Goal: Task Accomplishment & Management: Manage account settings

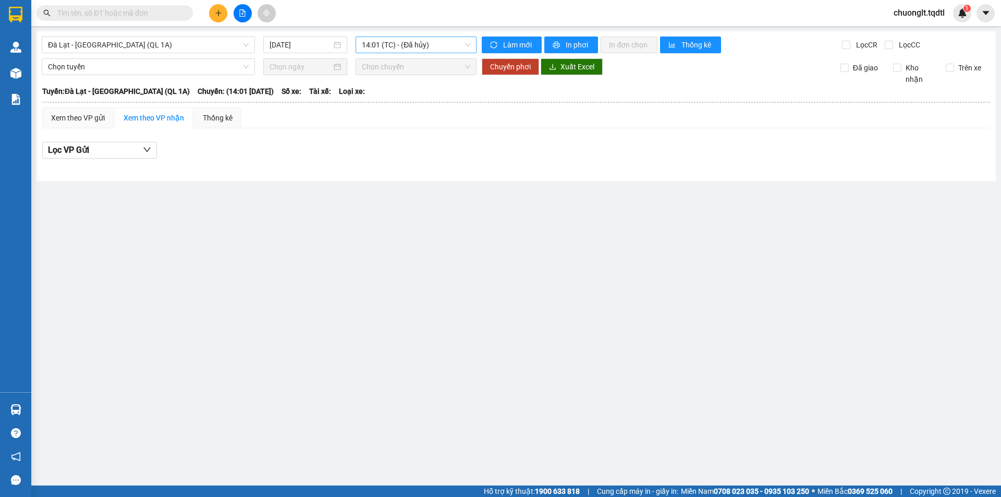
click at [445, 44] on span "14:01 (TC) - (Đã hủy)" at bounding box center [416, 45] width 108 height 16
click at [186, 45] on span "Đà Lạt - [GEOGRAPHIC_DATA] (QL 1A)" at bounding box center [148, 45] width 201 height 16
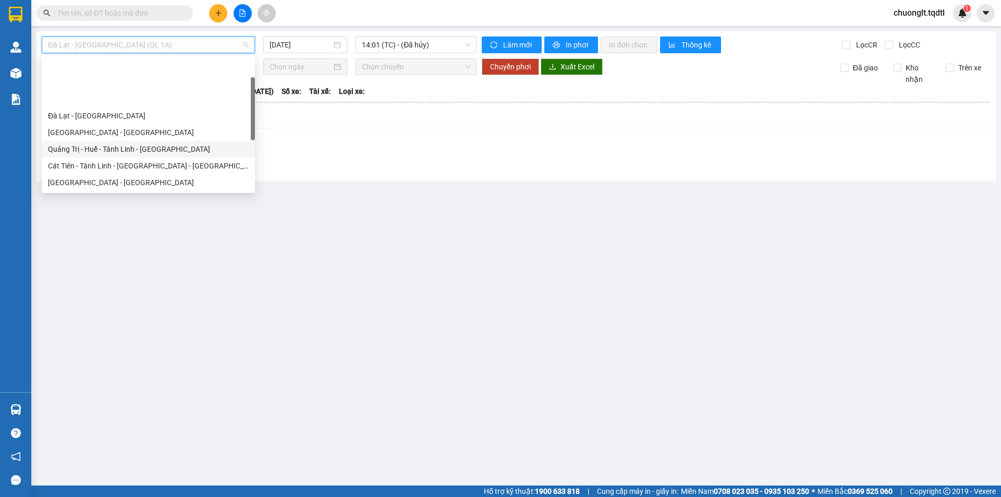
scroll to position [52, 0]
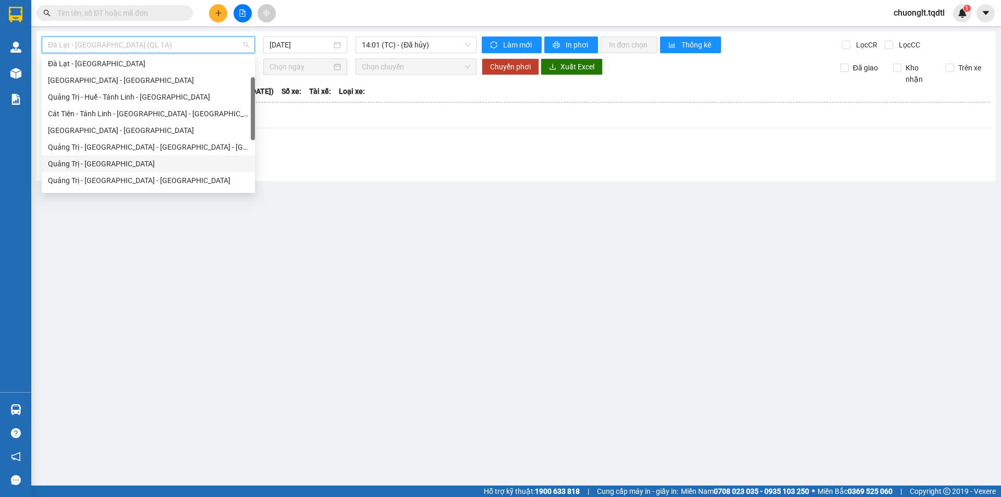
click at [108, 163] on div "Quảng Trị - [GEOGRAPHIC_DATA]" at bounding box center [148, 163] width 201 height 11
type input "[DATE]"
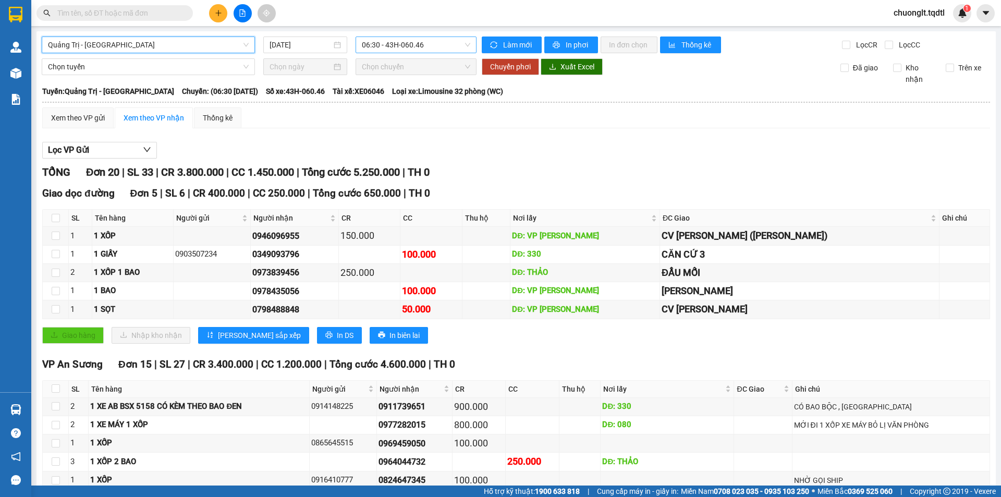
click at [461, 44] on span "06:30 - 43H-060.46" at bounding box center [416, 45] width 108 height 16
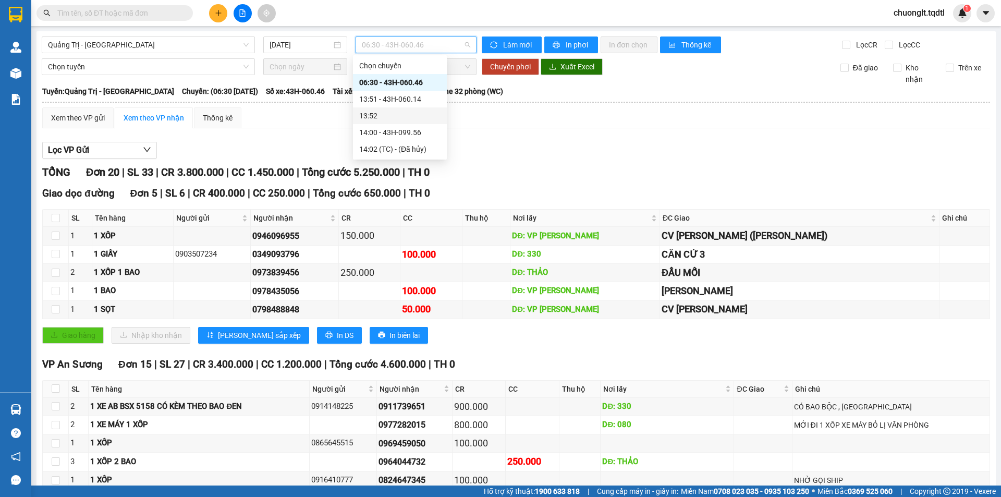
click at [539, 129] on div "Xem theo VP gửi Xem theo VP nhận Thống kê Lọc VP Gửi TỔNG Đơn 20 | SL 33 | CR …" at bounding box center [516, 409] width 948 height 604
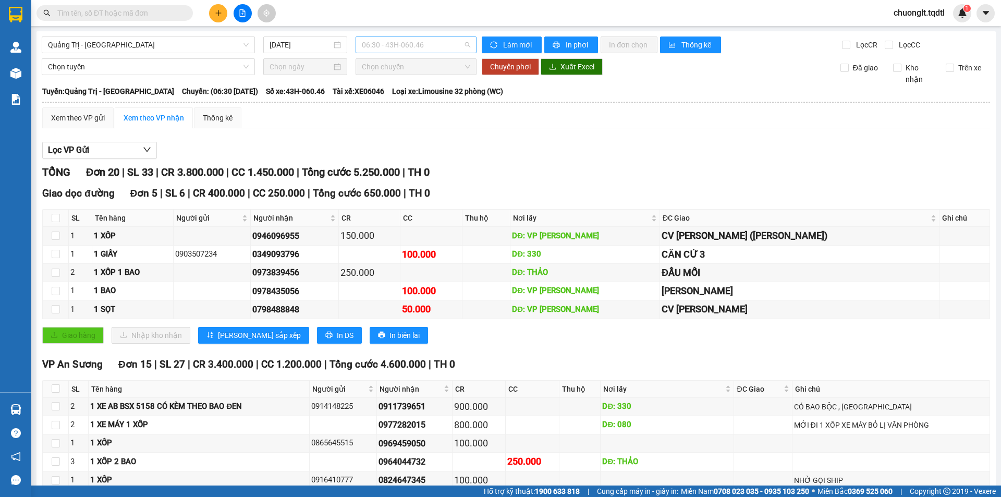
click at [438, 44] on span "06:30 - 43H-060.46" at bounding box center [416, 45] width 108 height 16
click at [407, 133] on div "14:00 - 43H-099.56" at bounding box center [399, 132] width 81 height 11
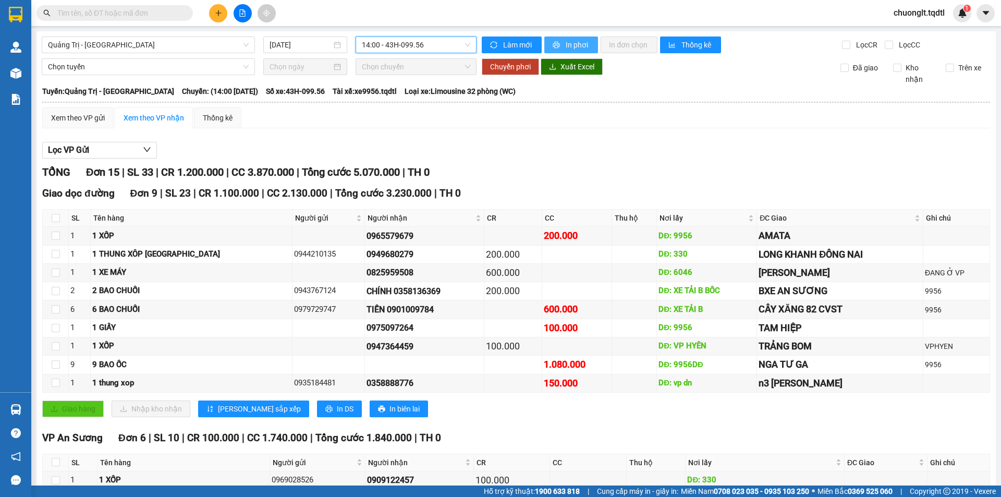
click at [572, 43] on span "In phơi" at bounding box center [578, 44] width 24 height 11
click at [218, 43] on span "Quảng Trị - [GEOGRAPHIC_DATA]" at bounding box center [148, 45] width 201 height 16
click at [438, 39] on span "14:00 - 43H-099.56" at bounding box center [416, 45] width 108 height 16
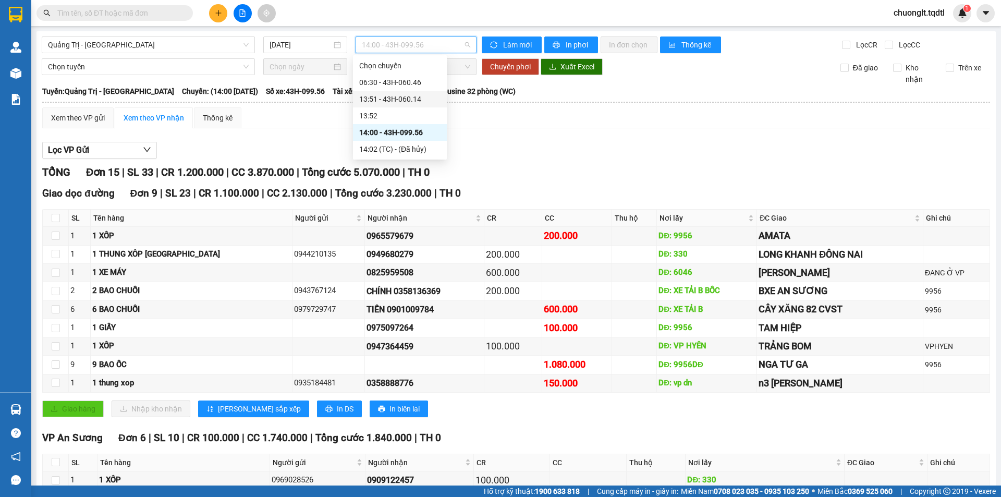
click at [404, 100] on div "13:51 - 43H-060.14" at bounding box center [399, 98] width 81 height 11
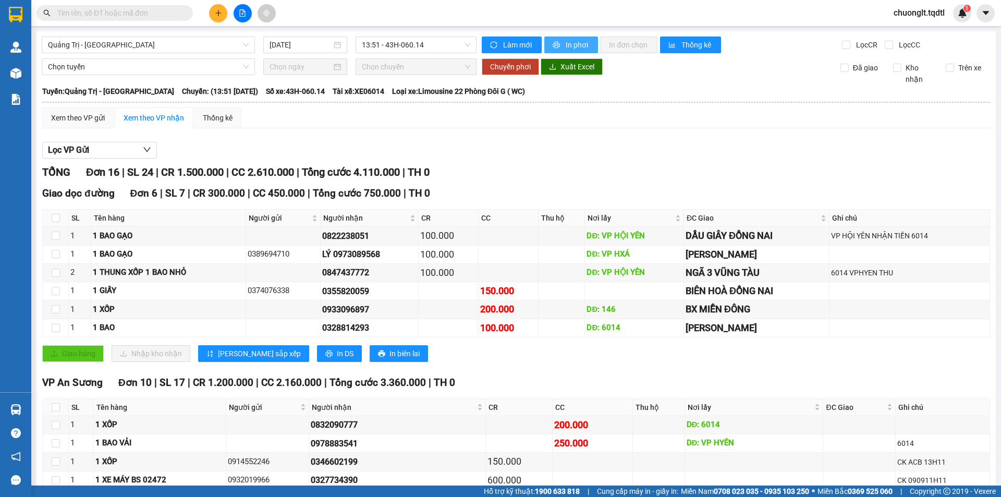
click at [574, 39] on span "In phơi" at bounding box center [578, 44] width 24 height 11
click at [202, 41] on span "Quảng Trị - [GEOGRAPHIC_DATA]" at bounding box center [148, 45] width 201 height 16
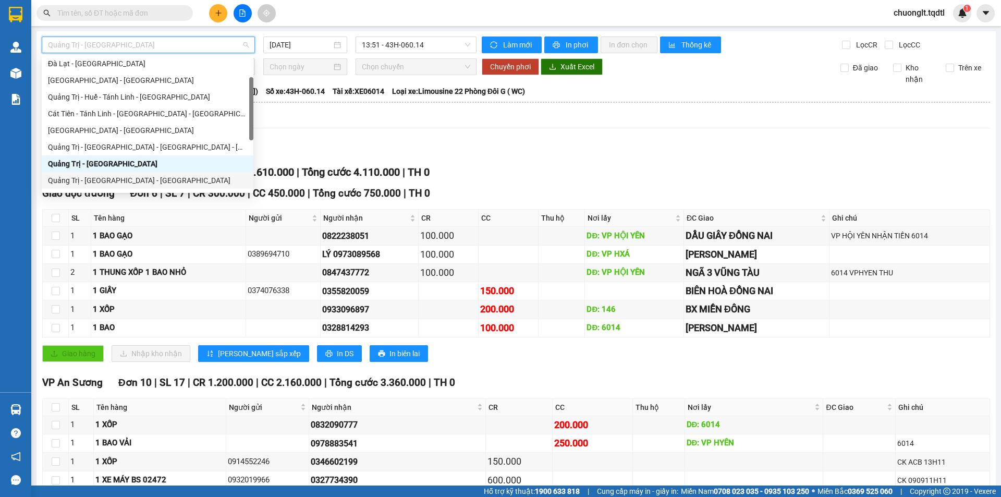
click at [129, 176] on div "Quảng Trị - [GEOGRAPHIC_DATA] - [GEOGRAPHIC_DATA]" at bounding box center [147, 180] width 199 height 11
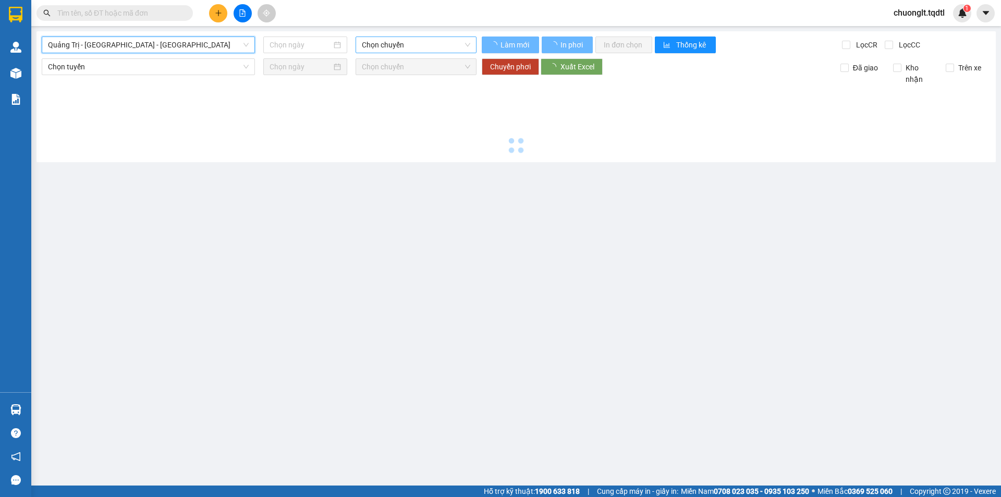
type input "[DATE]"
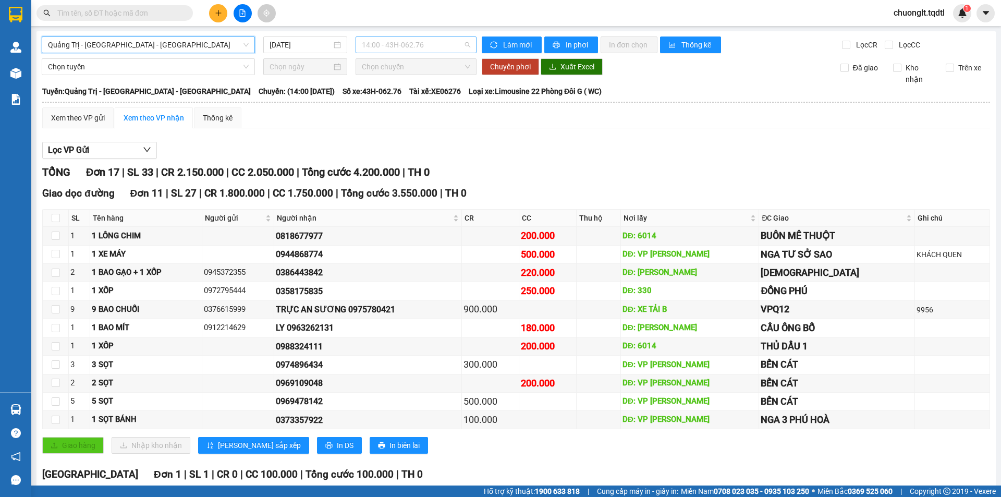
click at [432, 42] on span "14:00 - 43H-062.76" at bounding box center [416, 45] width 108 height 16
click at [229, 39] on span "Quảng Trị - [GEOGRAPHIC_DATA] - [GEOGRAPHIC_DATA]" at bounding box center [148, 45] width 201 height 16
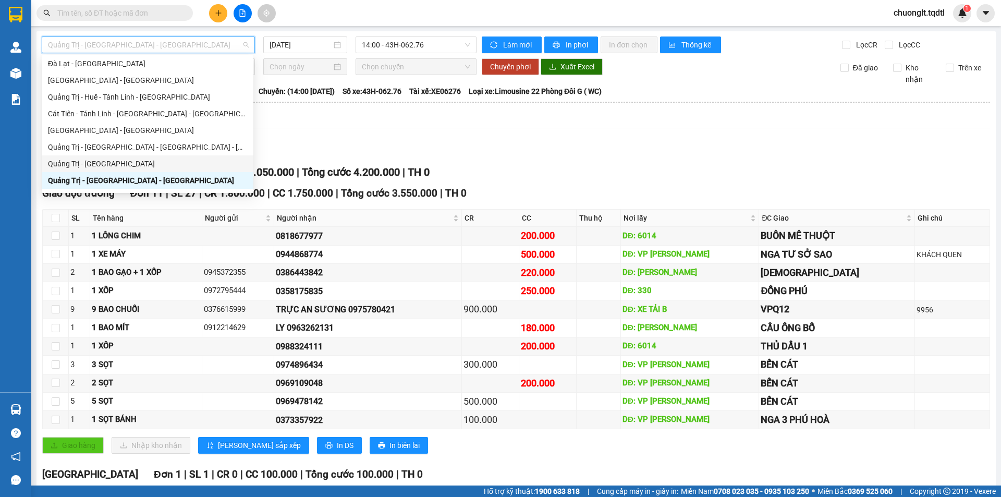
click at [115, 163] on div "Quảng Trị - [GEOGRAPHIC_DATA]" at bounding box center [147, 163] width 199 height 11
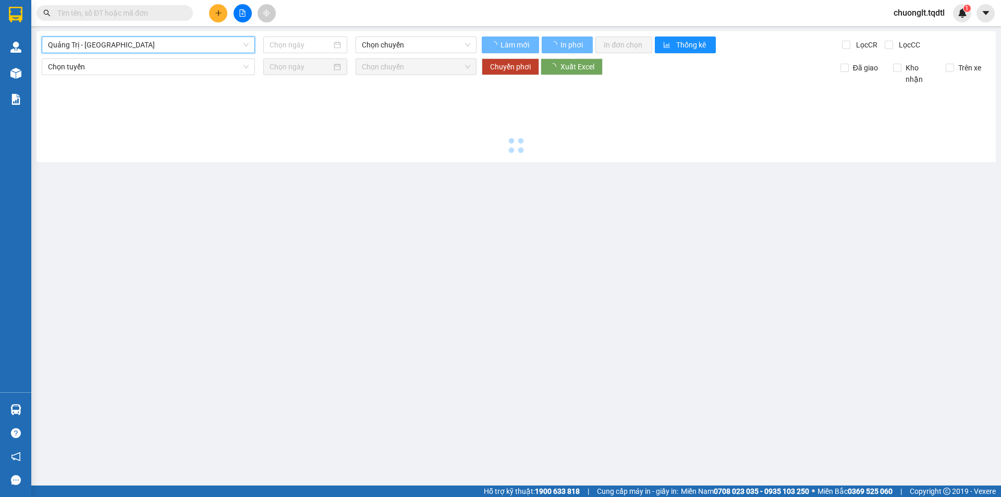
type input "[DATE]"
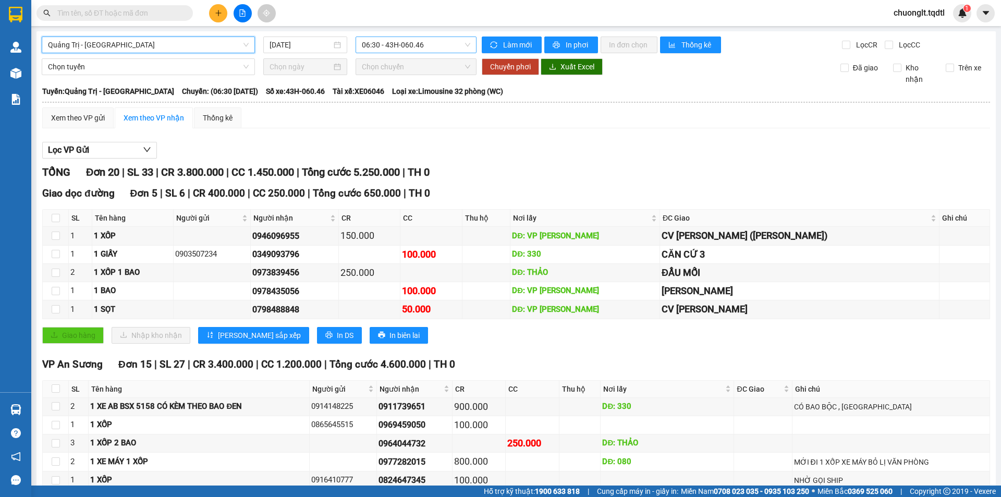
click at [449, 41] on span "06:30 - 43H-060.46" at bounding box center [416, 45] width 108 height 16
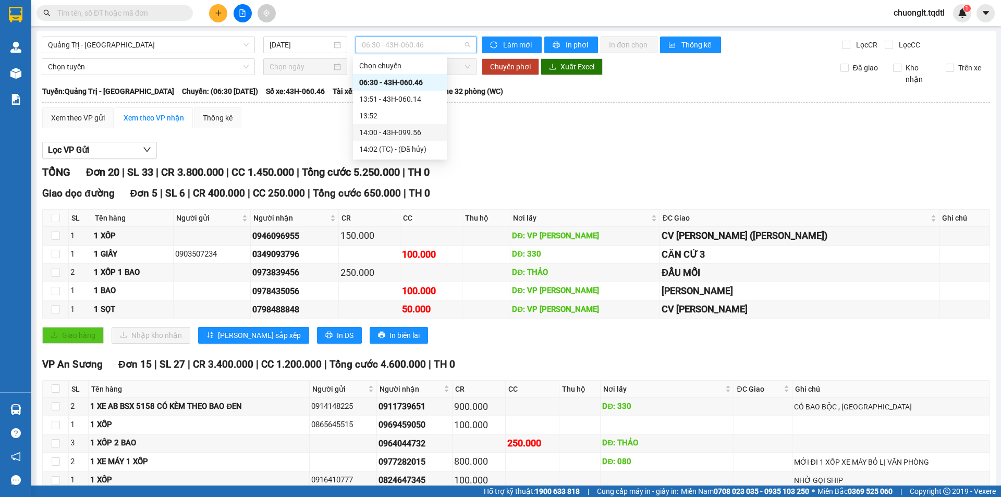
click at [410, 127] on div "14:00 - 43H-099.56" at bounding box center [399, 132] width 81 height 11
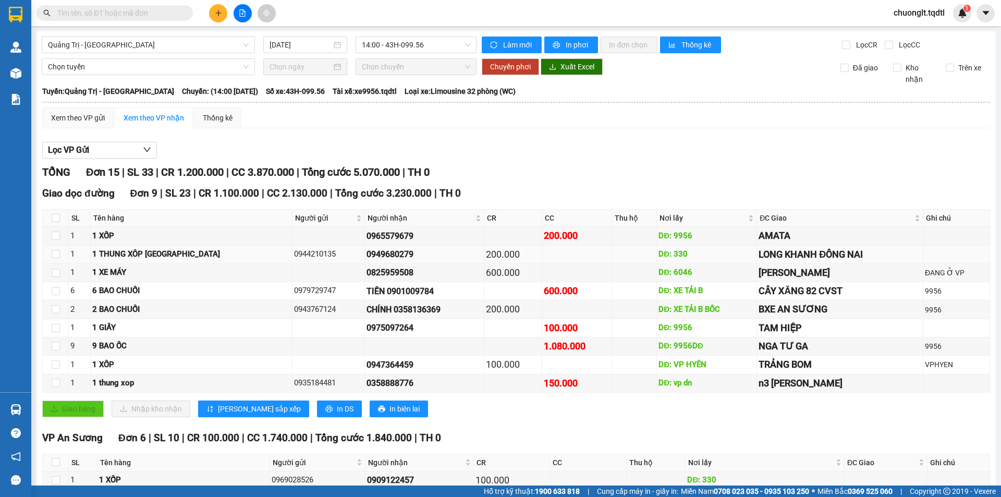
drag, startPoint x: 376, startPoint y: 254, endPoint x: 249, endPoint y: 209, distance: 134.6
click at [319, 255] on tr "1 1 THUNG XÔP [GEOGRAPHIC_DATA] 0944210135 0949680279 200.000 DĐ: [GEOGRAPHIC_D…" at bounding box center [516, 255] width 947 height 18
copy tr "0949680279"
click at [145, 15] on input "text" at bounding box center [118, 12] width 123 height 11
paste input "0949680279"
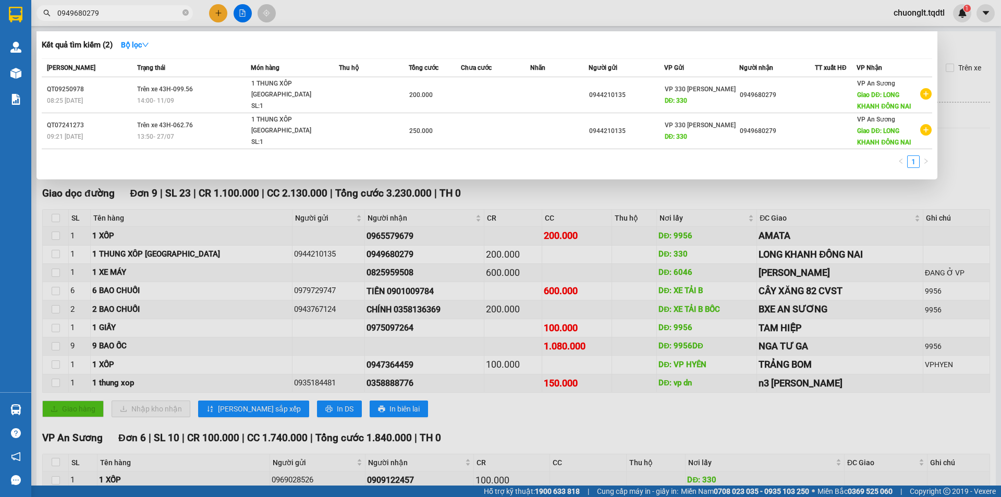
type input "0949680279"
click at [540, 202] on div at bounding box center [500, 248] width 1001 height 497
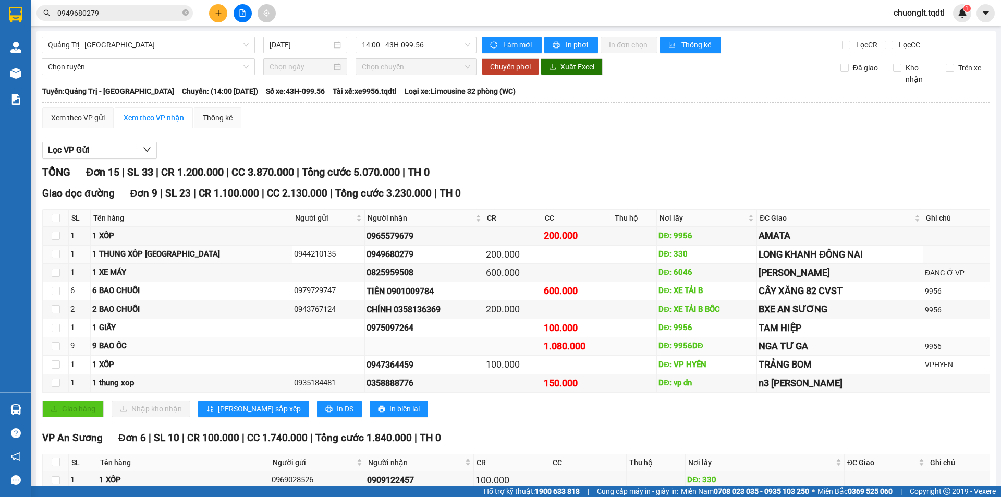
scroll to position [52, 0]
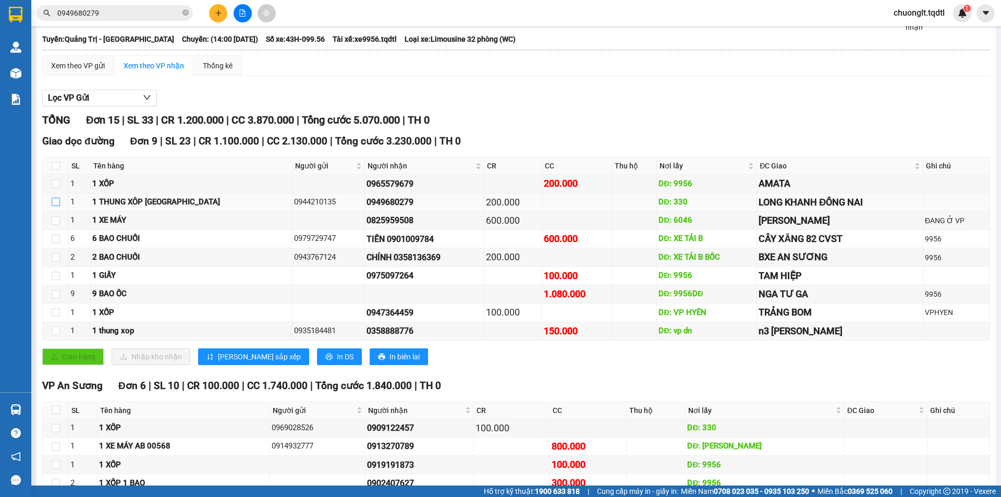
click at [58, 202] on input "checkbox" at bounding box center [56, 202] width 8 height 8
checkbox input "true"
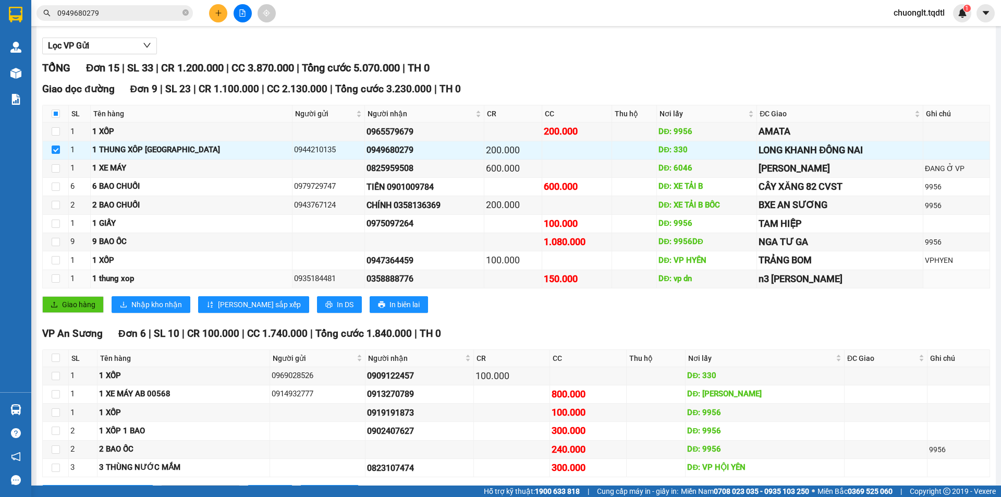
scroll to position [150, 0]
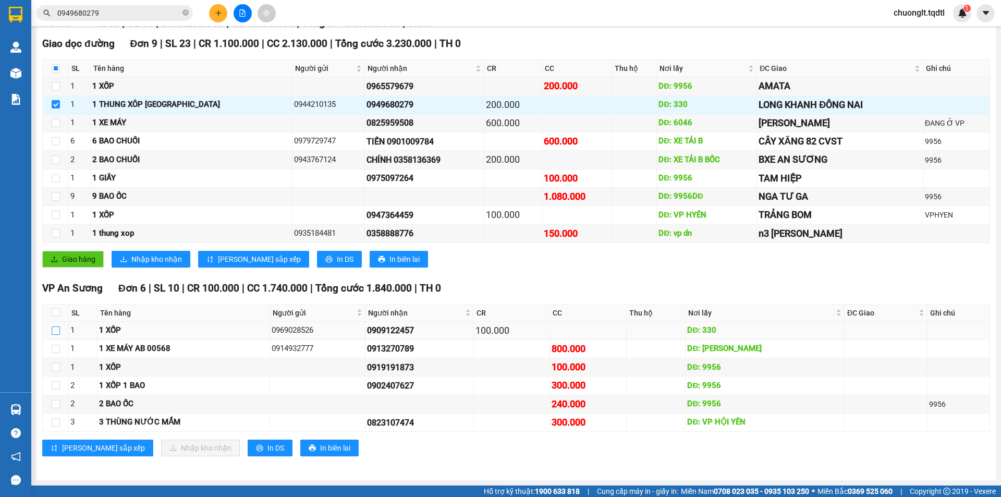
click at [57, 328] on input "checkbox" at bounding box center [56, 330] width 8 height 8
checkbox input "true"
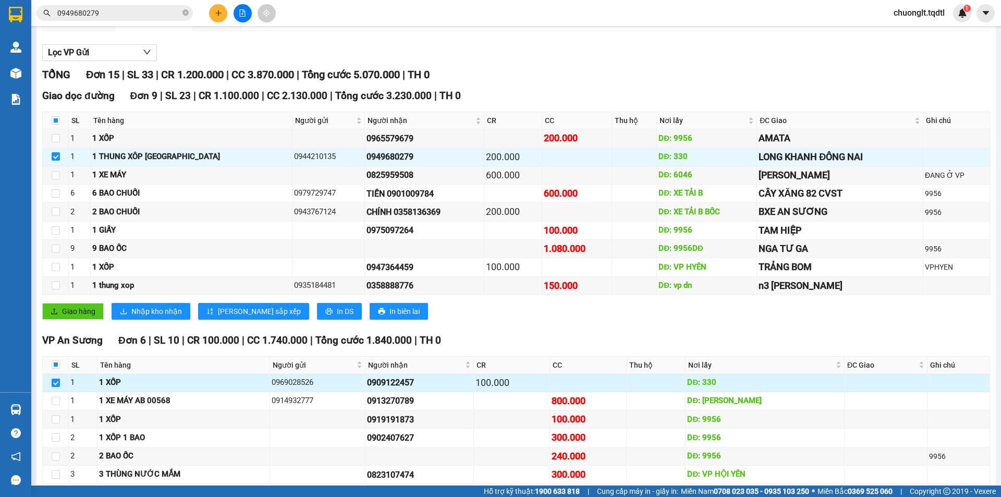
scroll to position [0, 0]
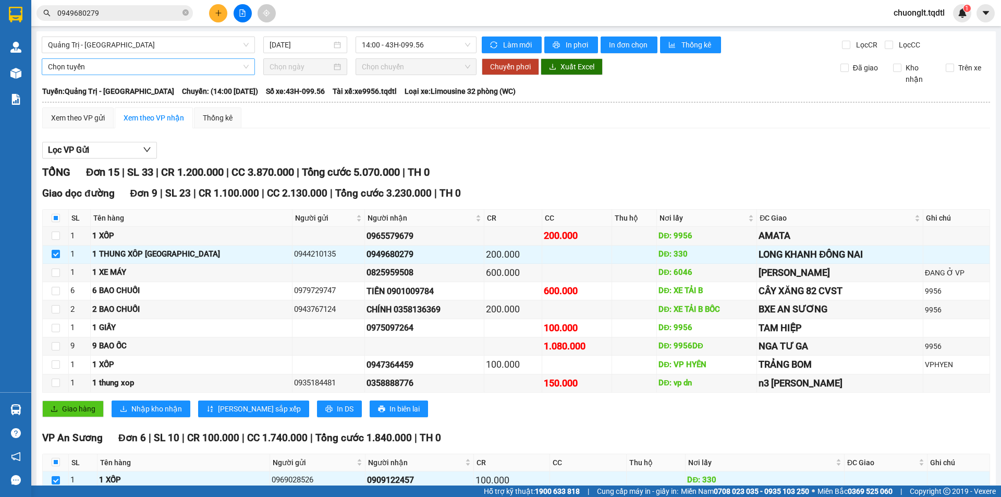
click at [166, 60] on span "Chọn tuyến" at bounding box center [148, 67] width 201 height 16
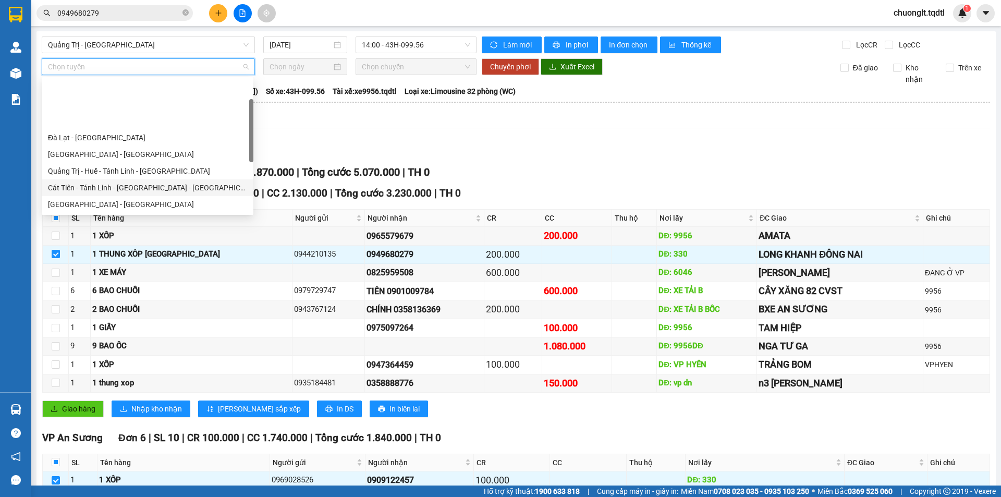
scroll to position [52, 0]
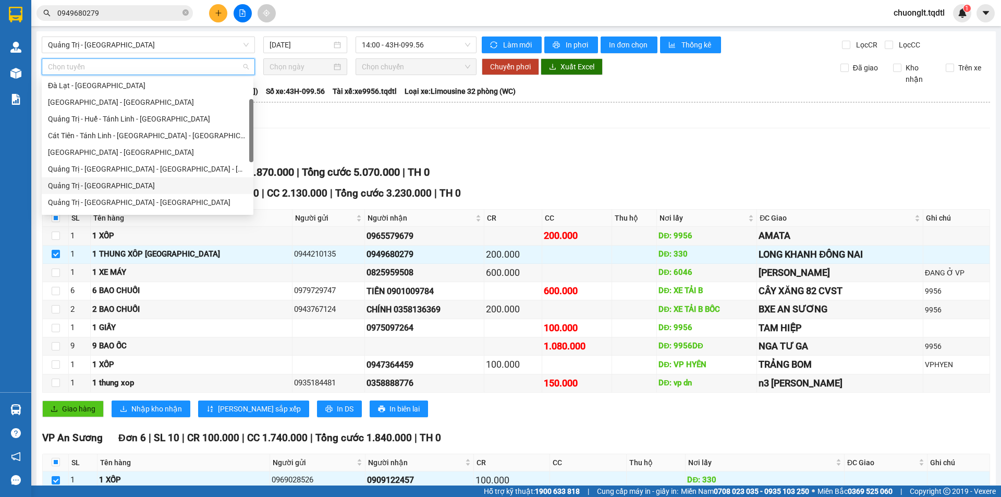
click at [128, 180] on div "Quảng Trị - [GEOGRAPHIC_DATA]" at bounding box center [147, 185] width 199 height 11
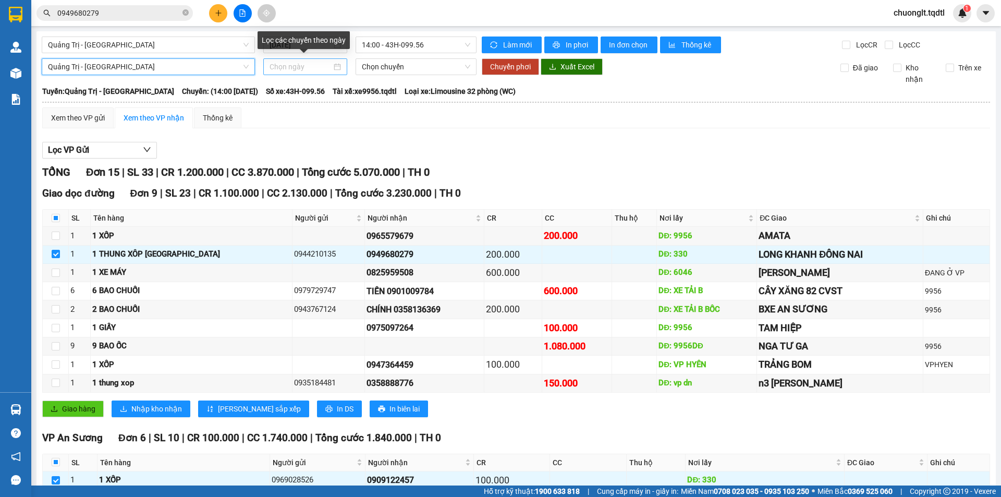
click at [334, 66] on div at bounding box center [305, 66] width 71 height 11
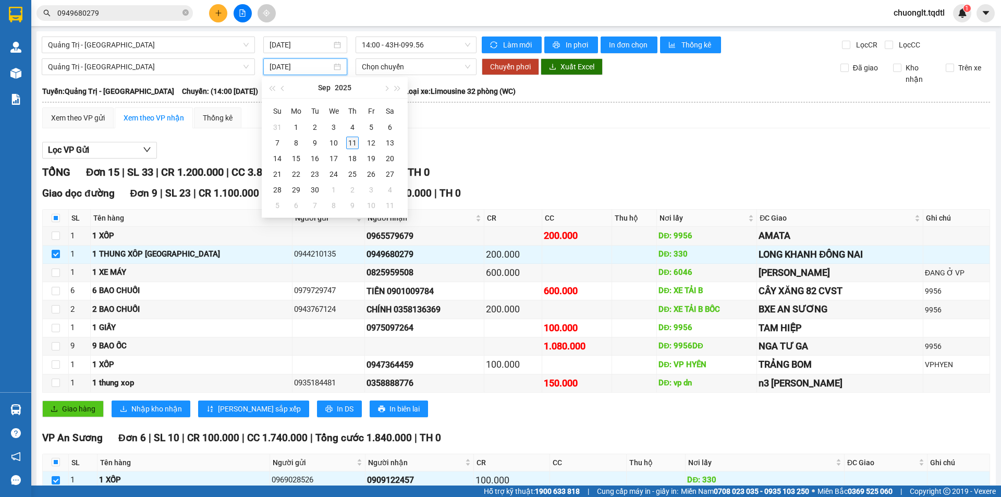
type input "[DATE]"
click at [355, 144] on div "11" at bounding box center [352, 143] width 13 height 13
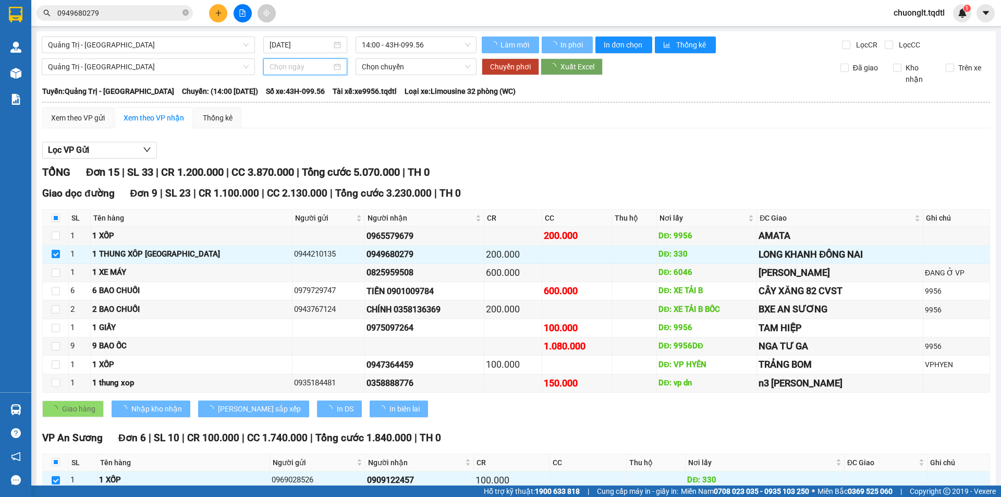
type input "[DATE]"
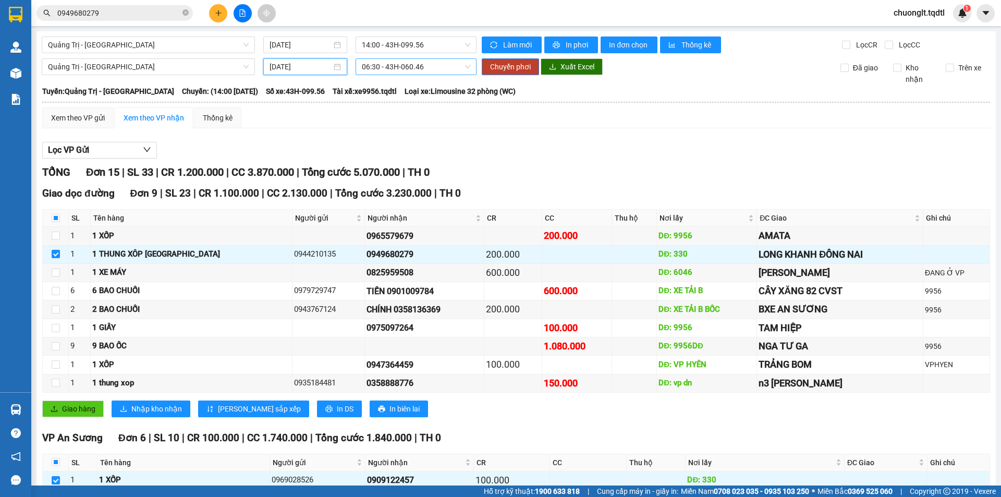
click at [432, 64] on span "06:30 - 43H-060.46" at bounding box center [416, 67] width 108 height 16
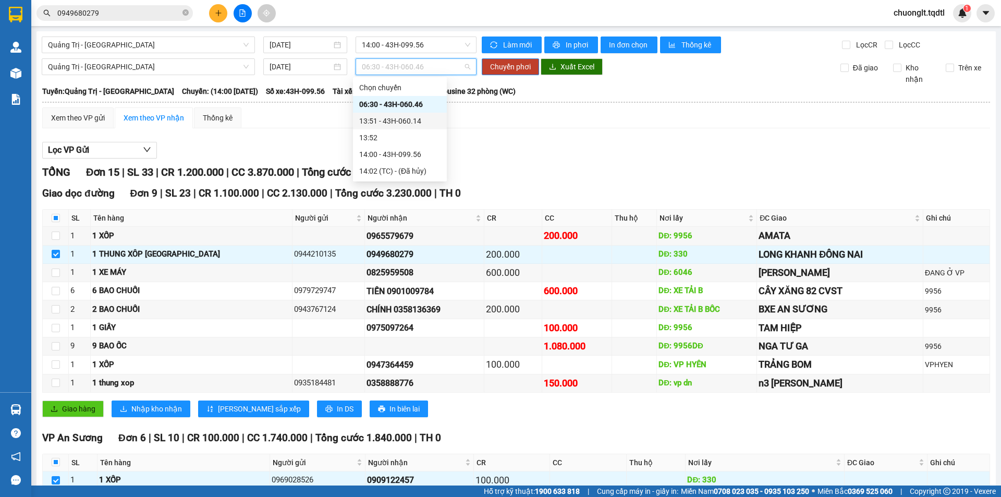
click at [422, 122] on div "13:51 - 43H-060.14" at bounding box center [399, 120] width 81 height 11
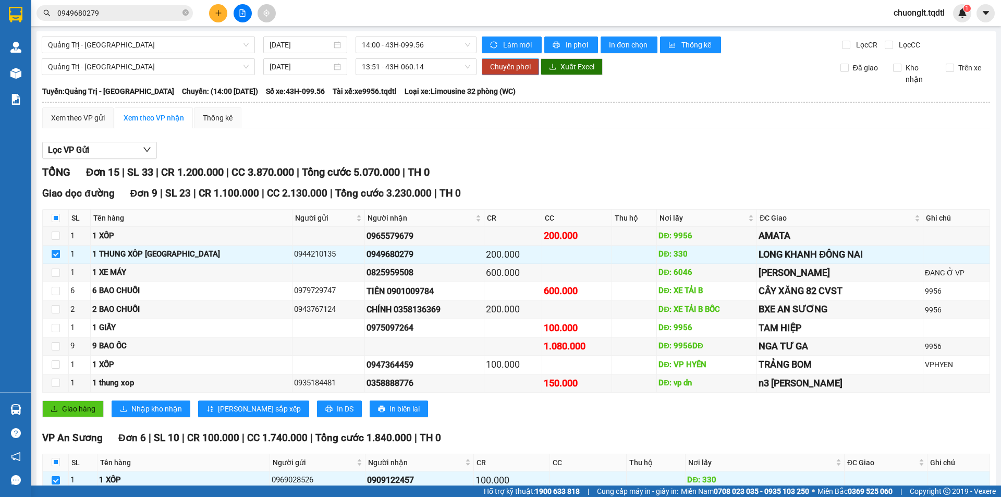
click at [500, 66] on span "Chuyển phơi" at bounding box center [510, 66] width 41 height 11
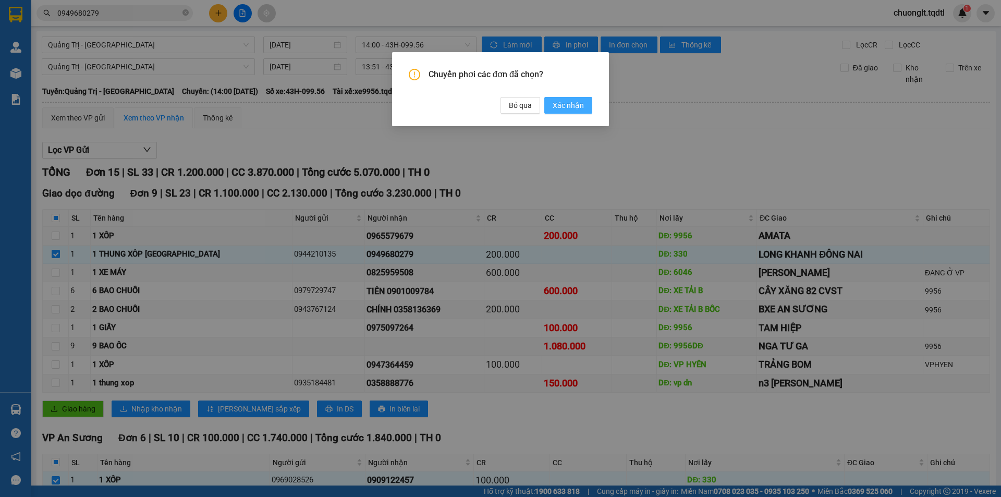
click at [568, 104] on span "Xác nhận" at bounding box center [568, 105] width 31 height 11
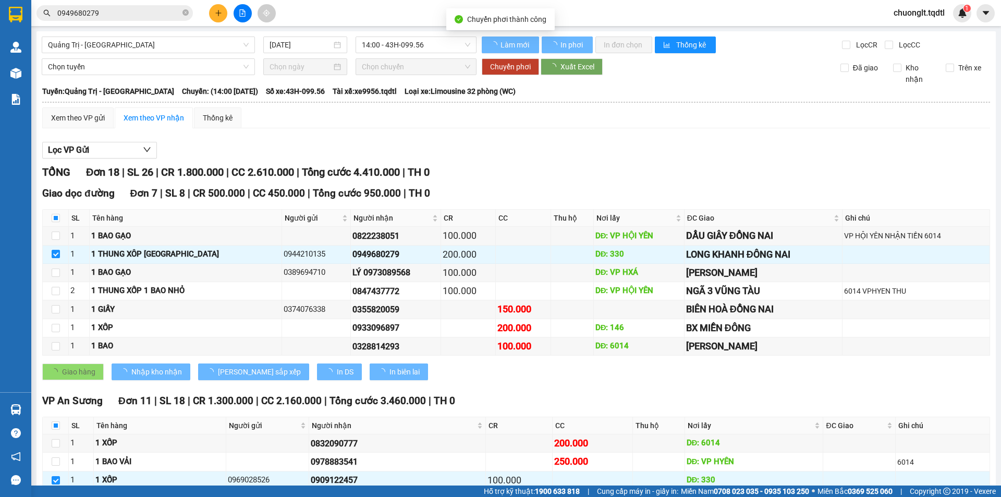
checkbox input "false"
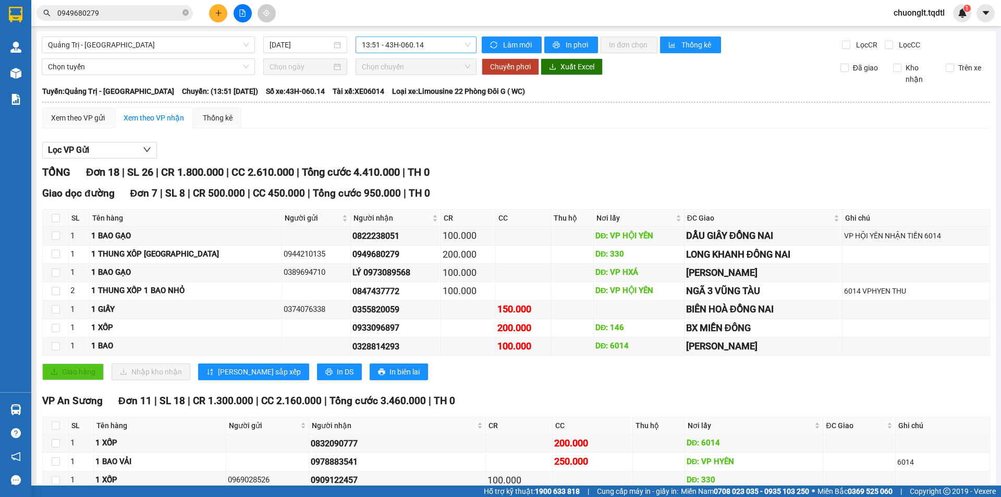
click at [438, 40] on span "13:51 - 43H-060.14" at bounding box center [416, 45] width 108 height 16
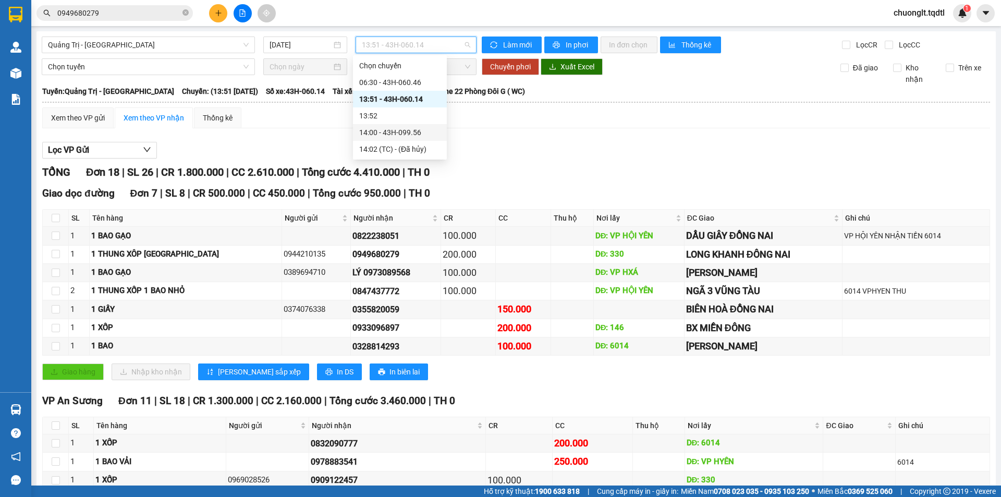
click at [412, 129] on div "14:00 - 43H-099.56" at bounding box center [399, 132] width 81 height 11
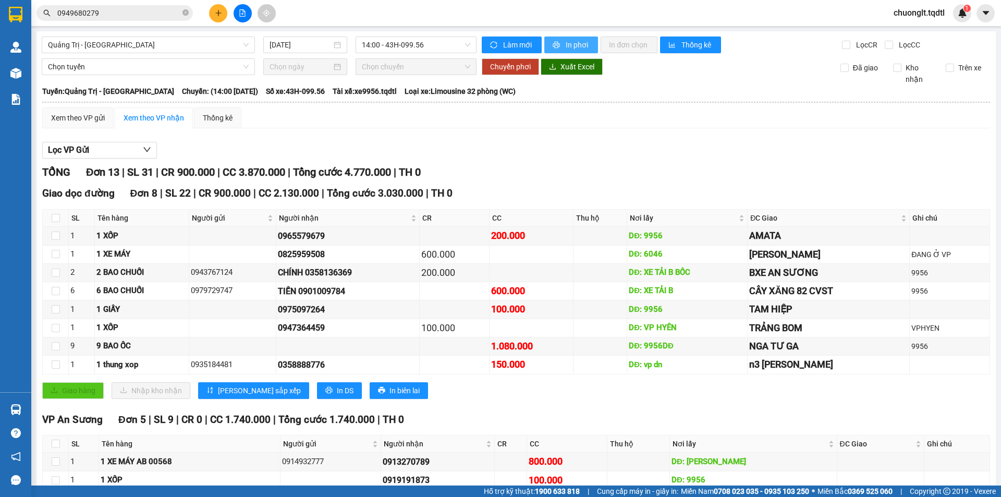
click at [558, 39] on button "In phơi" at bounding box center [571, 44] width 54 height 17
click at [465, 47] on span "14:00 - 43H-099.56" at bounding box center [416, 45] width 108 height 16
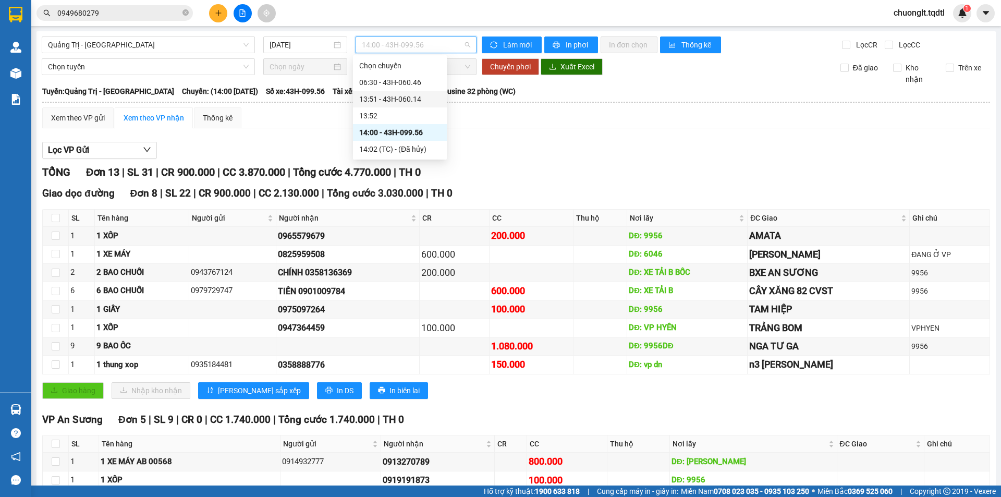
click at [412, 97] on div "13:51 - 43H-060.14" at bounding box center [399, 98] width 81 height 11
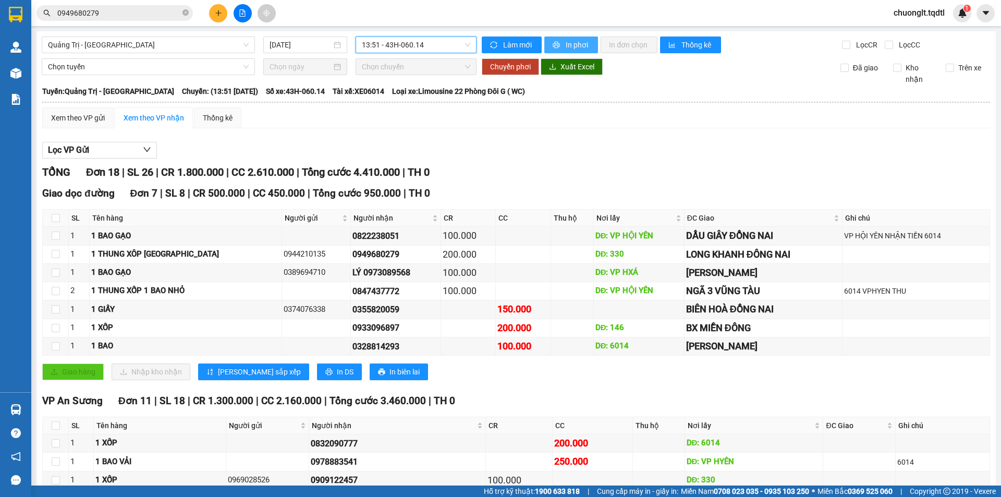
click at [574, 41] on span "In phơi" at bounding box center [578, 44] width 24 height 11
click at [176, 35] on div "[GEOGRAPHIC_DATA] - [GEOGRAPHIC_DATA] [DATE] 13:51 - 43H-060.14 Làm mới In phơi…" at bounding box center [515, 358] width 959 height 654
click at [174, 46] on span "Quảng Trị - [GEOGRAPHIC_DATA]" at bounding box center [148, 45] width 201 height 16
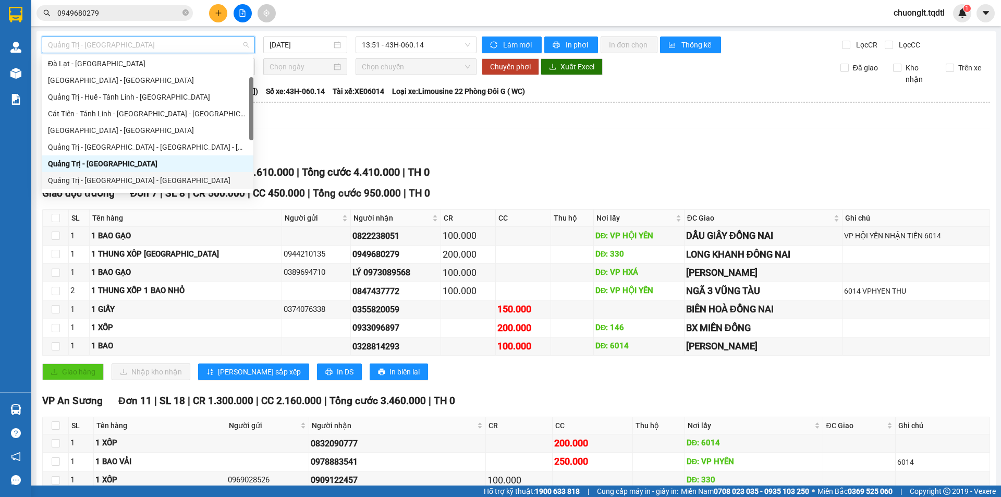
click at [141, 176] on div "Quảng Trị - [GEOGRAPHIC_DATA] - [GEOGRAPHIC_DATA]" at bounding box center [147, 180] width 199 height 11
type input "[DATE]"
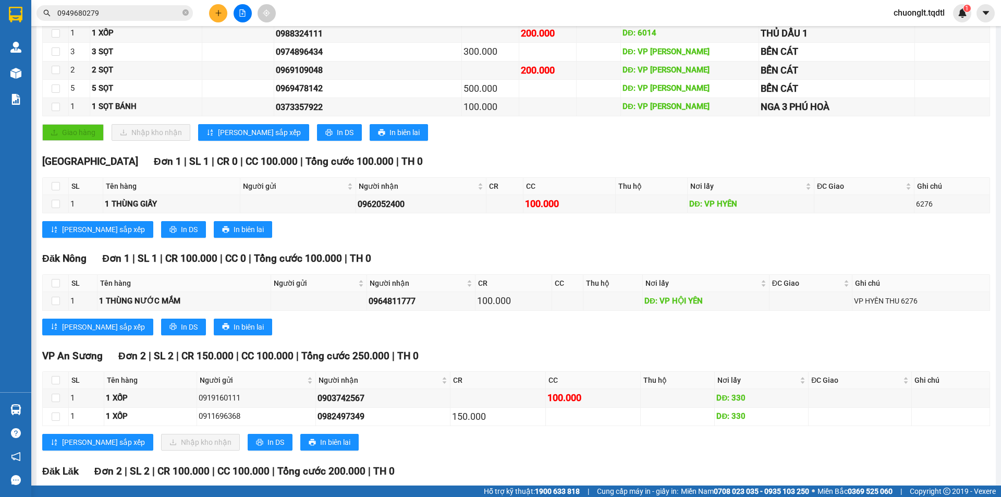
scroll to position [417, 0]
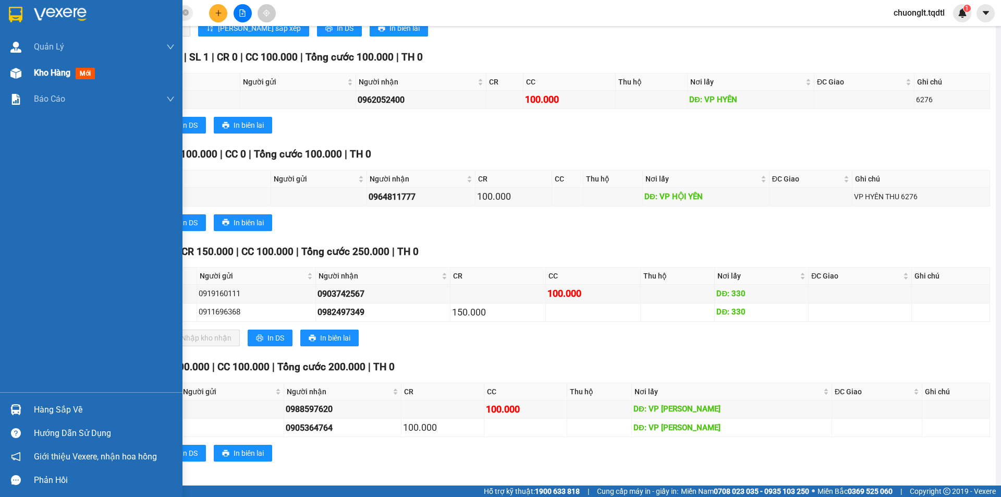
click at [38, 73] on span "Kho hàng" at bounding box center [52, 73] width 36 height 10
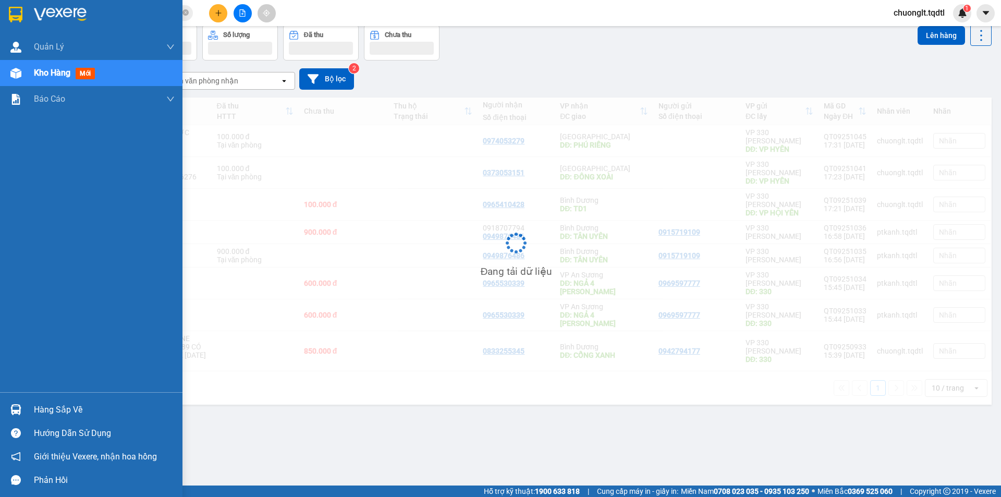
scroll to position [48, 0]
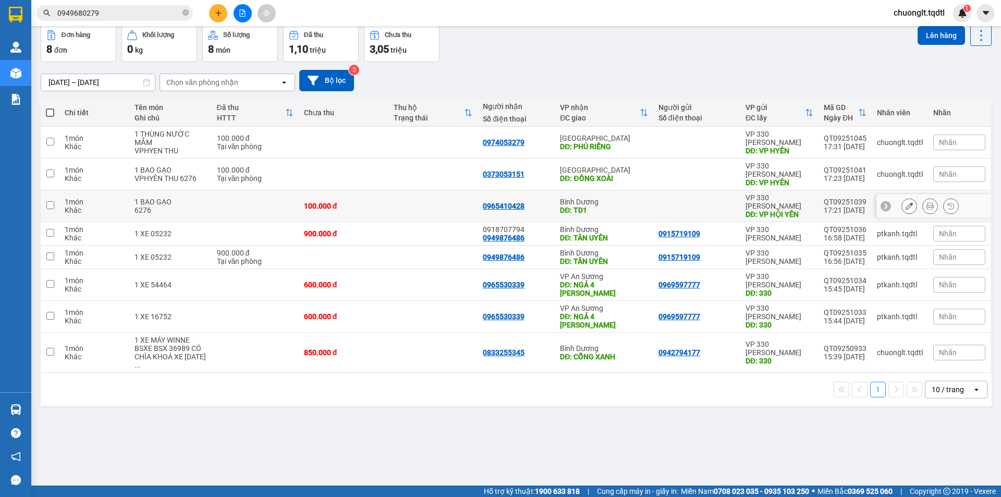
click at [51, 201] on input "checkbox" at bounding box center [50, 205] width 8 height 8
checkbox input "true"
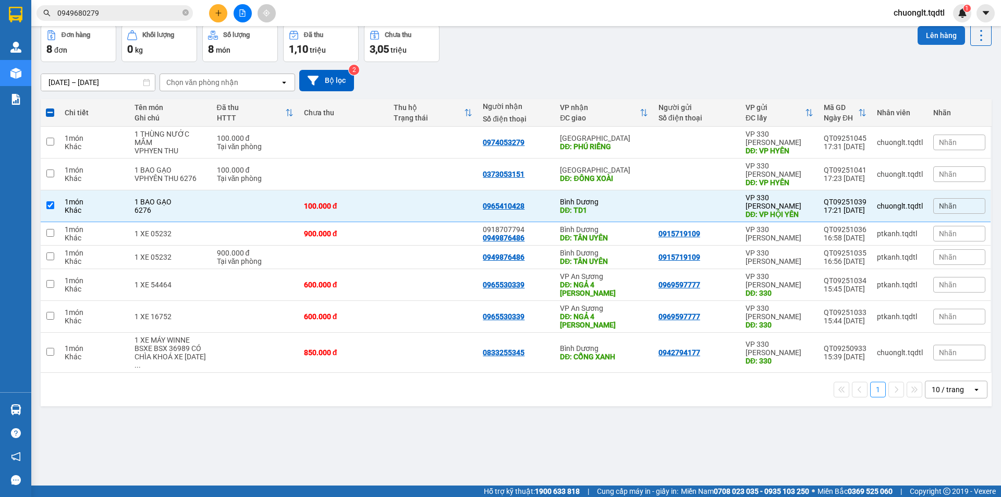
click at [930, 32] on button "Lên hàng" at bounding box center [941, 35] width 47 height 19
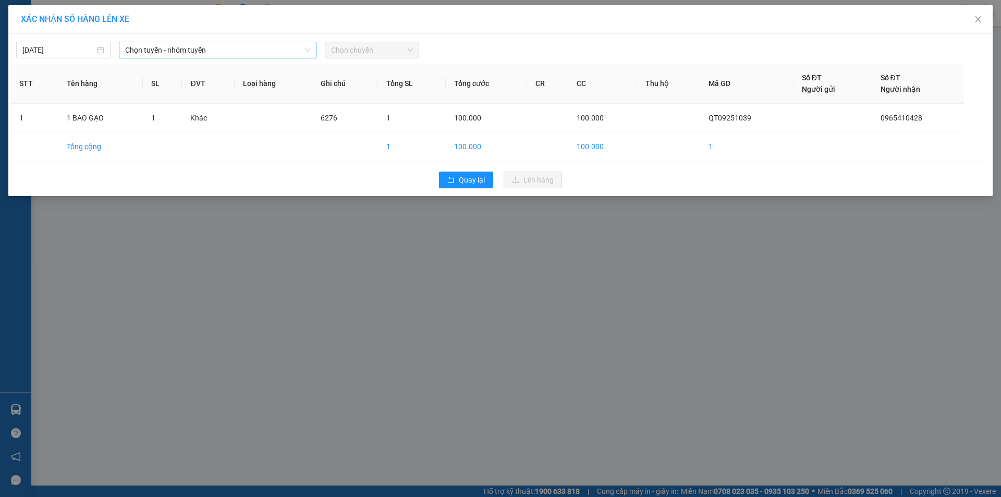
click at [269, 44] on span "Chọn tuyến - nhóm tuyến" at bounding box center [217, 50] width 185 height 16
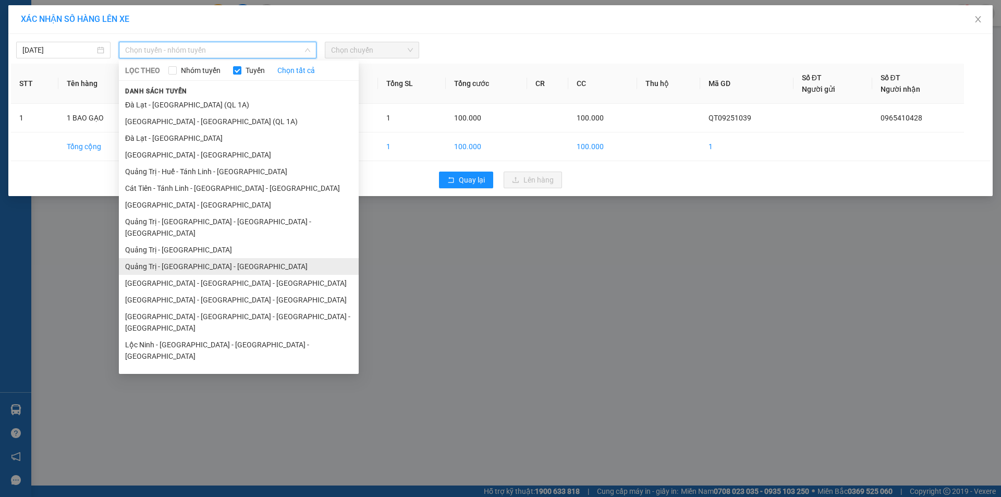
click at [205, 258] on li "Quảng Trị - [GEOGRAPHIC_DATA] - [GEOGRAPHIC_DATA]" at bounding box center [239, 266] width 240 height 17
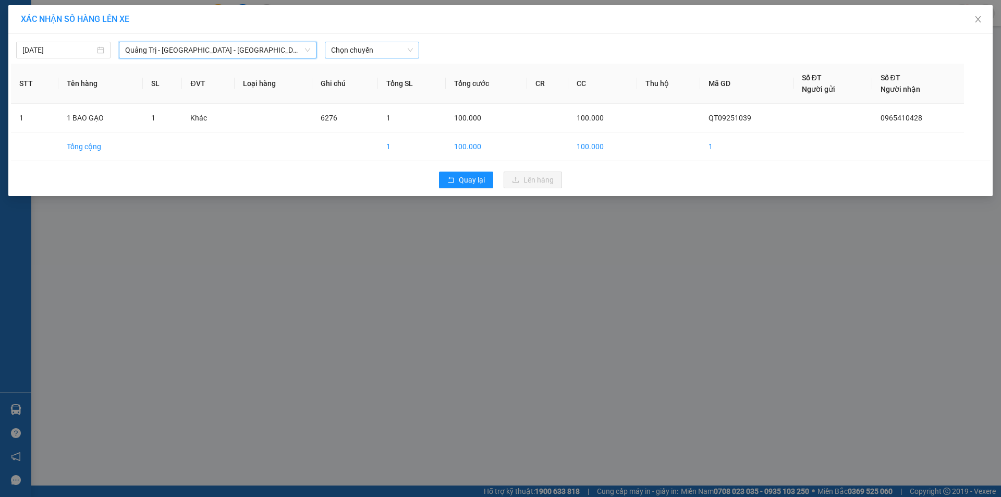
click at [402, 53] on span "Chọn chuyến" at bounding box center [372, 50] width 82 height 16
click at [385, 88] on div "14:00 - 43H-062.76" at bounding box center [371, 87] width 81 height 11
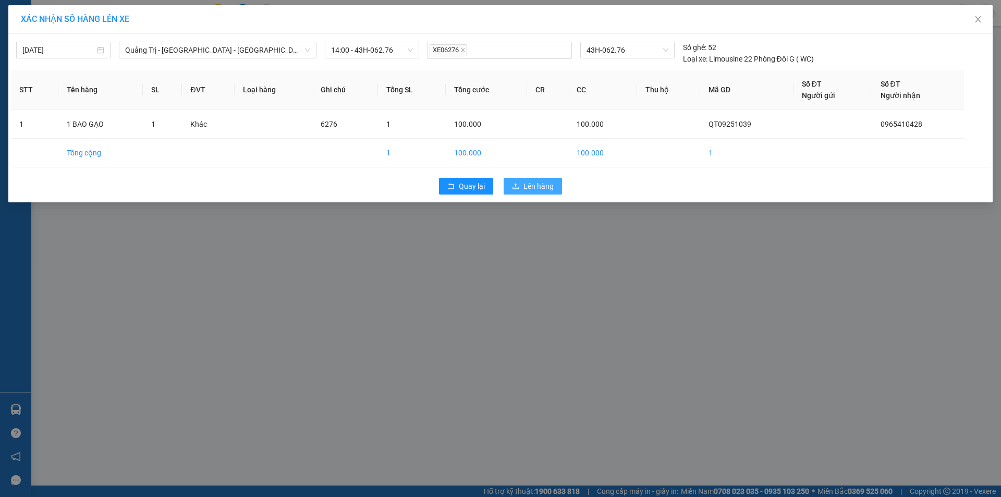
click at [531, 187] on span "Lên hàng" at bounding box center [538, 185] width 30 height 11
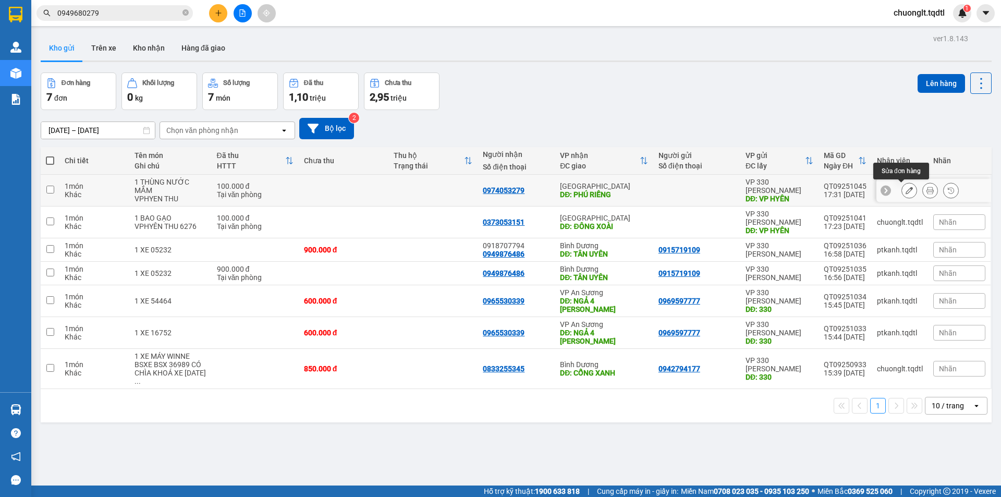
click at [906, 189] on icon at bounding box center [909, 190] width 7 height 7
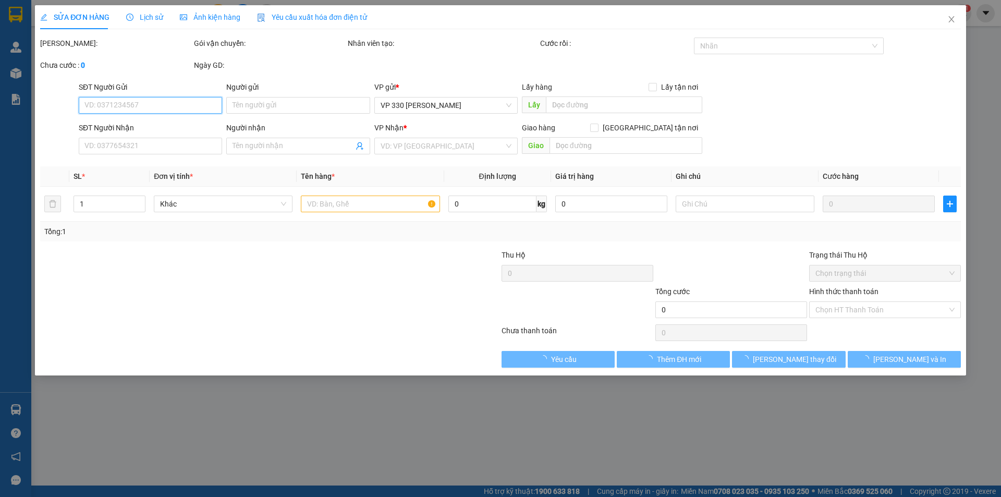
type input "VP HYÊN"
type input "0974053279"
type input "PHÚ RIỀNG"
type input "100.000"
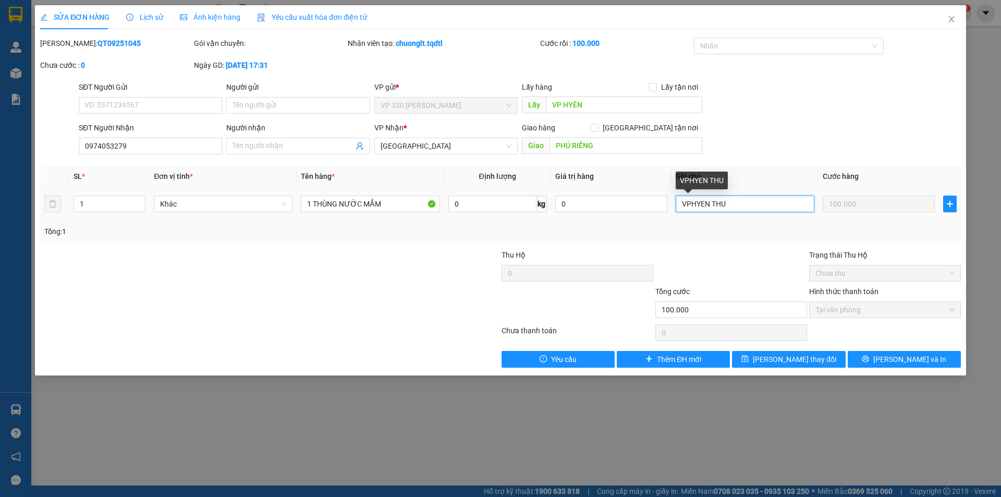
click at [735, 201] on input "VPHYEN THU" at bounding box center [745, 204] width 139 height 17
click at [756, 203] on input "VPHYEN THU MAI CHO XE ĐI LỘC NINH" at bounding box center [745, 204] width 139 height 17
drag, startPoint x: 782, startPoint y: 204, endPoint x: 775, endPoint y: 204, distance: 6.8
click at [775, 204] on input "VPHYEN THU MAI CHO ĐI XE ĐI LỘC NINH" at bounding box center [745, 204] width 139 height 17
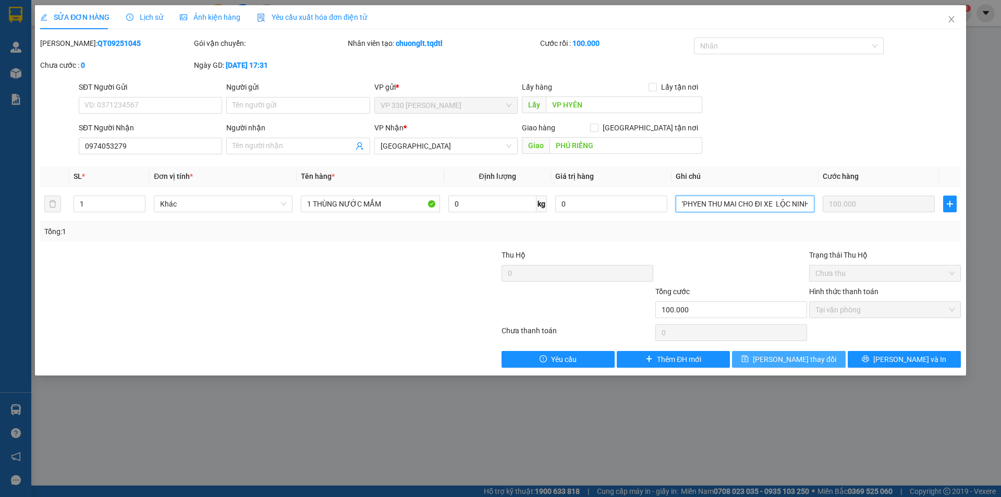
type input "VPHYEN THU MAI CHO ĐI XE LỘC NINH"
click at [774, 359] on span "[PERSON_NAME] thay đổi" at bounding box center [794, 358] width 83 height 11
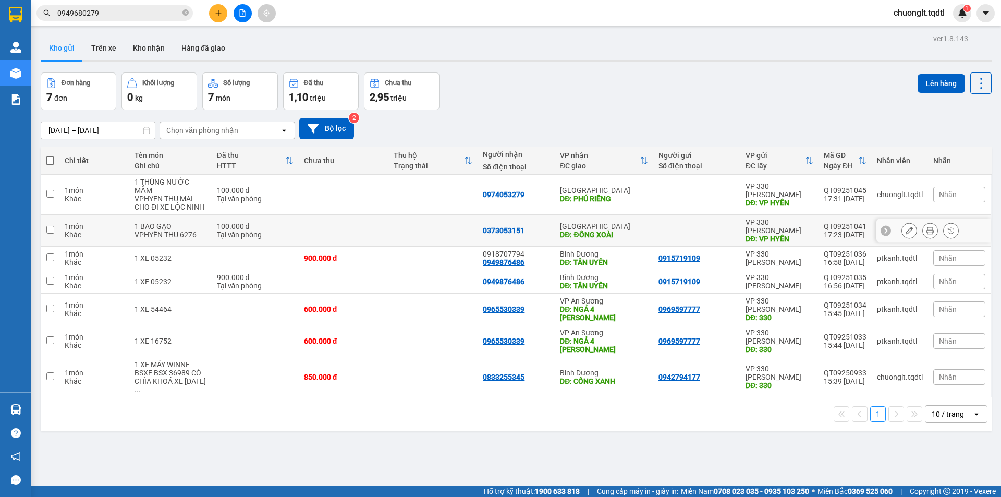
click at [53, 226] on input "checkbox" at bounding box center [50, 230] width 8 height 8
checkbox input "true"
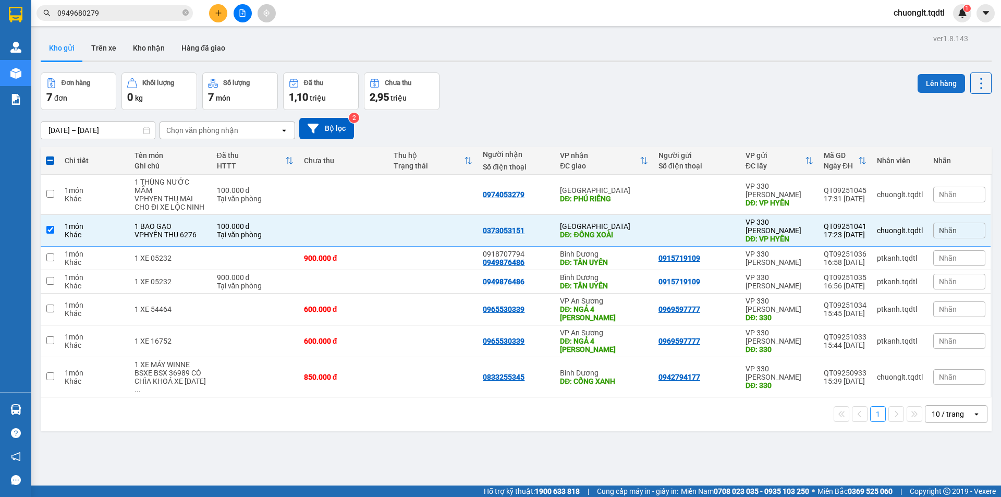
click at [926, 75] on button "Lên hàng" at bounding box center [941, 83] width 47 height 19
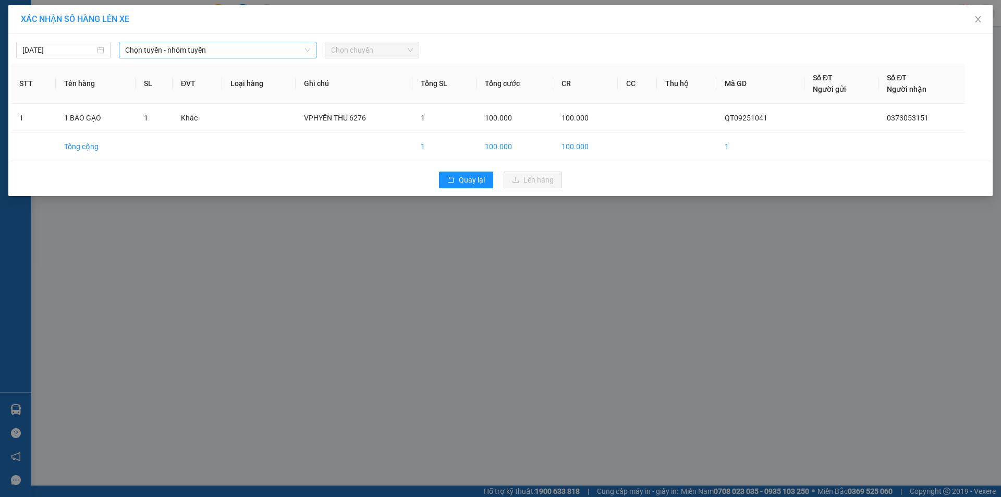
click at [260, 43] on span "Chọn tuyến - nhóm tuyến" at bounding box center [217, 50] width 185 height 16
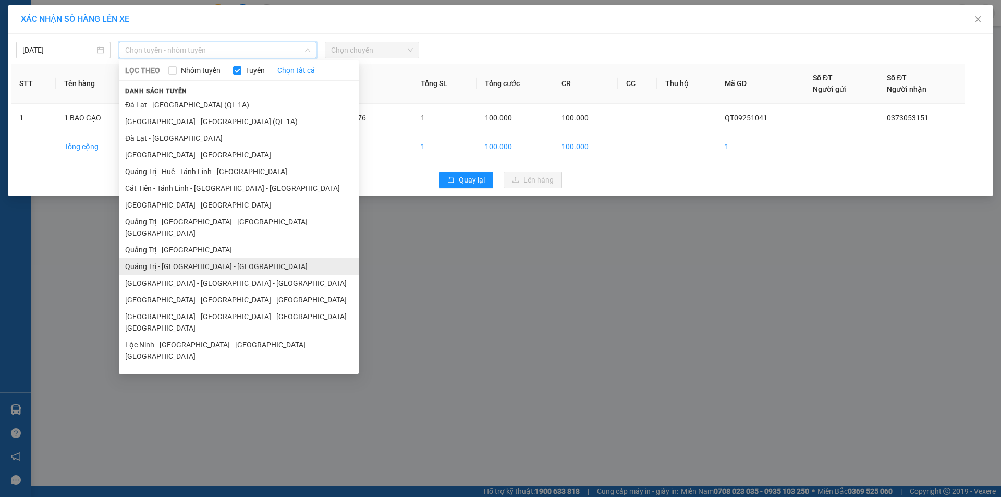
click at [216, 258] on li "Quảng Trị - [GEOGRAPHIC_DATA] - [GEOGRAPHIC_DATA]" at bounding box center [239, 266] width 240 height 17
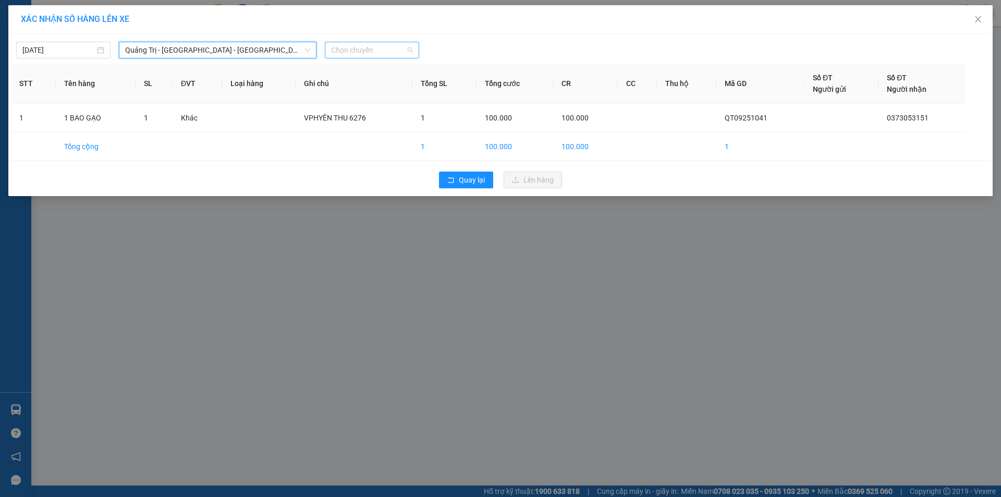
click at [388, 46] on span "Chọn chuyến" at bounding box center [372, 50] width 82 height 16
click at [380, 86] on div "14:00 - 43H-062.76" at bounding box center [371, 87] width 81 height 11
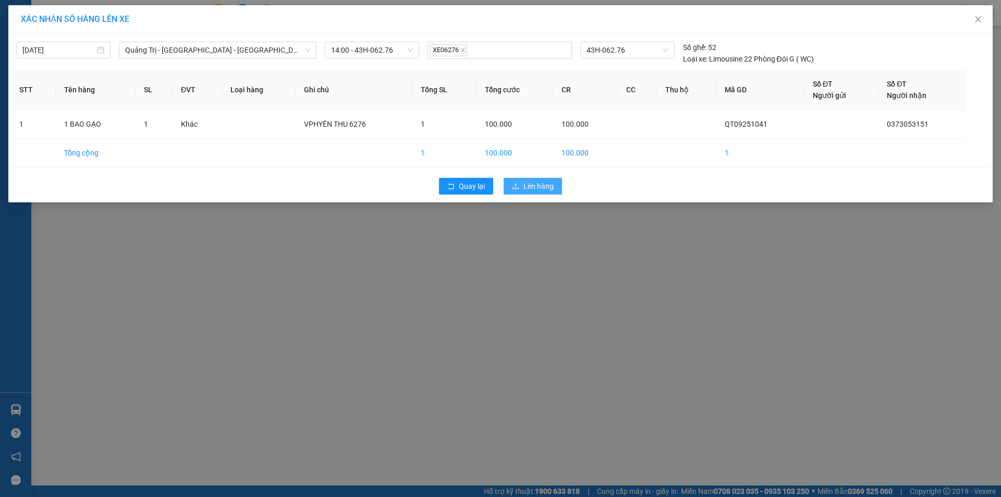
click at [531, 189] on span "Lên hàng" at bounding box center [538, 185] width 30 height 11
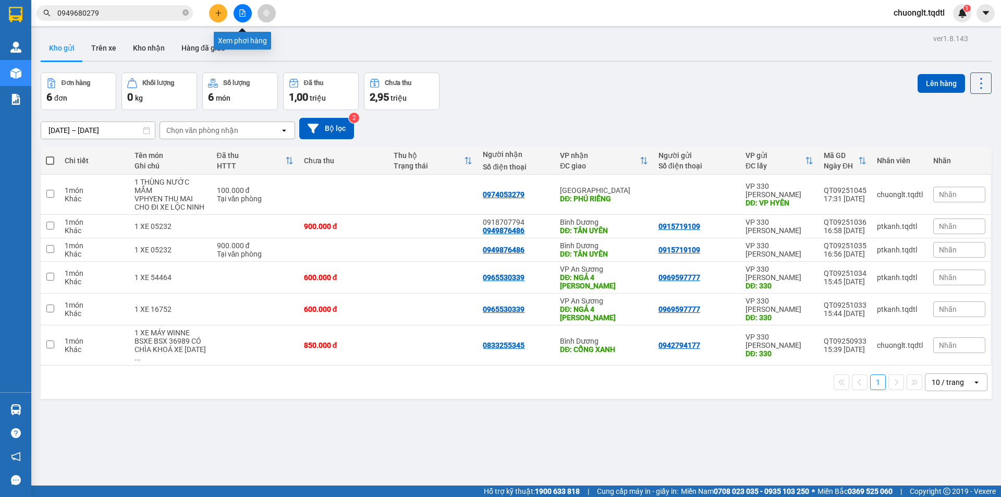
click at [236, 10] on button at bounding box center [243, 13] width 18 height 18
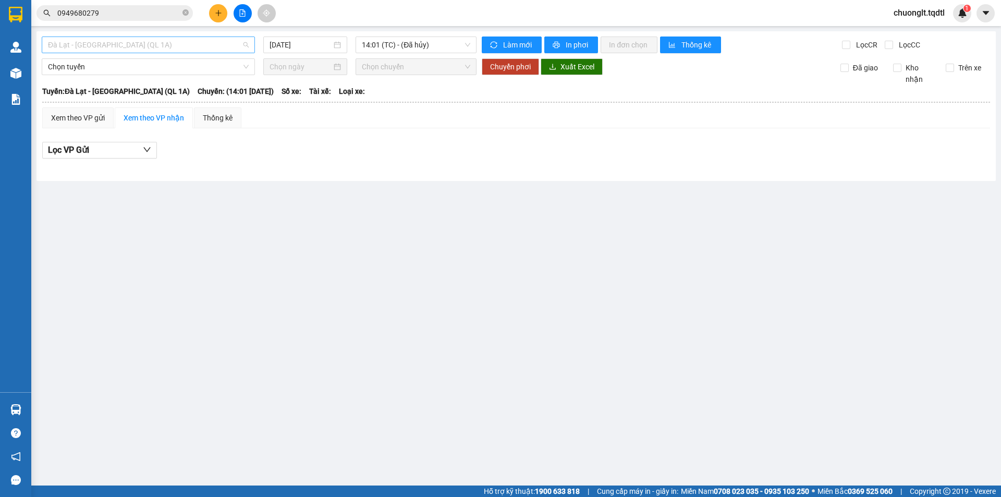
click at [192, 42] on span "Đà Lạt - [GEOGRAPHIC_DATA] (QL 1A)" at bounding box center [148, 45] width 201 height 16
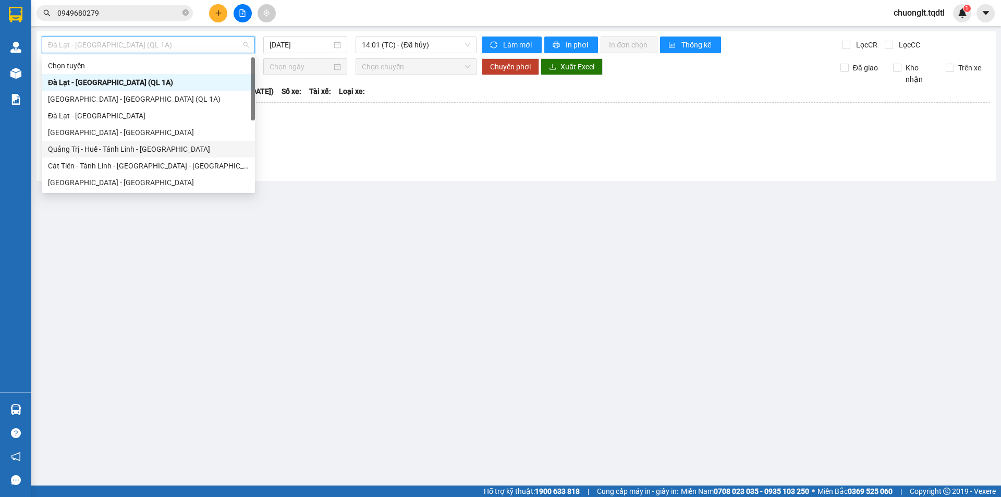
scroll to position [52, 0]
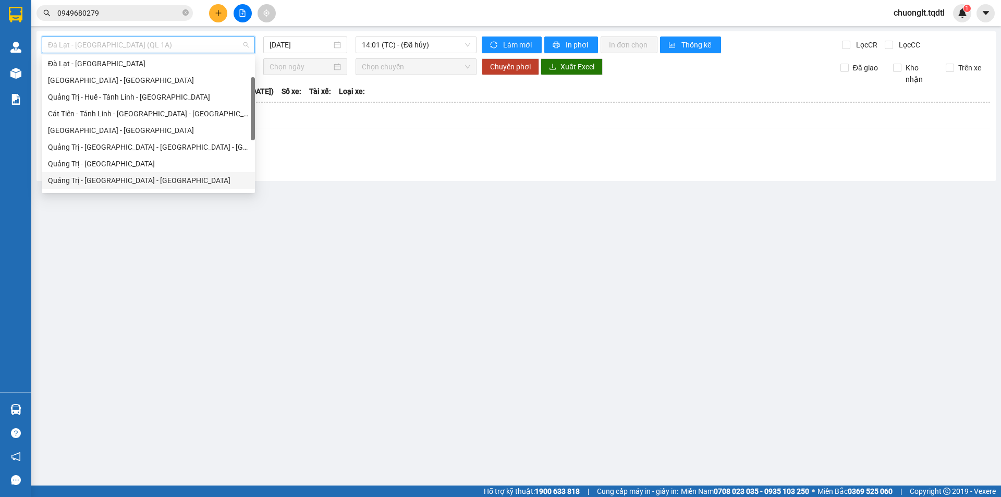
click at [130, 177] on div "Quảng Trị - [GEOGRAPHIC_DATA] - [GEOGRAPHIC_DATA]" at bounding box center [148, 180] width 201 height 11
type input "[DATE]"
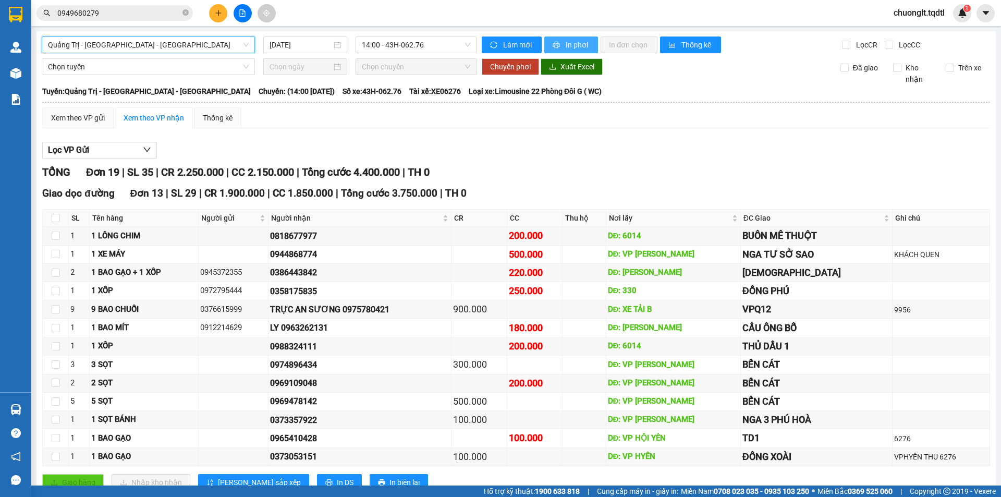
click at [576, 39] on span "In phơi" at bounding box center [578, 44] width 24 height 11
click at [217, 15] on icon "plus" at bounding box center [218, 12] width 7 height 7
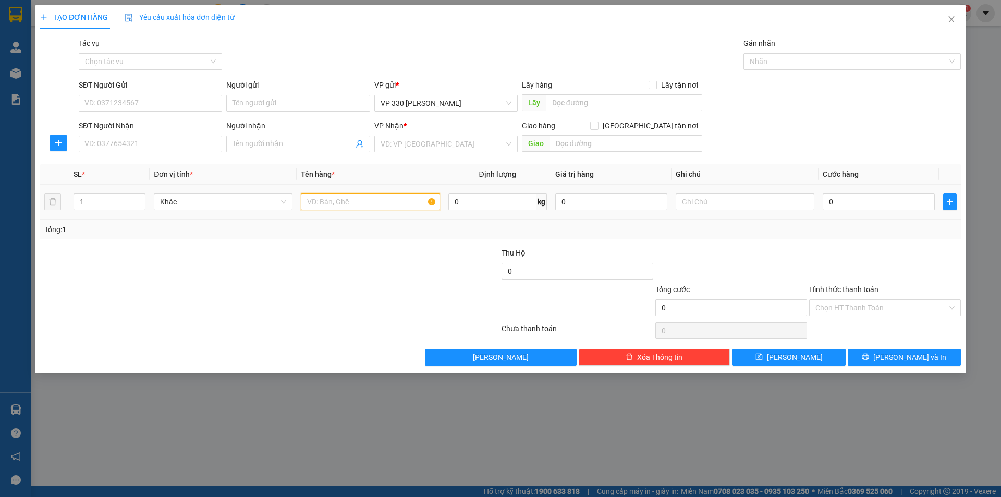
click at [333, 204] on input "text" at bounding box center [370, 201] width 139 height 17
type input "22 BAO ỐC"
click at [115, 202] on input "1" at bounding box center [109, 202] width 71 height 16
click at [117, 200] on input "1" at bounding box center [109, 202] width 71 height 16
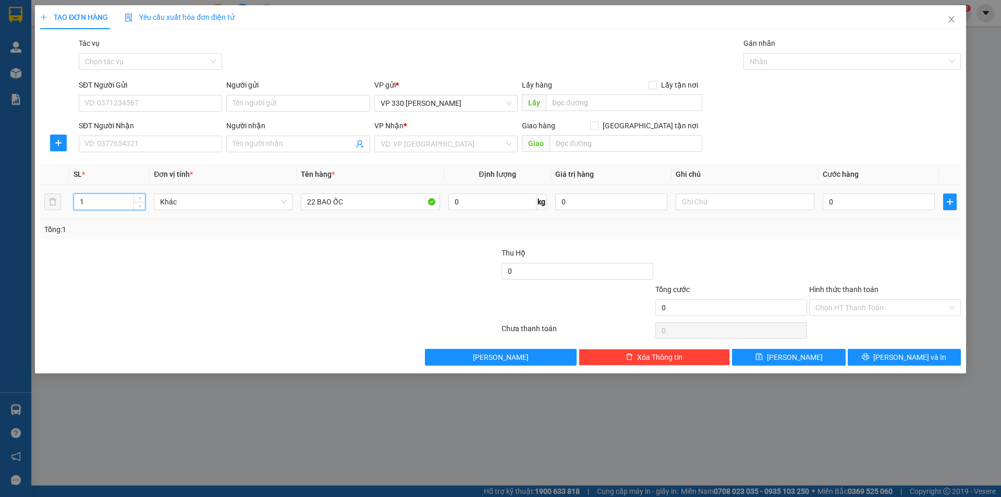
click at [119, 200] on input "1" at bounding box center [109, 202] width 71 height 16
click at [120, 199] on input "1" at bounding box center [109, 202] width 71 height 16
drag, startPoint x: 119, startPoint y: 199, endPoint x: 113, endPoint y: 200, distance: 6.3
click at [116, 201] on input "1" at bounding box center [109, 202] width 71 height 16
click at [113, 199] on input "1" at bounding box center [109, 202] width 71 height 16
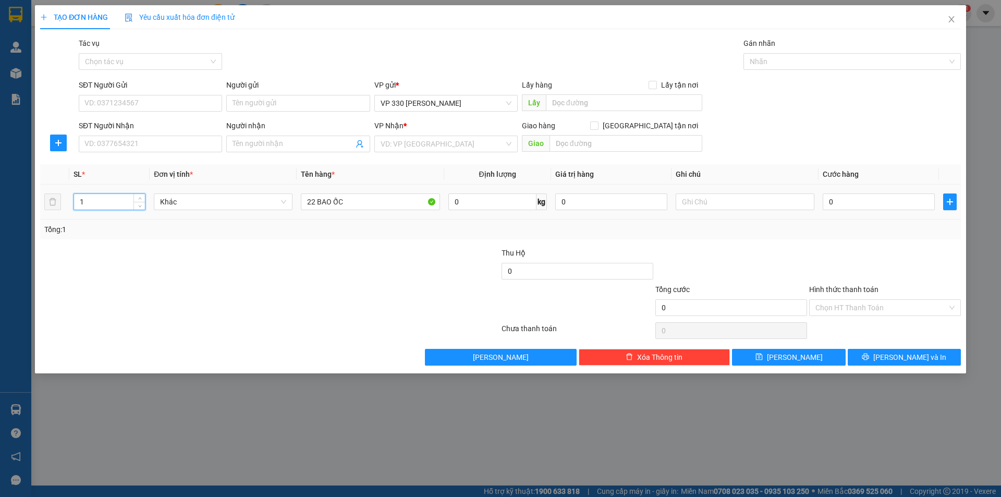
click at [113, 200] on input "1" at bounding box center [109, 202] width 71 height 16
click at [111, 202] on input "1" at bounding box center [109, 202] width 71 height 16
click at [110, 202] on input "1" at bounding box center [109, 202] width 71 height 16
click at [94, 200] on input "1" at bounding box center [109, 202] width 71 height 16
drag, startPoint x: 92, startPoint y: 199, endPoint x: 79, endPoint y: 196, distance: 13.5
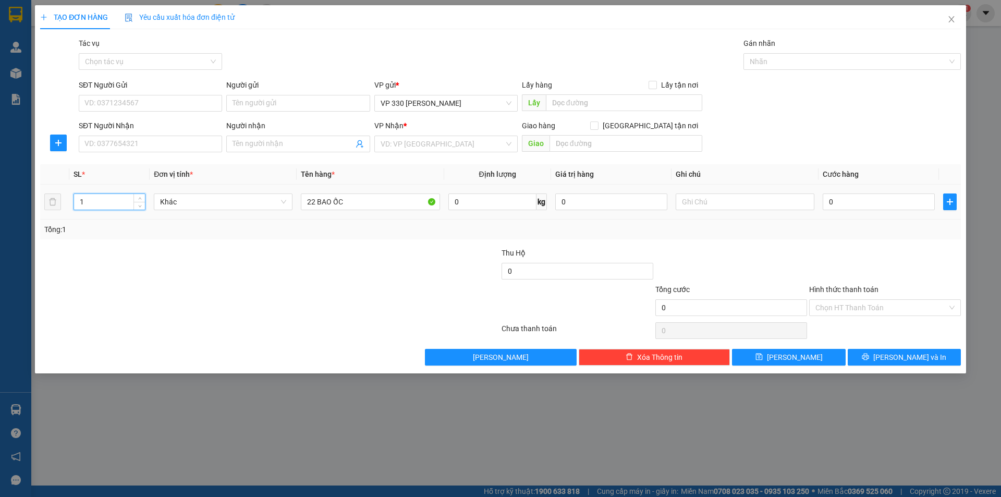
click at [87, 199] on input "1" at bounding box center [109, 202] width 71 height 16
click at [80, 197] on input "1" at bounding box center [109, 202] width 71 height 16
click at [83, 197] on input "1" at bounding box center [109, 202] width 71 height 16
click at [84, 200] on input "1" at bounding box center [109, 202] width 71 height 16
click at [85, 201] on input "1" at bounding box center [109, 202] width 71 height 16
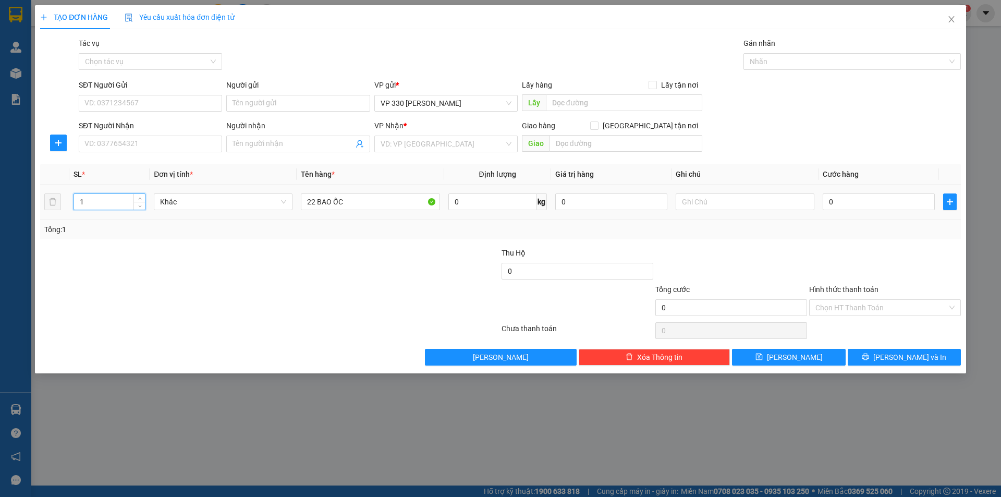
drag, startPoint x: 85, startPoint y: 201, endPoint x: 80, endPoint y: 203, distance: 5.6
click at [80, 203] on input "1" at bounding box center [109, 202] width 71 height 16
type input "22"
click at [645, 101] on input "text" at bounding box center [624, 102] width 156 height 17
type input "7236 ỐC CX HTR"
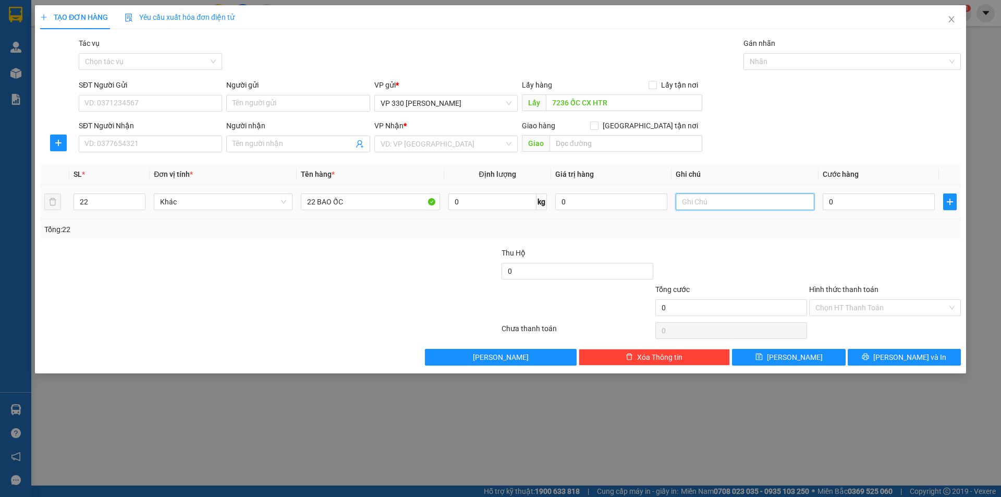
click at [736, 199] on input "text" at bounding box center [745, 201] width 139 height 17
type input "7236 CR"
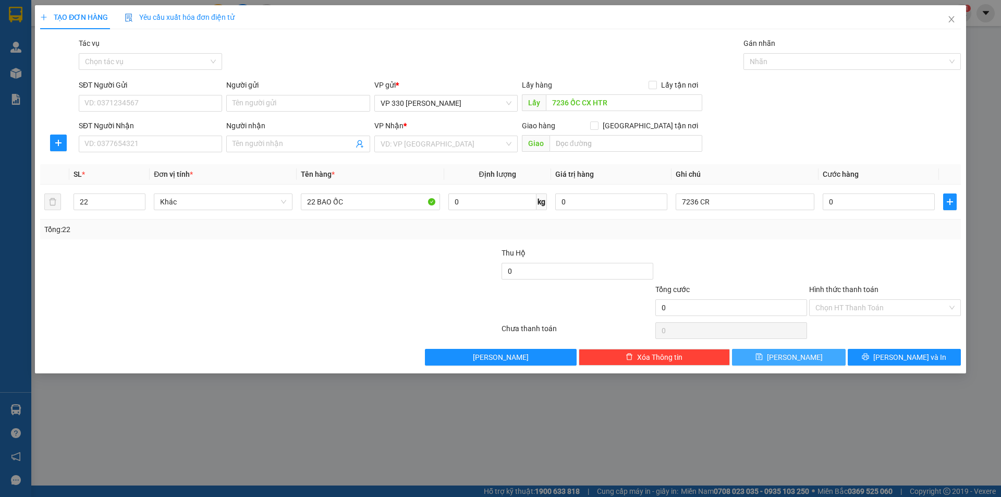
click at [824, 354] on button "[PERSON_NAME]" at bounding box center [788, 357] width 113 height 17
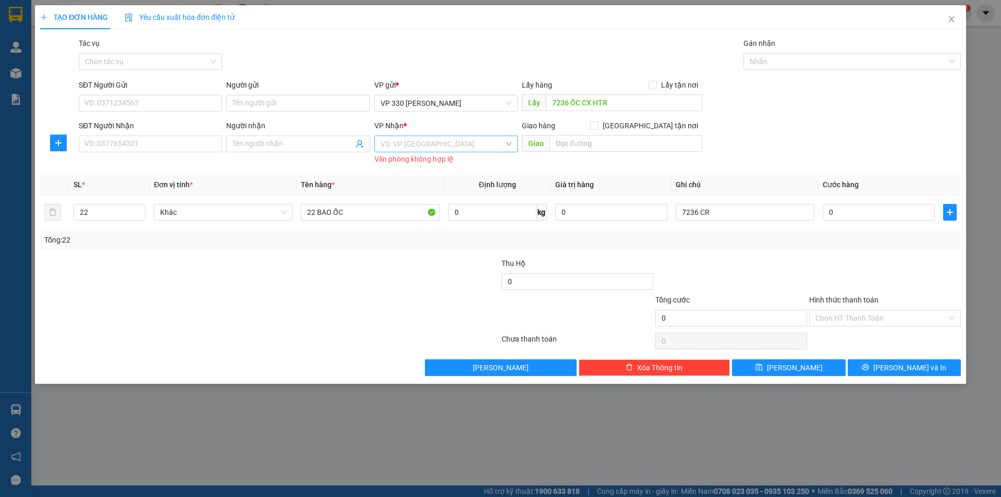
click at [470, 147] on input "search" at bounding box center [443, 144] width 124 height 16
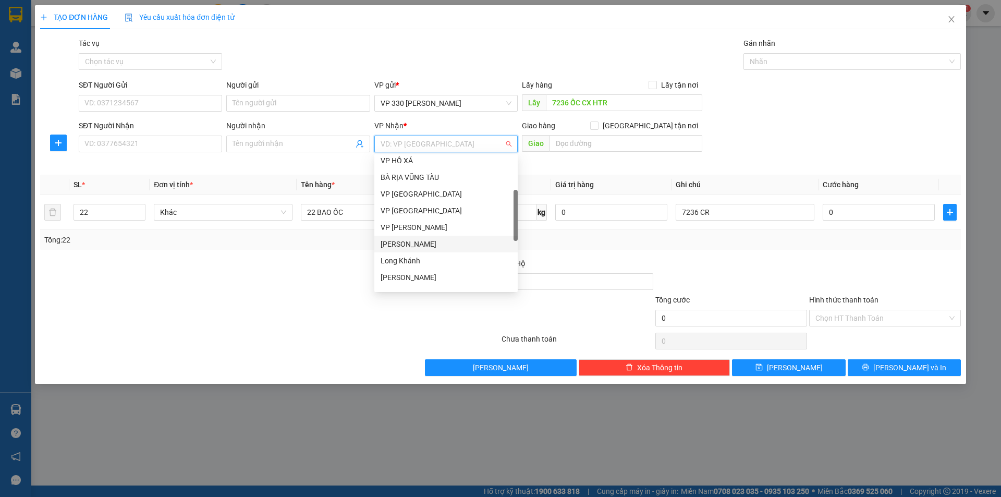
scroll to position [156, 0]
drag, startPoint x: 407, startPoint y: 276, endPoint x: 496, endPoint y: 224, distance: 103.3
click at [408, 276] on div "[GEOGRAPHIC_DATA]" at bounding box center [446, 275] width 131 height 11
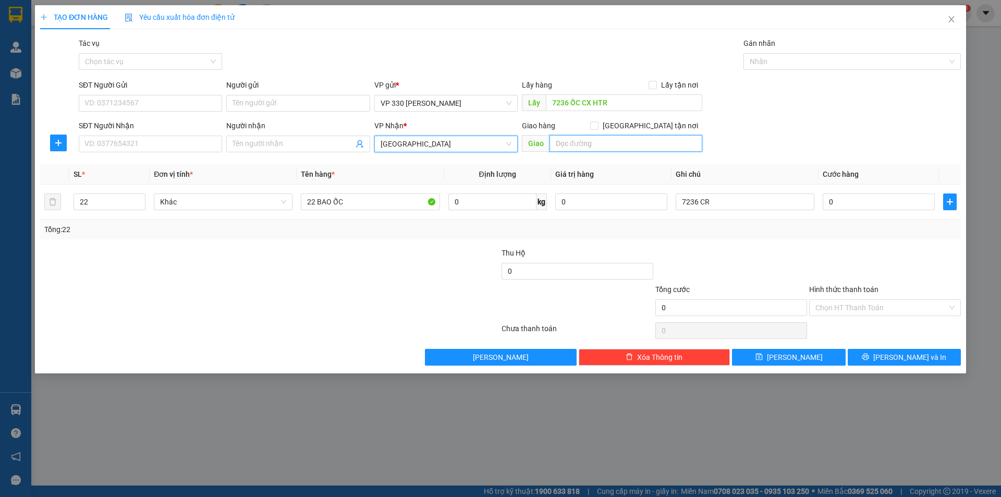
click at [590, 142] on input "text" at bounding box center [626, 143] width 153 height 17
type input "[GEOGRAPHIC_DATA]"
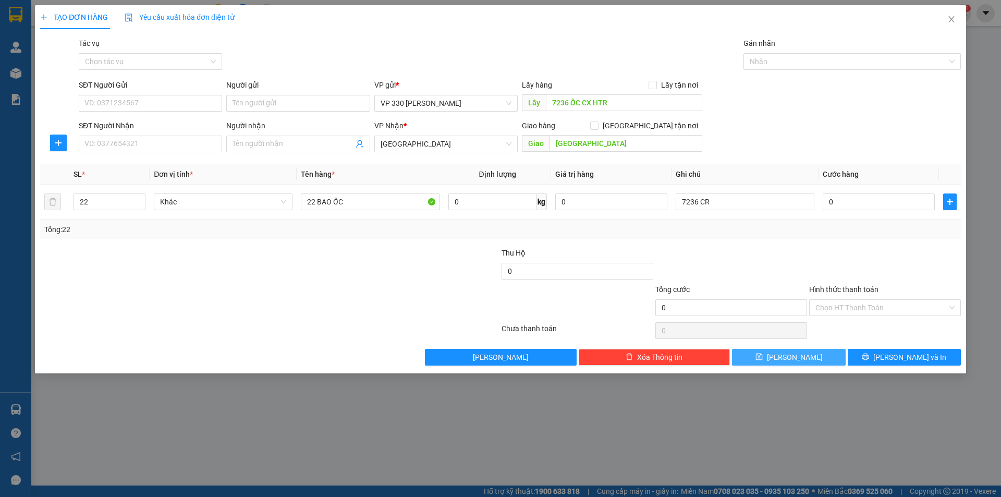
click at [763, 353] on icon "save" at bounding box center [758, 356] width 7 height 7
type input "1"
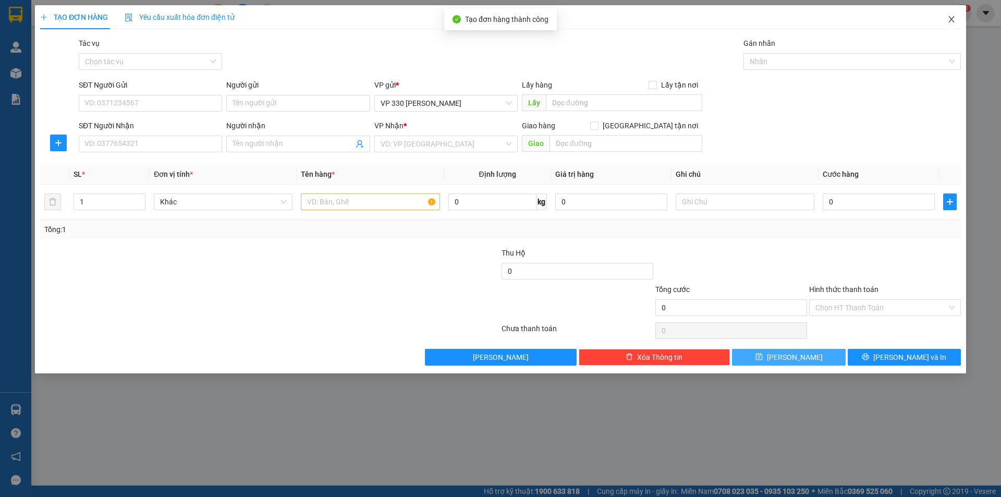
click at [952, 17] on icon "close" at bounding box center [951, 19] width 8 height 8
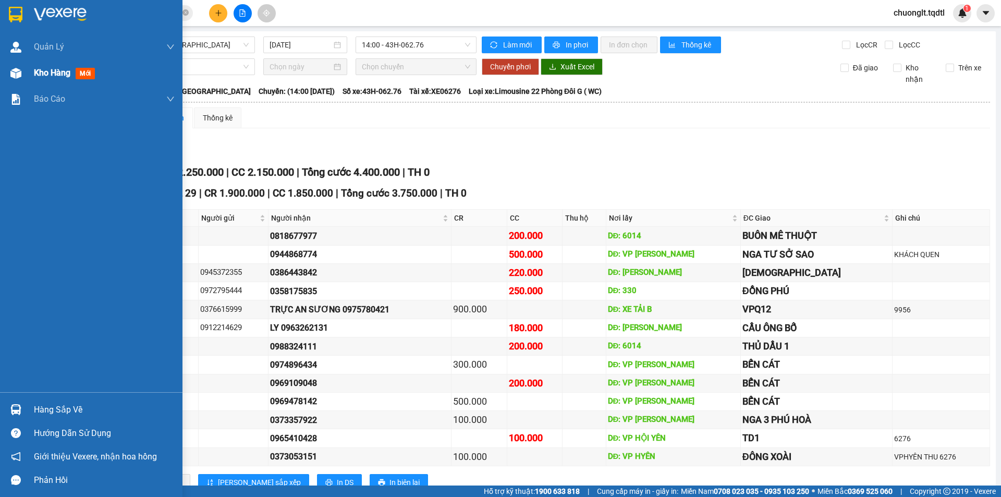
click at [32, 71] on div "Kho hàng mới" at bounding box center [91, 73] width 182 height 26
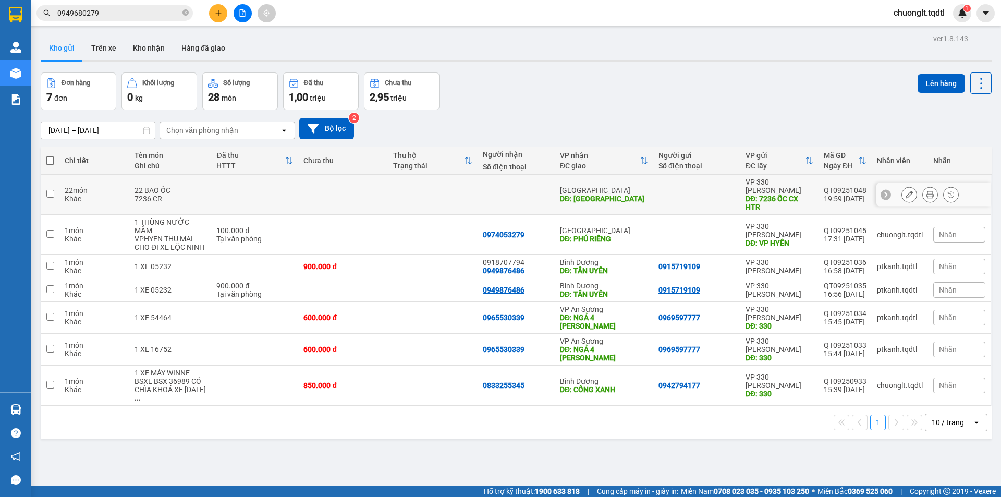
click at [50, 190] on input "checkbox" at bounding box center [50, 194] width 8 height 8
checkbox input "true"
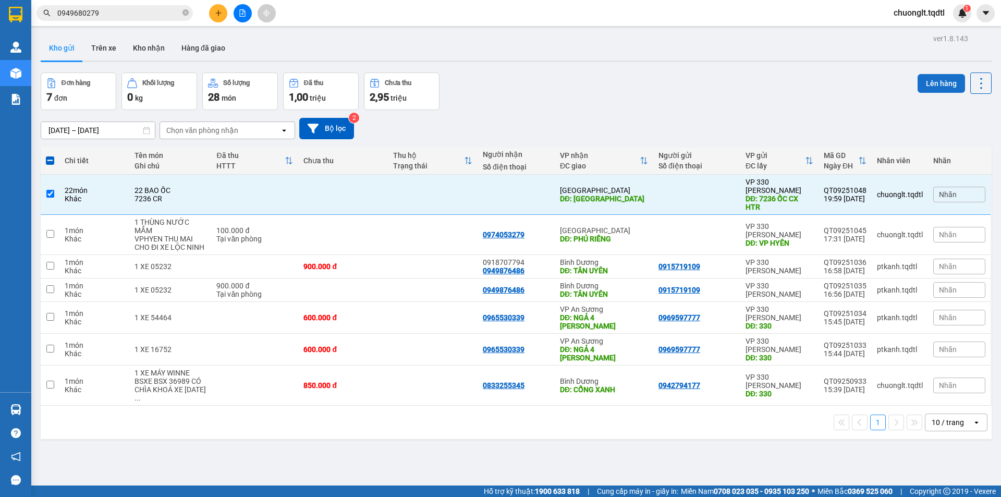
click at [931, 83] on button "Lên hàng" at bounding box center [941, 83] width 47 height 19
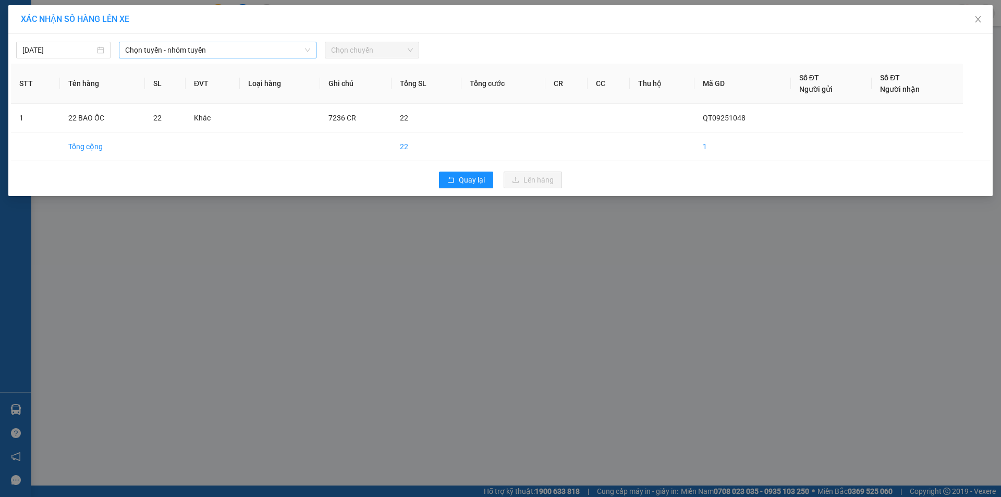
click at [231, 46] on span "Chọn tuyến - nhóm tuyến" at bounding box center [217, 50] width 185 height 16
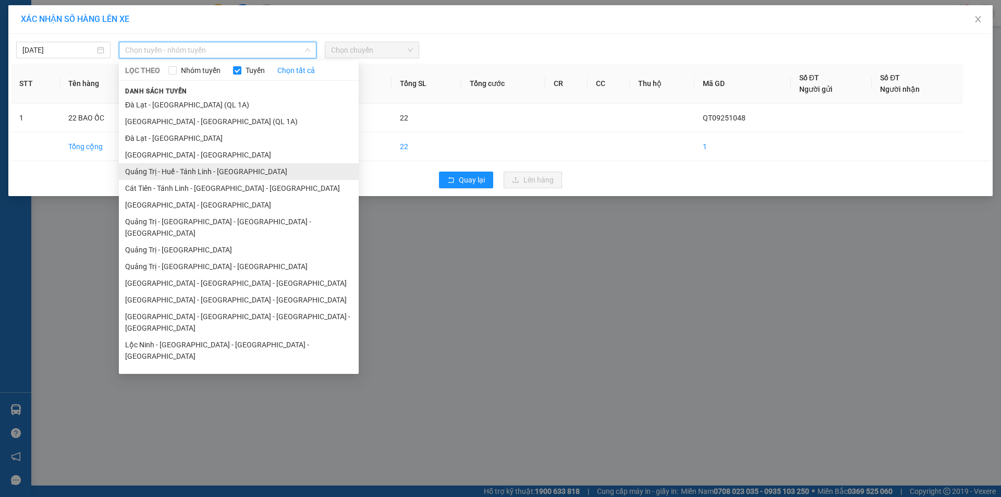
scroll to position [52, 0]
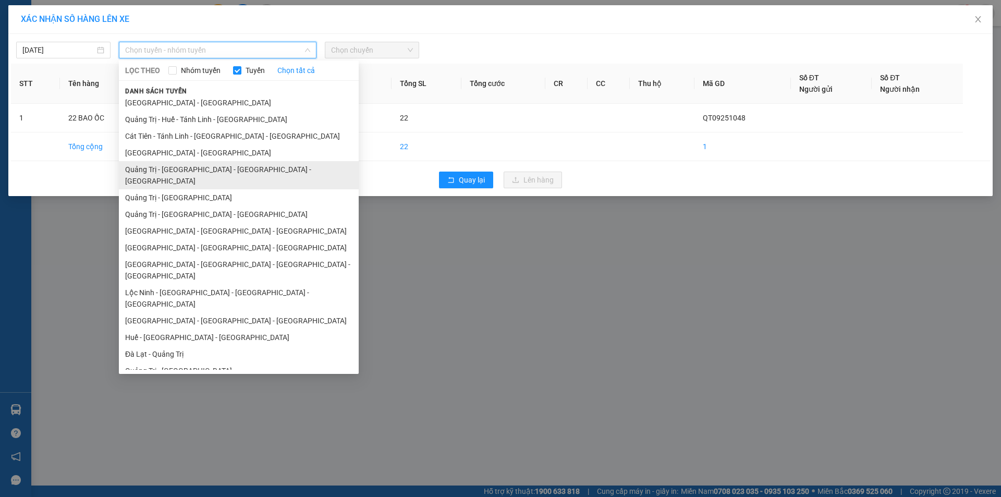
click at [215, 168] on li "Quảng Trị - [GEOGRAPHIC_DATA] - [GEOGRAPHIC_DATA] - [GEOGRAPHIC_DATA]" at bounding box center [239, 175] width 240 height 28
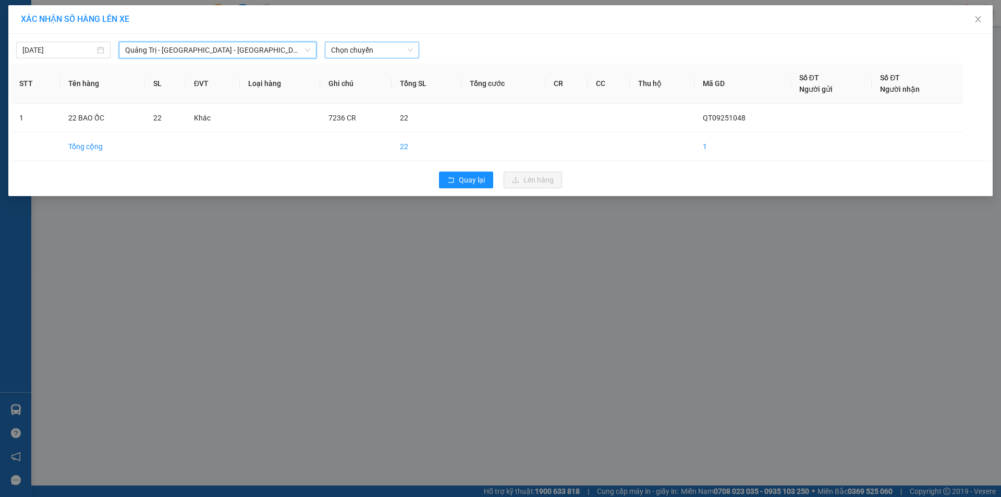
click at [397, 51] on span "Chọn chuyến" at bounding box center [372, 50] width 82 height 16
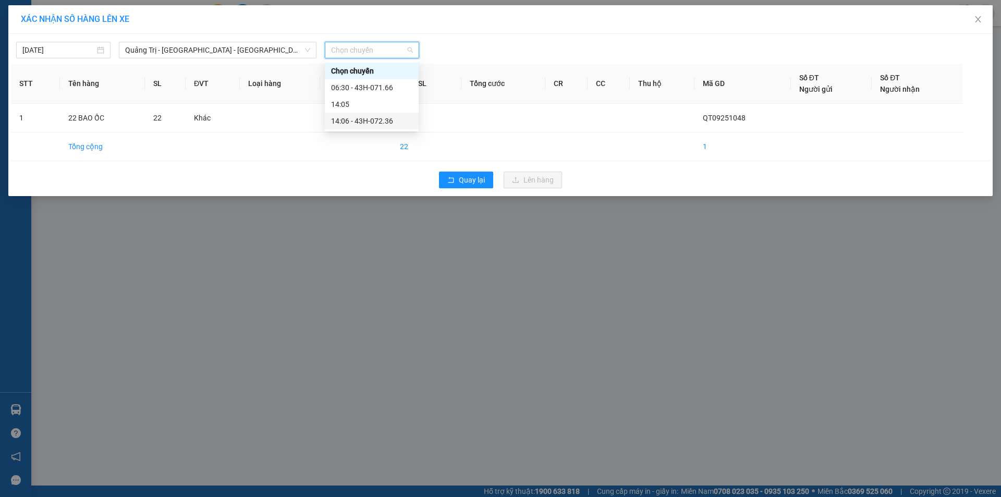
click at [377, 124] on div "14:06 - 43H-072.36" at bounding box center [371, 120] width 81 height 11
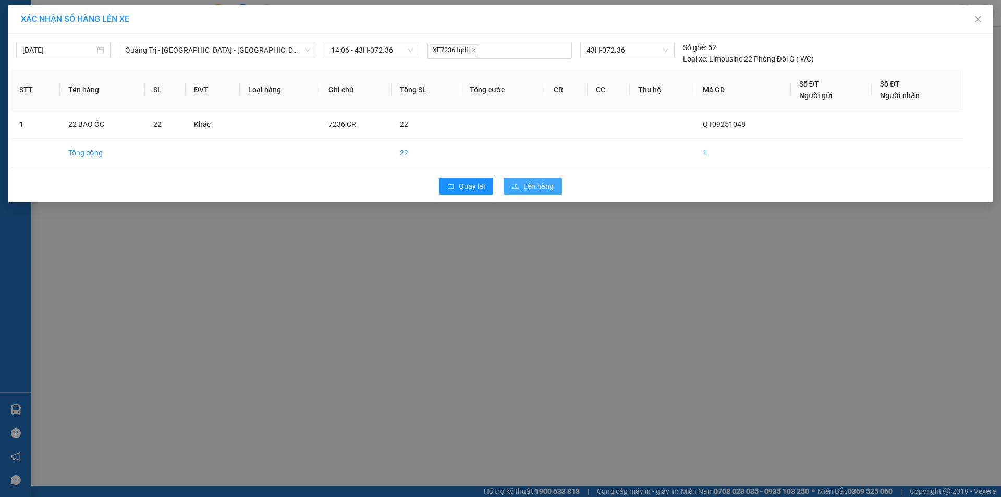
click at [520, 179] on button "Lên hàng" at bounding box center [533, 186] width 58 height 17
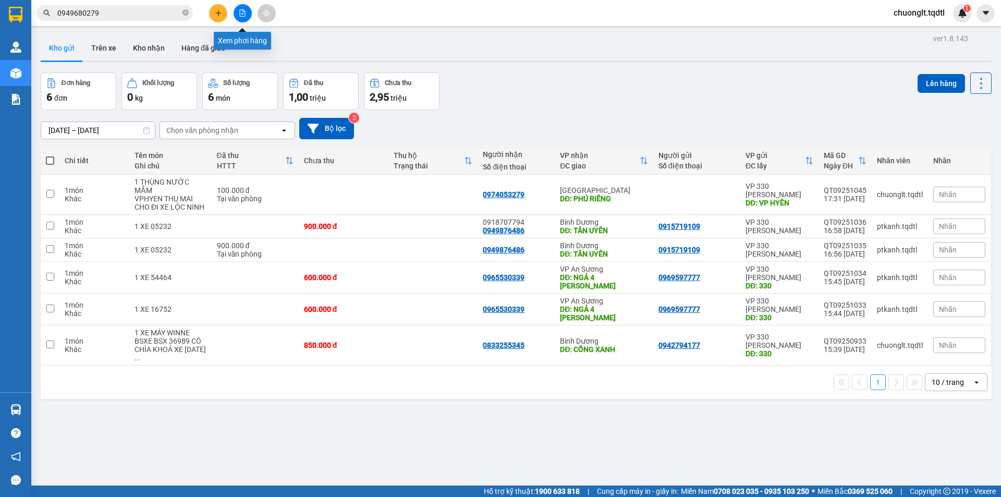
click at [242, 10] on icon "file-add" at bounding box center [243, 12] width 6 height 7
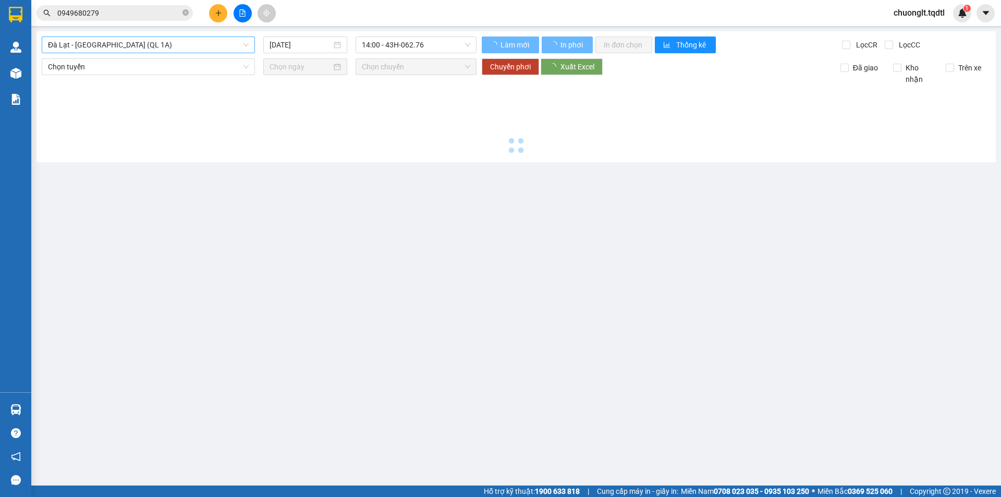
click at [201, 48] on span "Đà Lạt - [GEOGRAPHIC_DATA] (QL 1A)" at bounding box center [148, 45] width 201 height 16
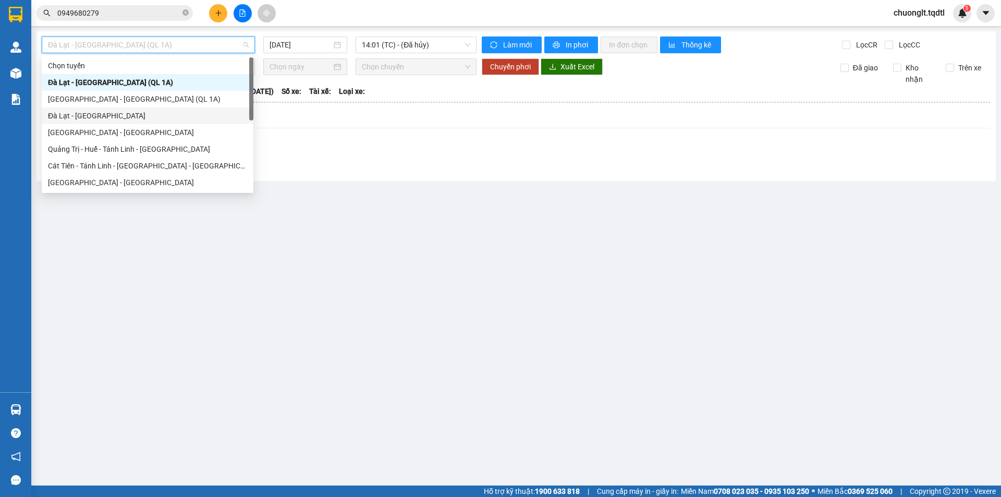
scroll to position [52, 0]
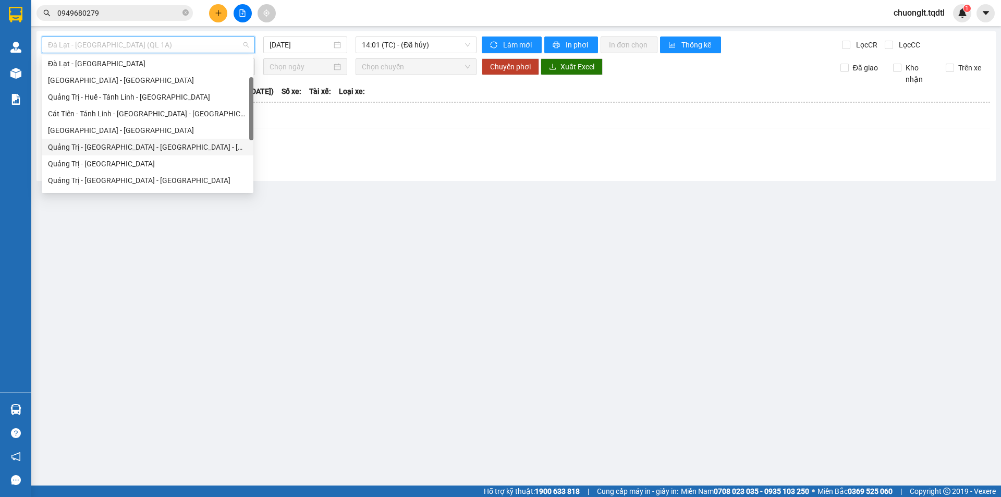
click at [129, 143] on div "Quảng Trị - [GEOGRAPHIC_DATA] - [GEOGRAPHIC_DATA] - [GEOGRAPHIC_DATA]" at bounding box center [147, 146] width 199 height 11
type input "[DATE]"
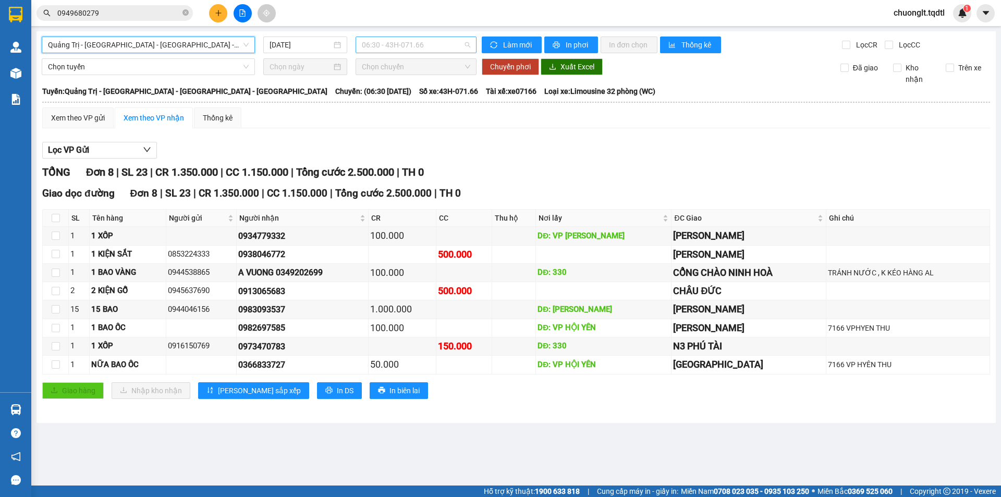
click at [443, 45] on span "06:30 - 43H-071.66" at bounding box center [416, 45] width 108 height 16
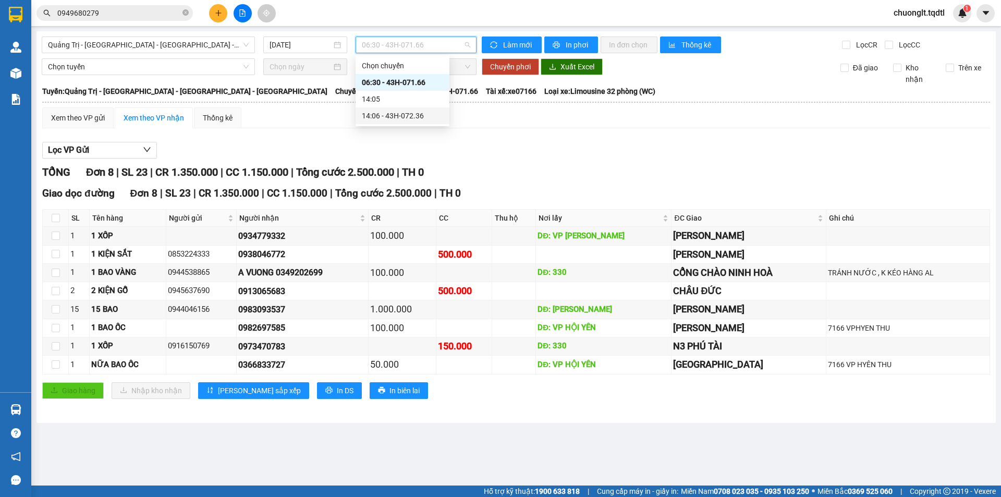
click at [410, 118] on div "14:06 - 43H-072.36" at bounding box center [402, 115] width 81 height 11
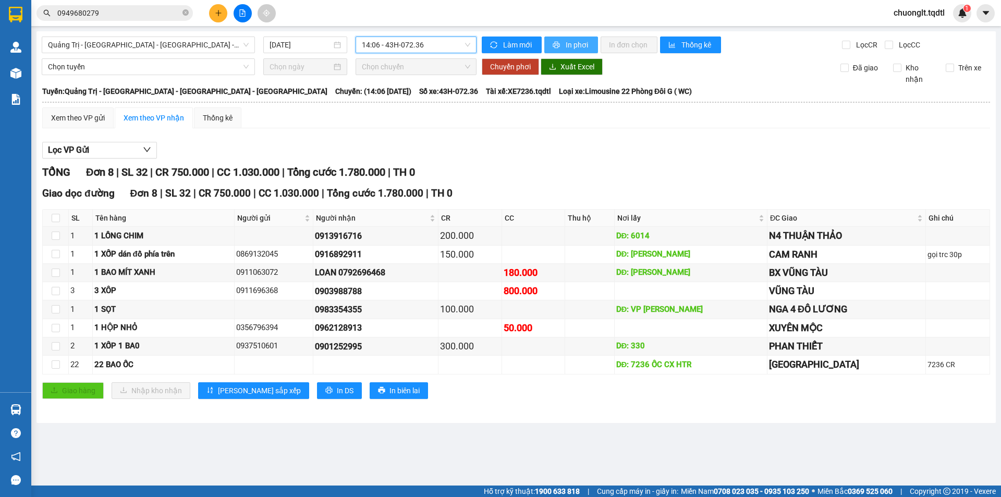
click at [560, 39] on button "In phơi" at bounding box center [571, 44] width 54 height 17
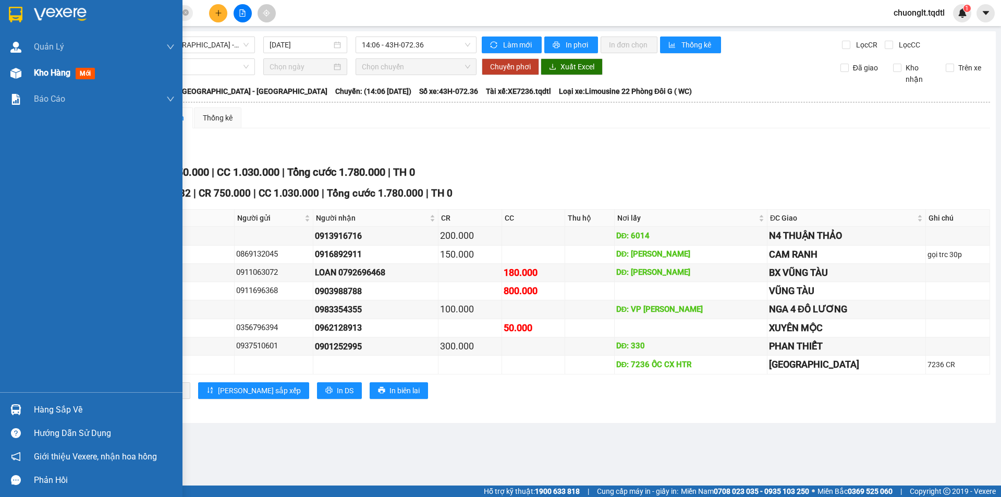
click at [57, 74] on span "Kho hàng" at bounding box center [52, 73] width 36 height 10
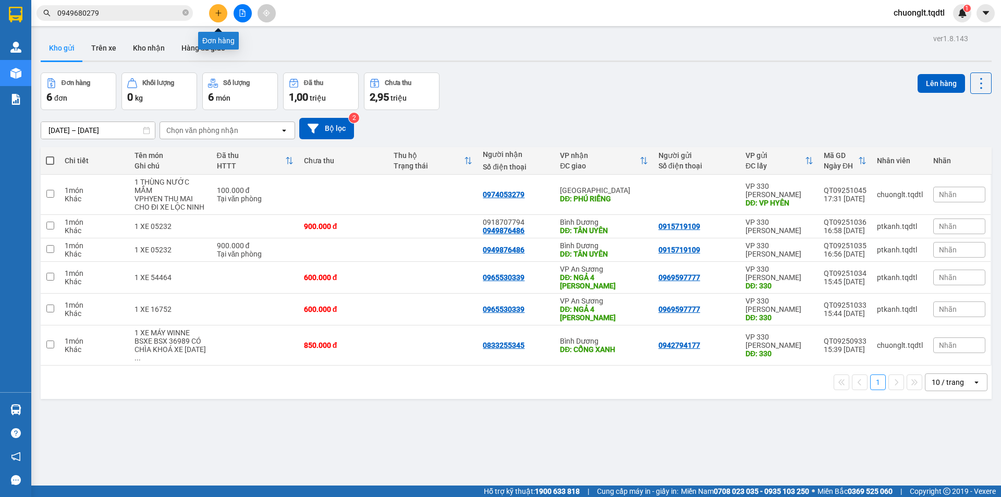
click at [215, 11] on icon "plus" at bounding box center [218, 12] width 7 height 7
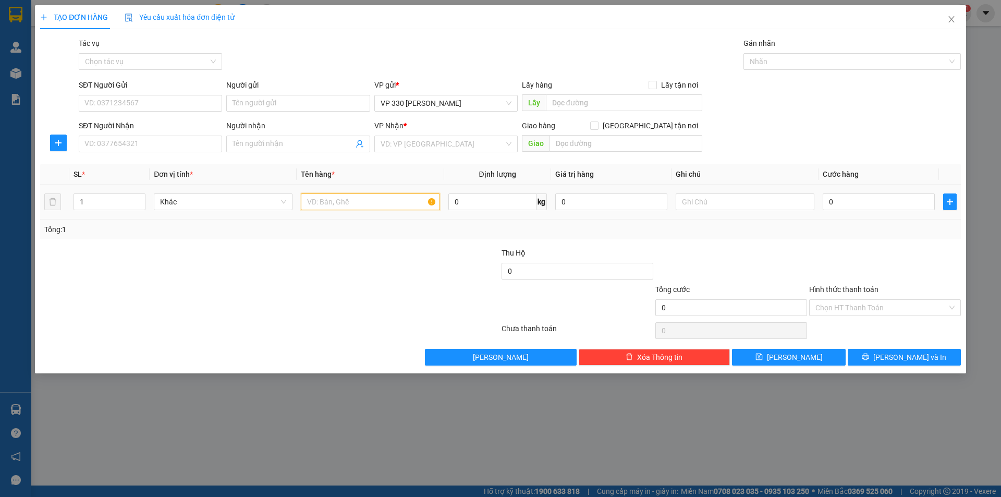
click at [344, 209] on input "text" at bounding box center [370, 201] width 139 height 17
type input "2 BAO"
type input "2"
click at [139, 200] on icon "up" at bounding box center [140, 200] width 4 height 4
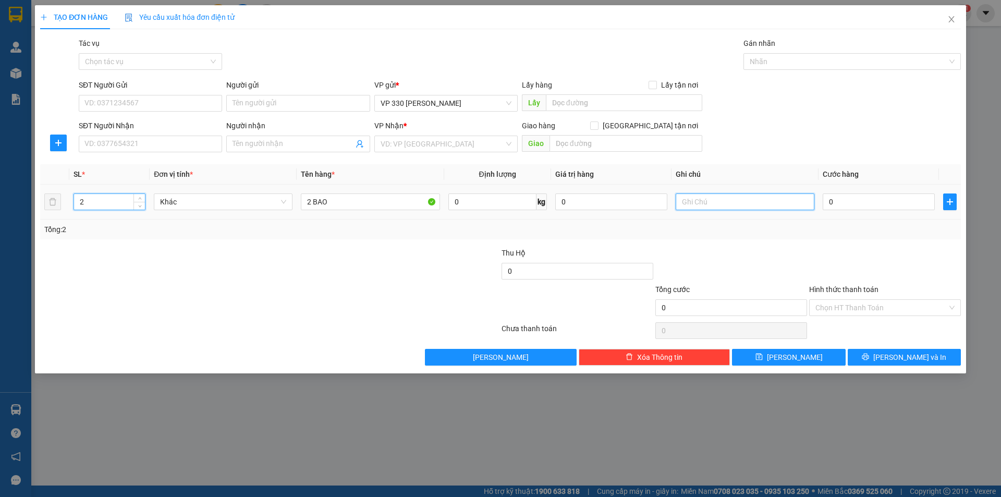
click at [717, 196] on input "text" at bounding box center [745, 201] width 139 height 17
type input "146 CC"
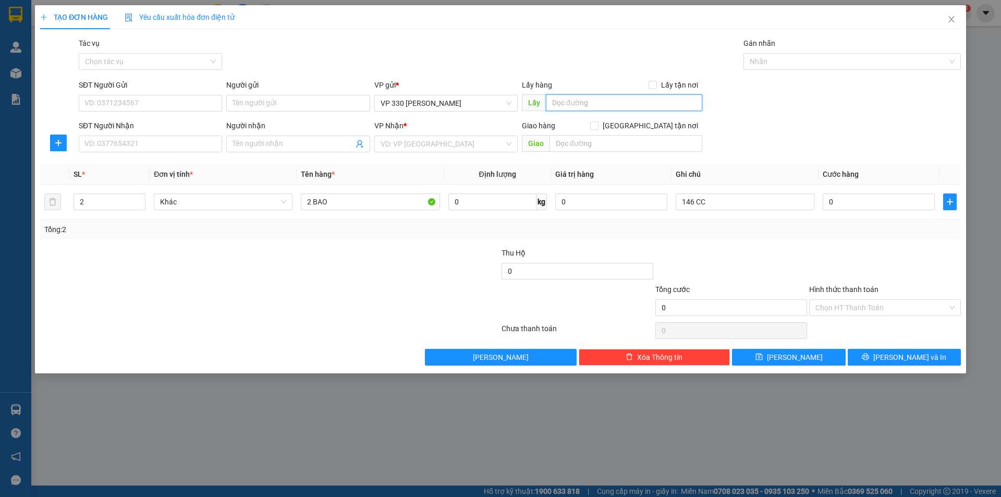
click at [610, 104] on input "text" at bounding box center [624, 102] width 156 height 17
type input "0"
type input "BEN"
click at [484, 140] on input "search" at bounding box center [443, 144] width 124 height 16
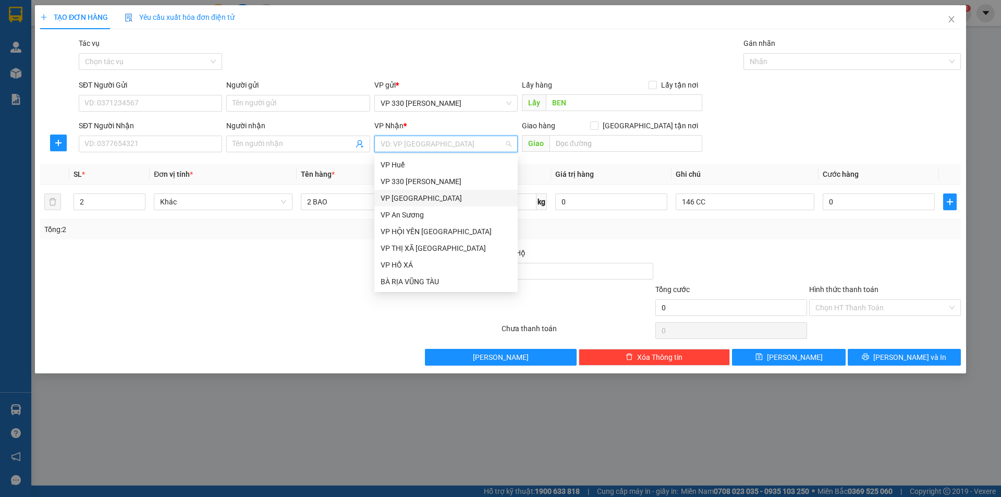
click at [437, 196] on div "VP [GEOGRAPHIC_DATA]" at bounding box center [446, 197] width 131 height 11
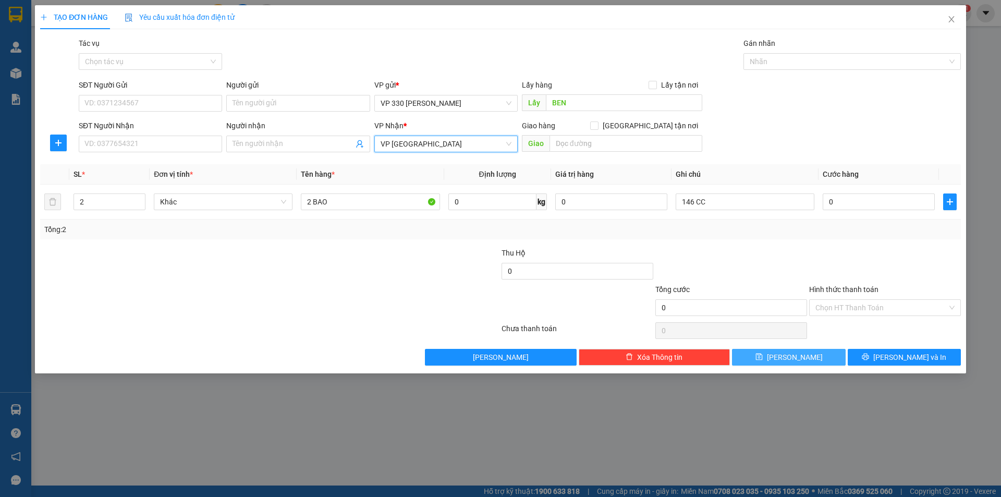
click at [790, 352] on span "[PERSON_NAME]" at bounding box center [795, 356] width 56 height 11
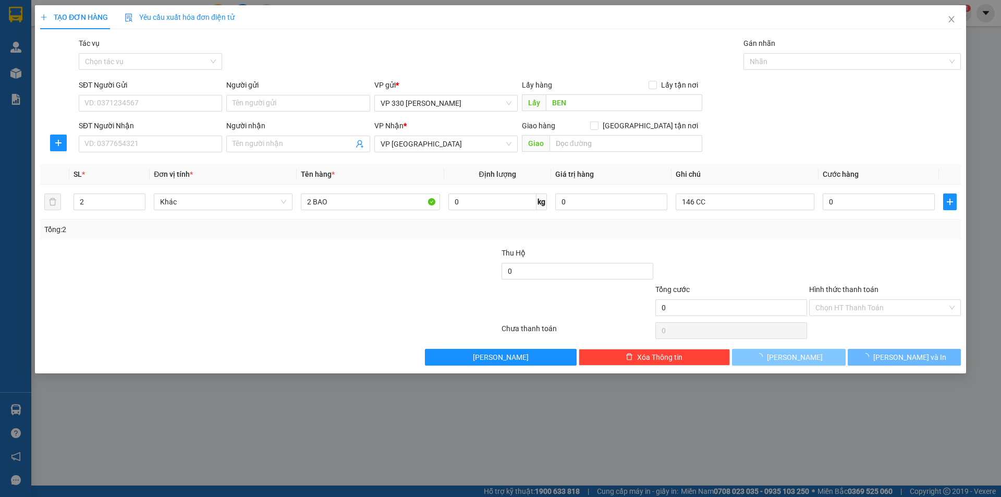
type input "1"
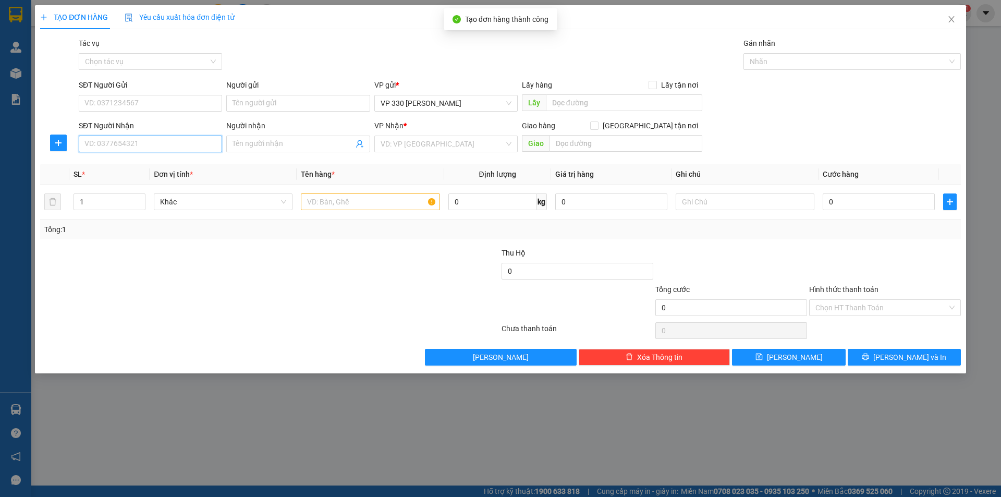
click at [157, 140] on input "SĐT Người Nhận" at bounding box center [150, 144] width 143 height 17
click at [349, 194] on input "text" at bounding box center [370, 201] width 139 height 17
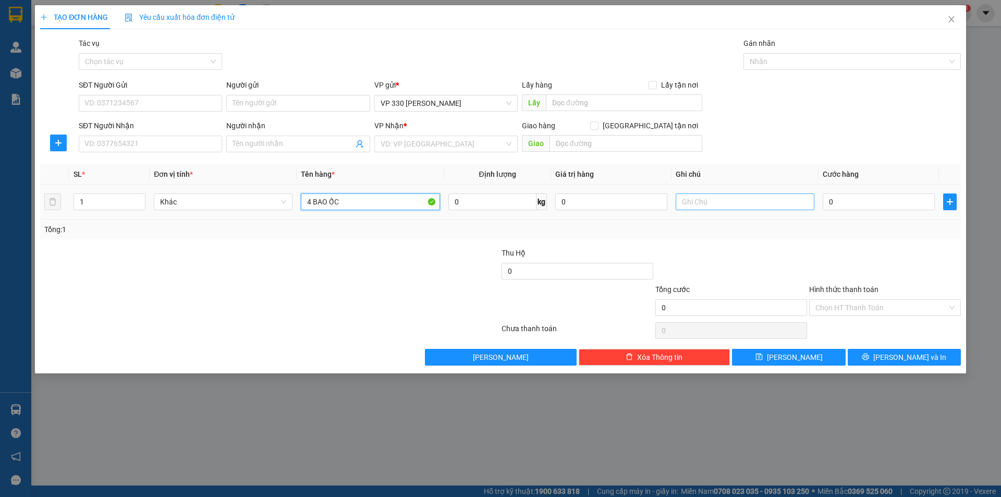
type input "4 BAO ỐC"
click at [721, 203] on input "text" at bounding box center [745, 201] width 139 height 17
type input "6014 CC"
click at [465, 139] on input "search" at bounding box center [443, 144] width 124 height 16
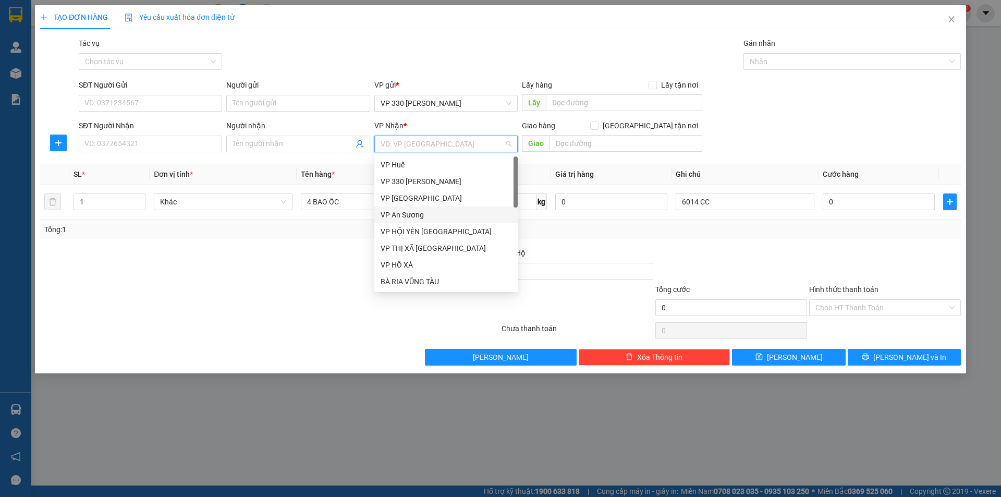
click at [436, 213] on div "VP An Sương" at bounding box center [446, 214] width 131 height 11
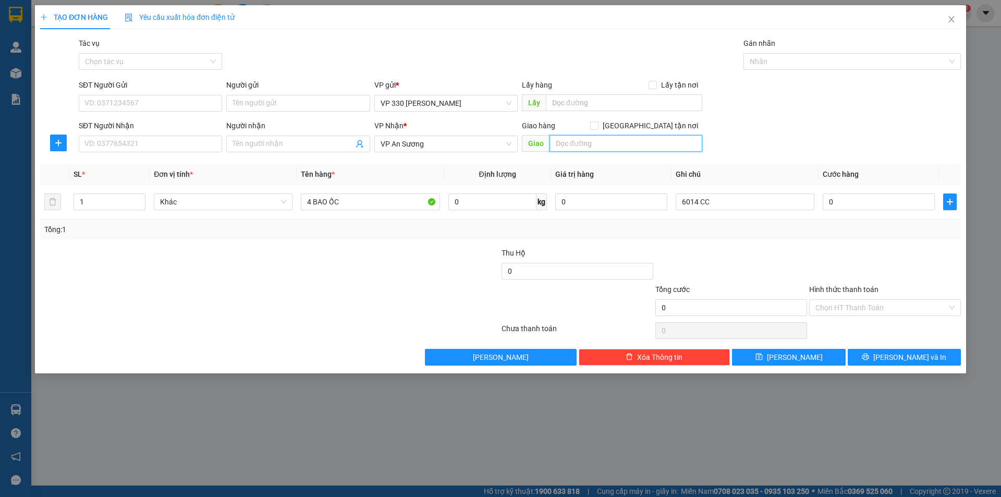
click at [621, 145] on input "text" at bounding box center [626, 143] width 153 height 17
type input "TRƯỜNG AN"
click at [582, 104] on input "text" at bounding box center [624, 102] width 156 height 17
type input "BEN"
click at [139, 198] on icon "up" at bounding box center [140, 200] width 4 height 4
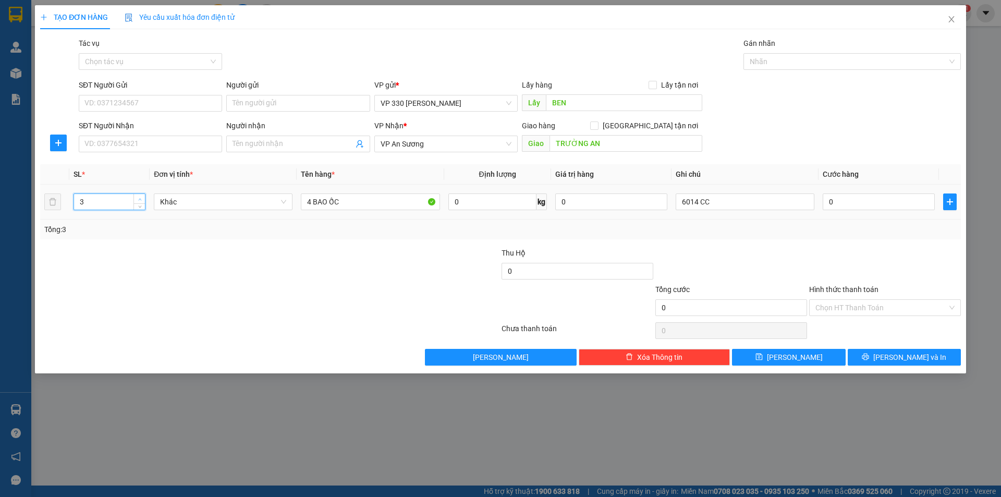
click at [139, 198] on icon "up" at bounding box center [140, 200] width 4 height 4
type input "4"
click at [139, 198] on icon "up" at bounding box center [140, 200] width 4 height 4
click at [791, 359] on span "[PERSON_NAME]" at bounding box center [795, 356] width 56 height 11
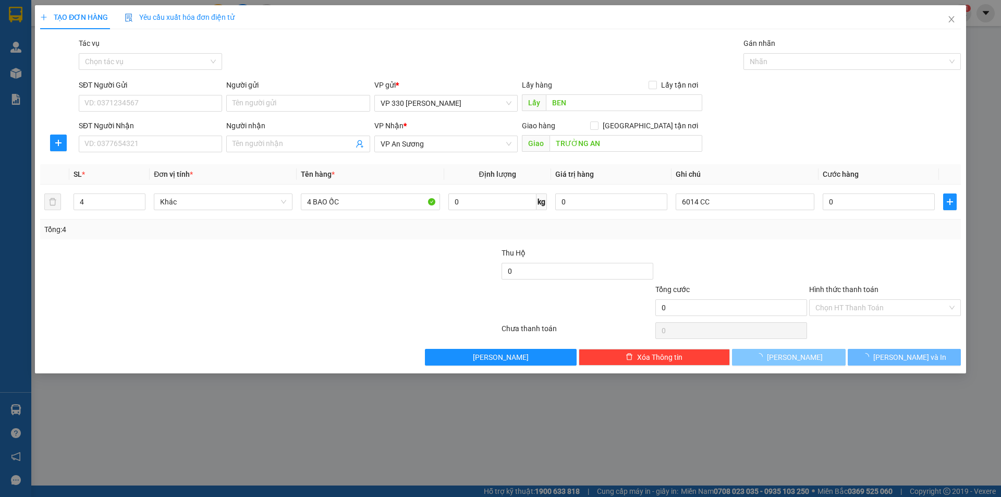
type input "1"
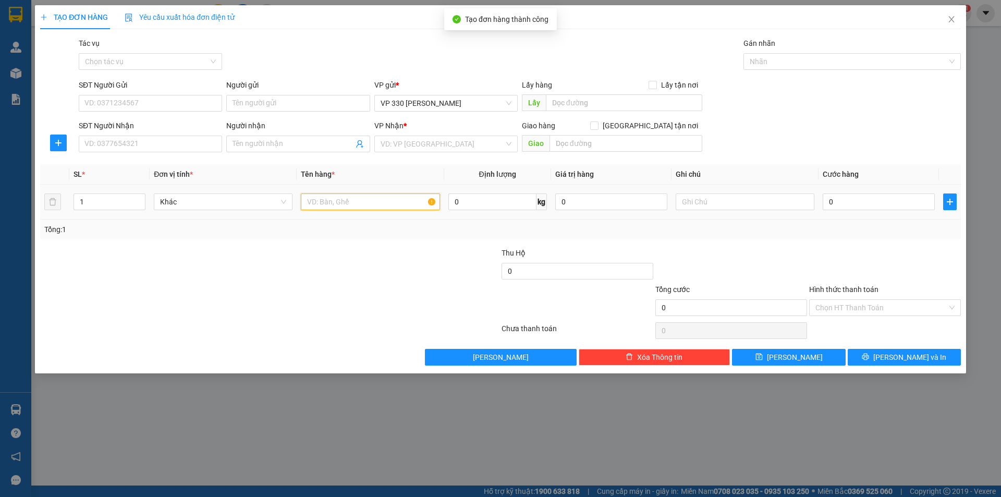
click at [347, 202] on input "text" at bounding box center [370, 201] width 139 height 17
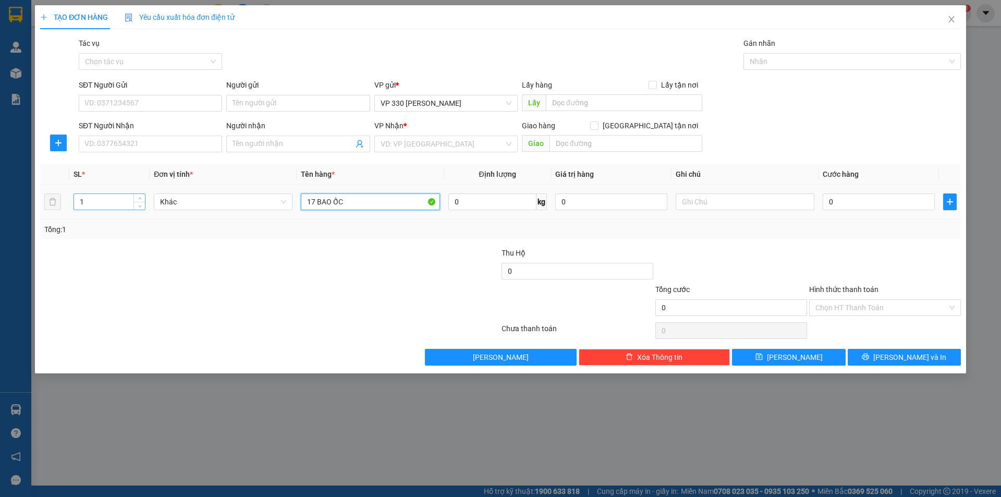
type input "17 BAO ỐC"
click at [122, 197] on input "1" at bounding box center [109, 202] width 71 height 16
type input "17"
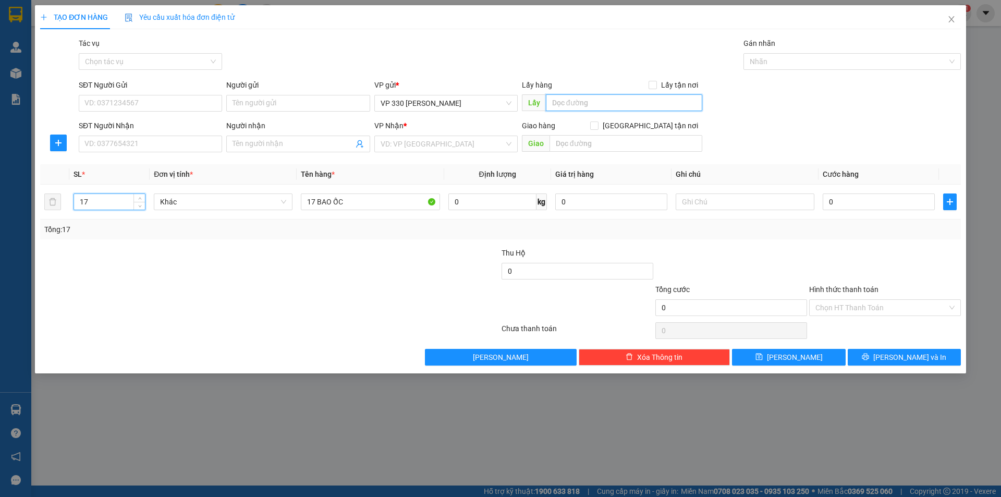
click at [633, 104] on input "text" at bounding box center [624, 102] width 156 height 17
type input "BEN"
click at [459, 141] on input "search" at bounding box center [443, 144] width 124 height 16
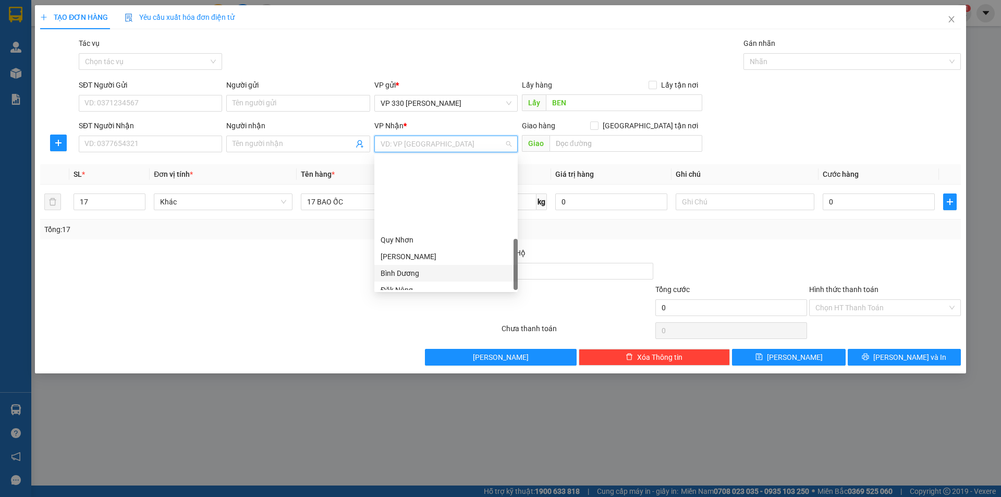
scroll to position [300, 0]
click at [431, 275] on div "[GEOGRAPHIC_DATA]" at bounding box center [445, 281] width 143 height 17
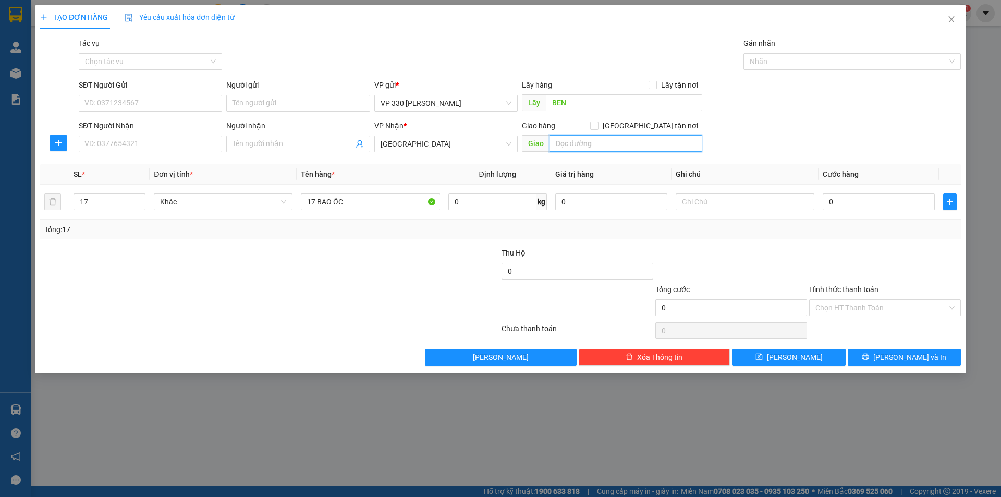
click at [582, 148] on input "text" at bounding box center [626, 143] width 153 height 17
type input "D"
type input "ĐỒNG XOÀI"
click at [868, 204] on input "0" at bounding box center [879, 201] width 112 height 17
click at [771, 199] on input "text" at bounding box center [745, 201] width 139 height 17
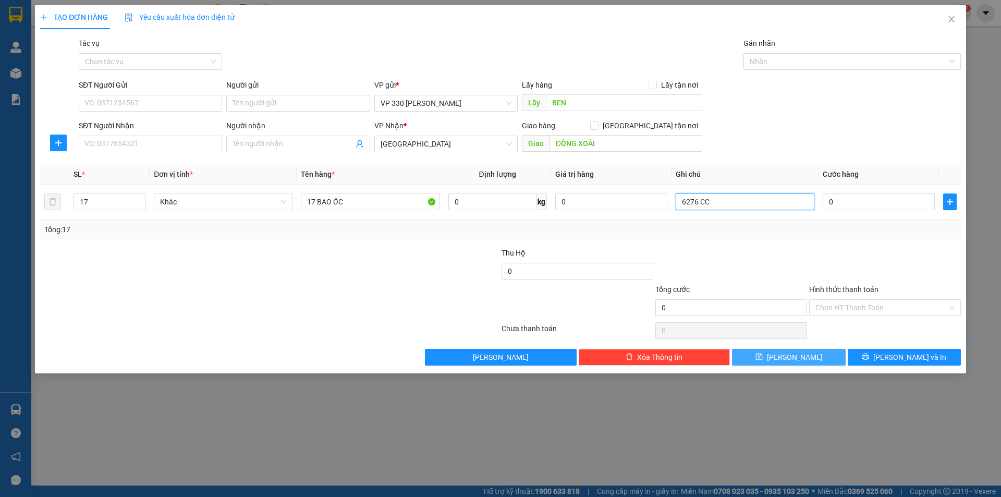
type input "6276 CC"
click at [788, 362] on button "[PERSON_NAME]" at bounding box center [788, 357] width 113 height 17
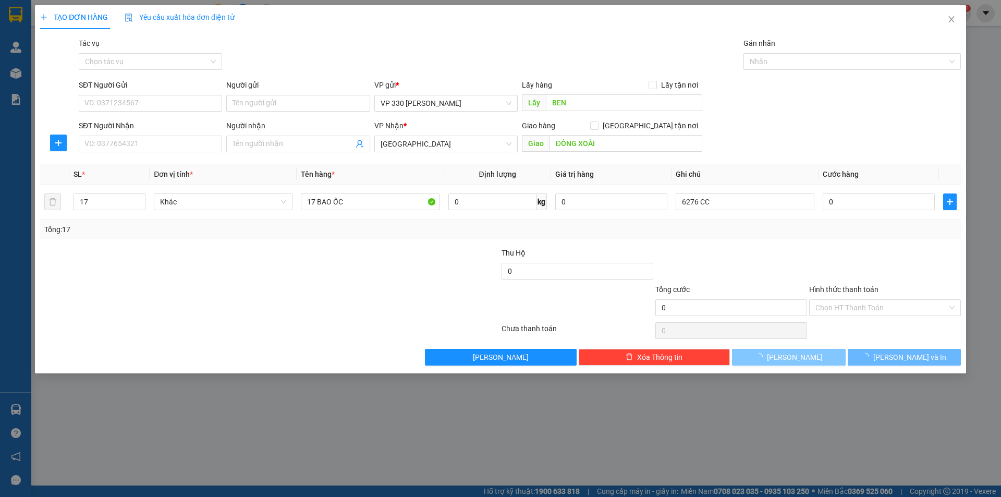
type input "1"
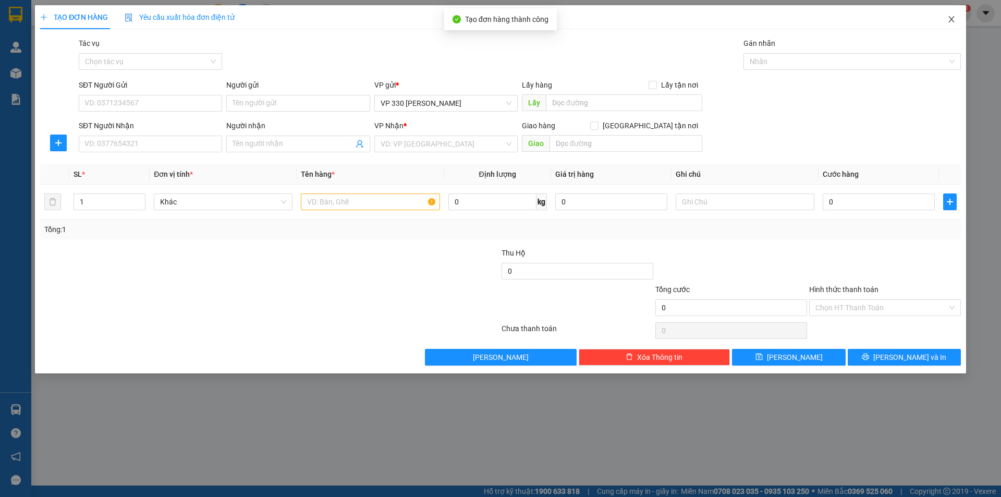
click at [952, 21] on icon "close" at bounding box center [951, 19] width 6 height 6
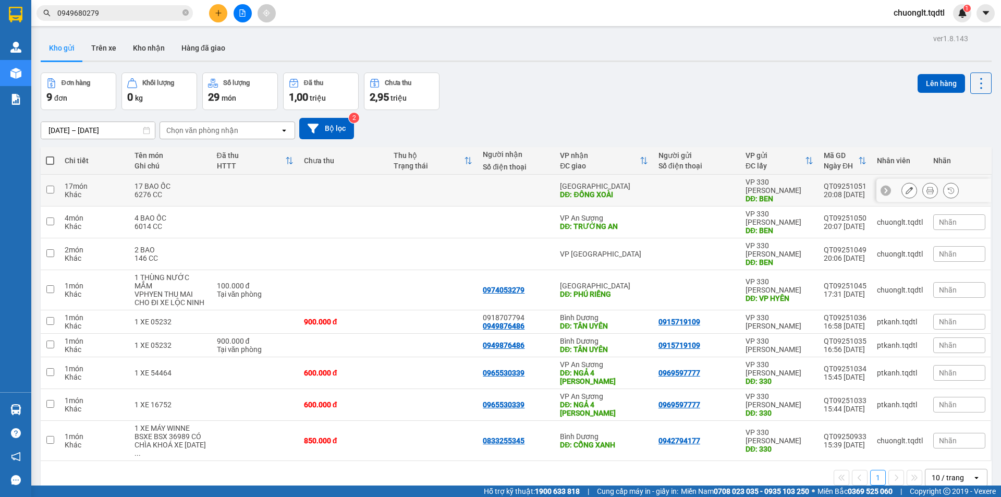
click at [51, 186] on input "checkbox" at bounding box center [50, 190] width 8 height 8
checkbox input "true"
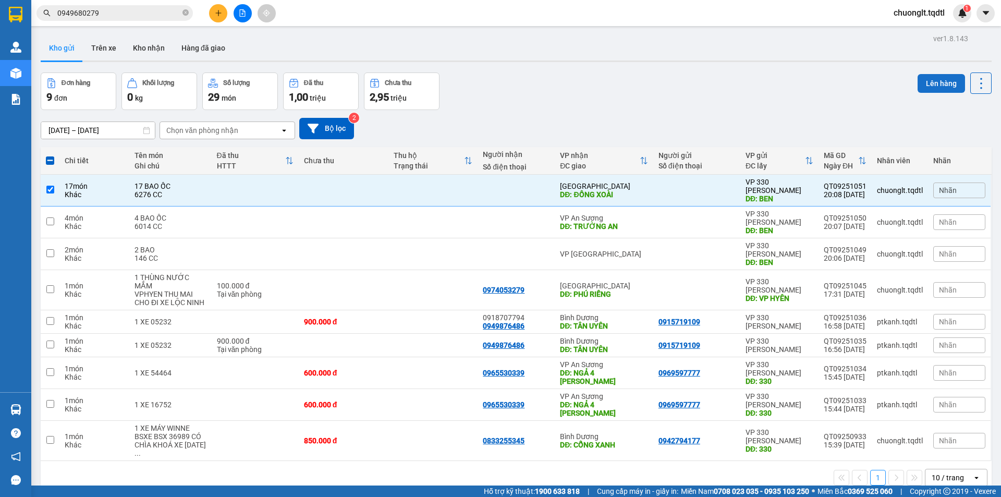
click at [918, 83] on button "Lên hàng" at bounding box center [941, 83] width 47 height 19
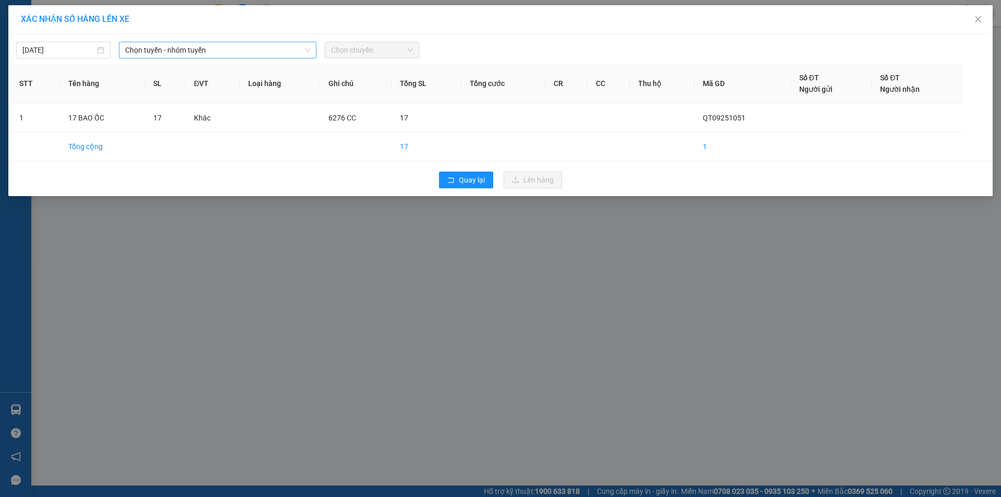
click at [266, 51] on span "Chọn tuyến - nhóm tuyến" at bounding box center [217, 50] width 185 height 16
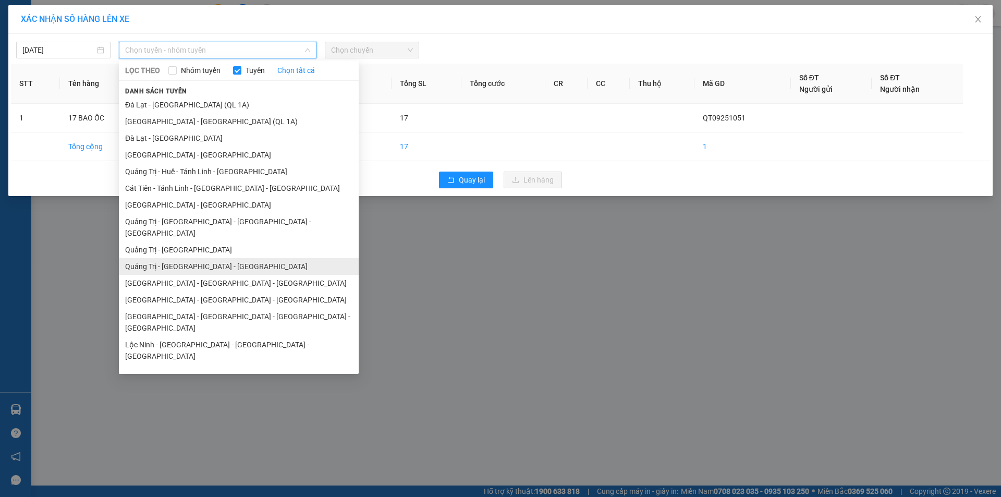
click at [210, 258] on li "Quảng Trị - [GEOGRAPHIC_DATA] - [GEOGRAPHIC_DATA]" at bounding box center [239, 266] width 240 height 17
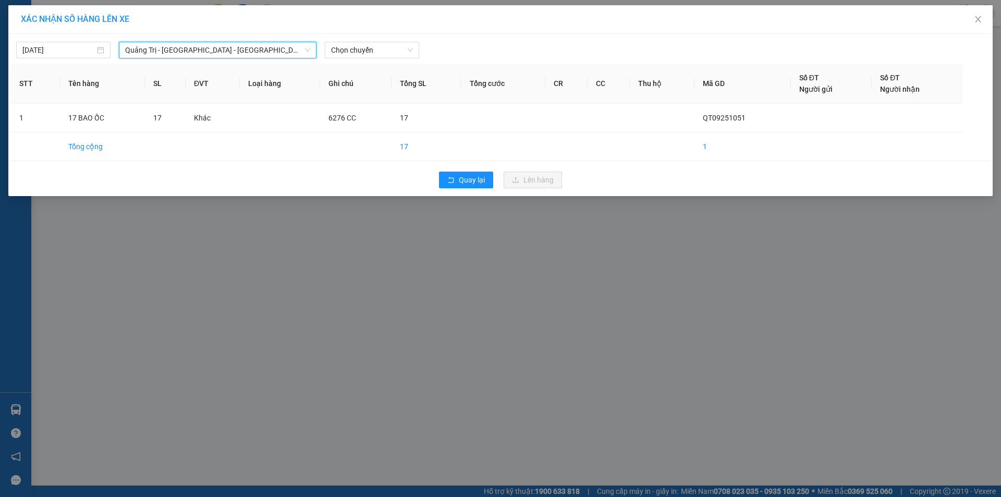
drag, startPoint x: 380, startPoint y: 39, endPoint x: 381, endPoint y: 46, distance: 7.4
click at [380, 39] on div "[DATE] [GEOGRAPHIC_DATA] - [GEOGRAPHIC_DATA] - [GEOGRAPHIC_DATA] [GEOGRAPHIC_DA…" at bounding box center [500, 47] width 979 height 22
click at [381, 50] on span "Chọn chuyến" at bounding box center [372, 50] width 82 height 16
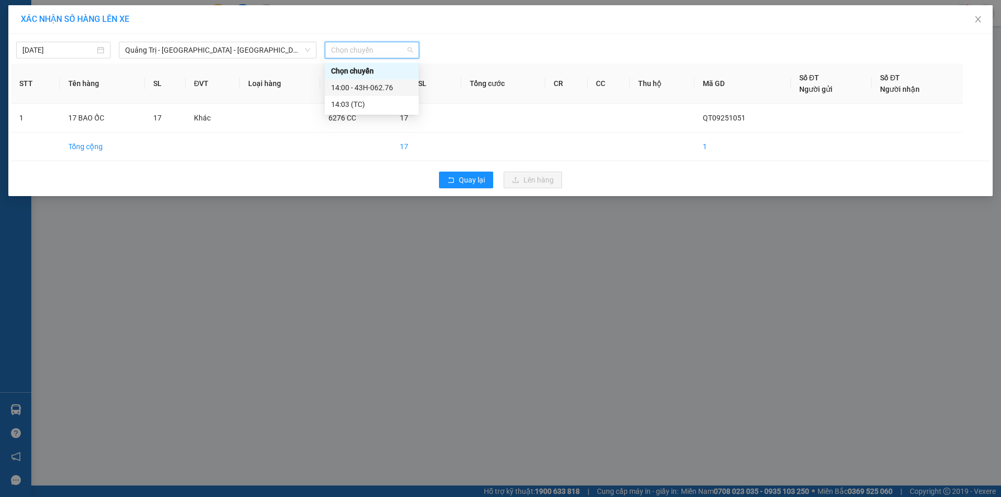
click at [376, 86] on div "14:00 - 43H-062.76" at bounding box center [371, 87] width 81 height 11
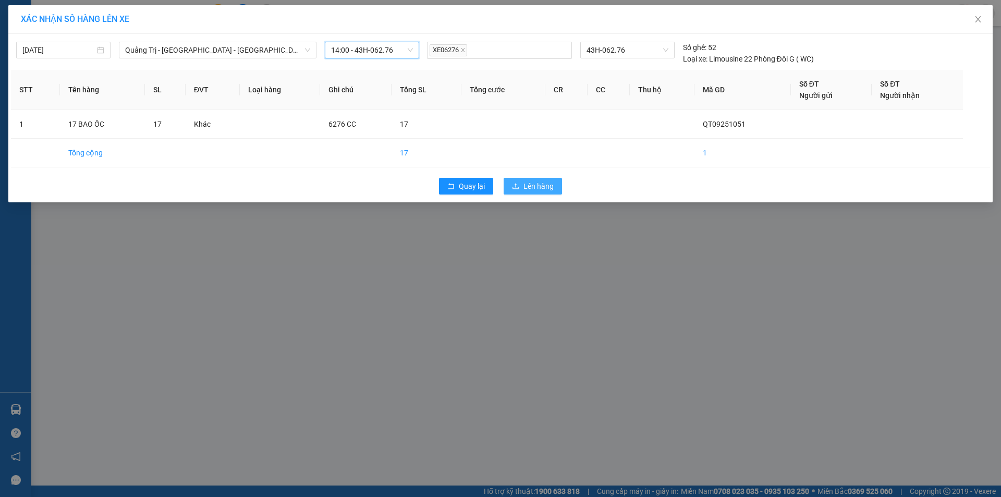
click at [522, 184] on button "Lên hàng" at bounding box center [533, 186] width 58 height 17
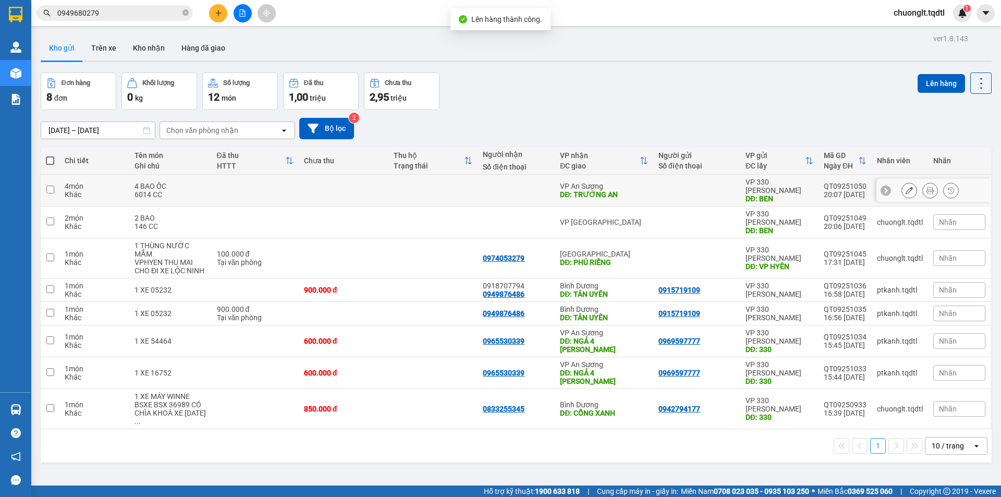
click at [52, 189] on td at bounding box center [50, 191] width 19 height 32
checkbox input "true"
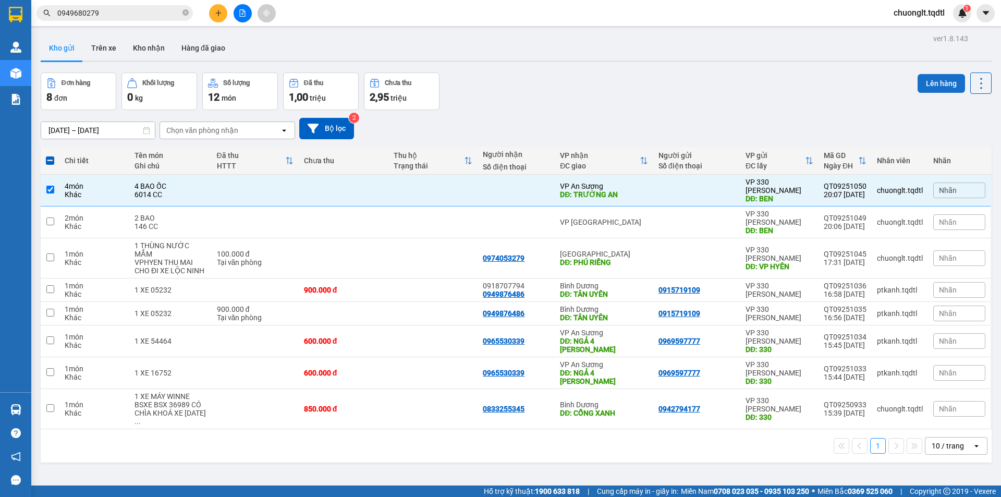
click at [930, 77] on button "Lên hàng" at bounding box center [941, 83] width 47 height 19
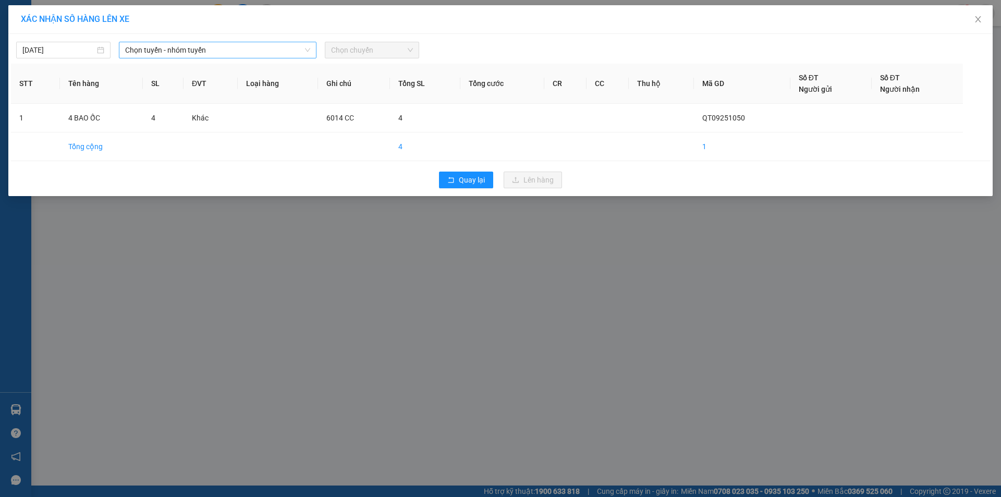
click at [270, 46] on span "Chọn tuyến - nhóm tuyến" at bounding box center [217, 50] width 185 height 16
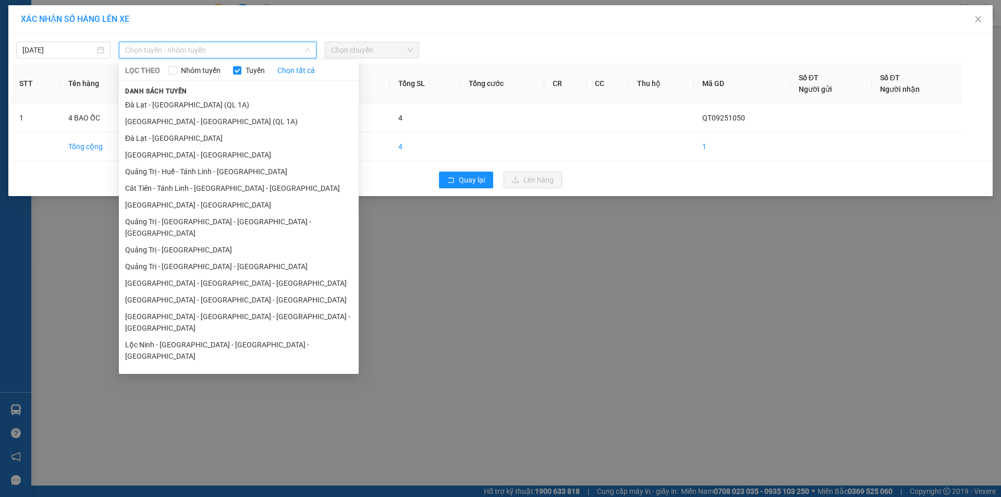
click at [187, 241] on li "Quảng Trị - [GEOGRAPHIC_DATA]" at bounding box center [239, 249] width 240 height 17
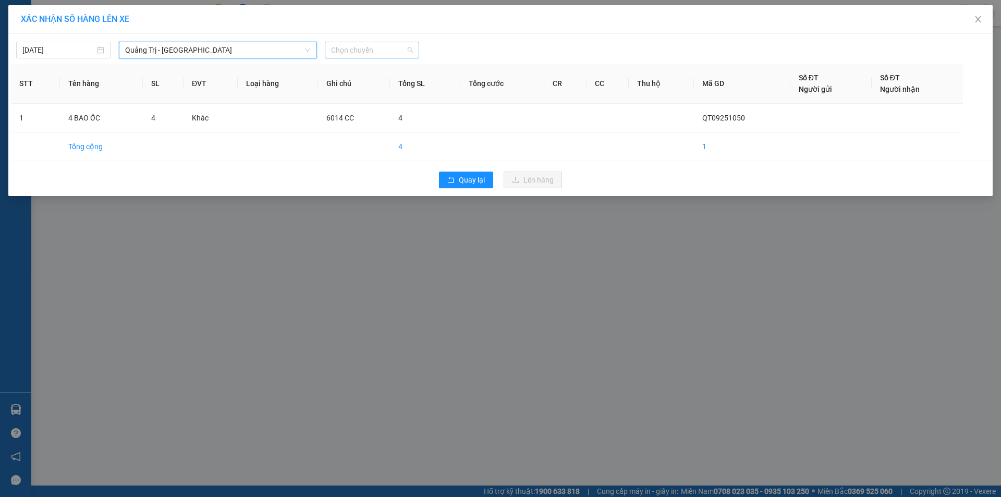
click at [388, 50] on span "Chọn chuyến" at bounding box center [372, 50] width 82 height 16
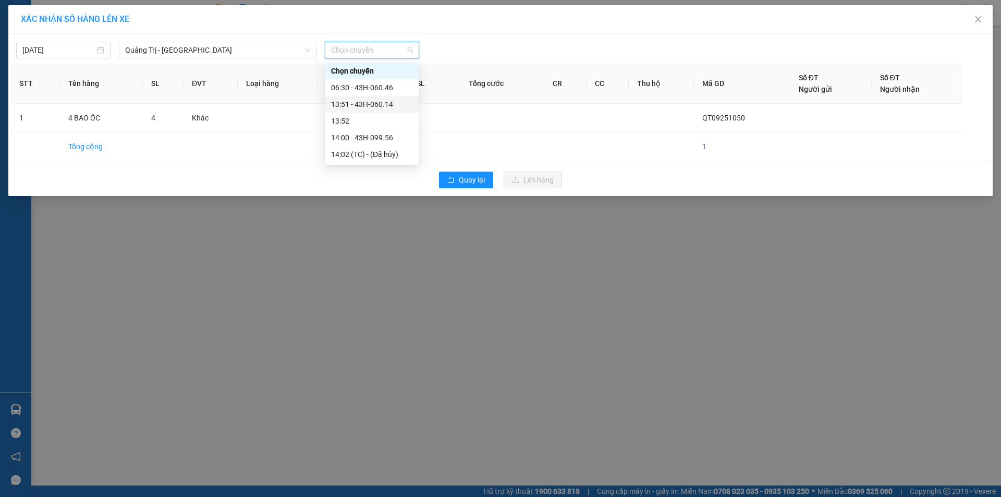
click at [383, 104] on div "13:51 - 43H-060.14" at bounding box center [371, 104] width 81 height 11
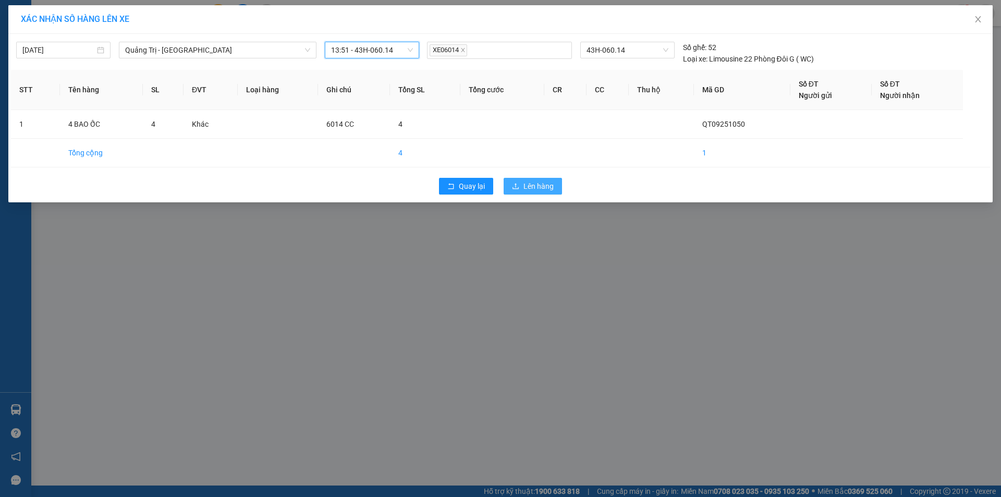
click at [538, 188] on span "Lên hàng" at bounding box center [538, 185] width 30 height 11
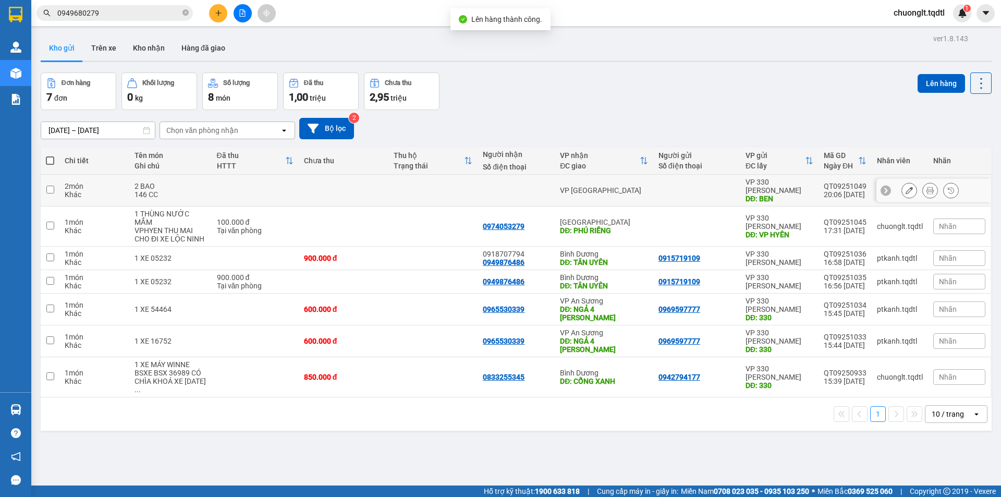
click at [51, 186] on input "checkbox" at bounding box center [50, 190] width 8 height 8
checkbox input "true"
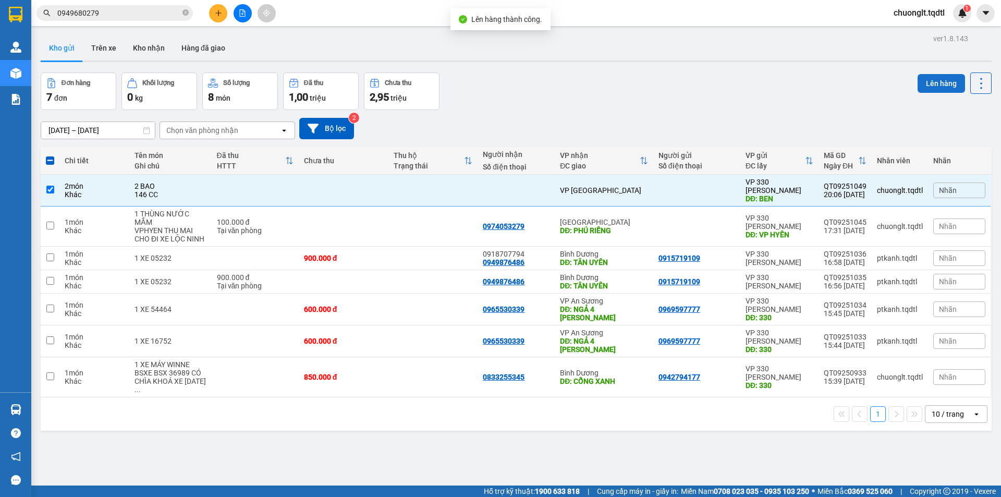
click at [925, 78] on button "Lên hàng" at bounding box center [941, 83] width 47 height 19
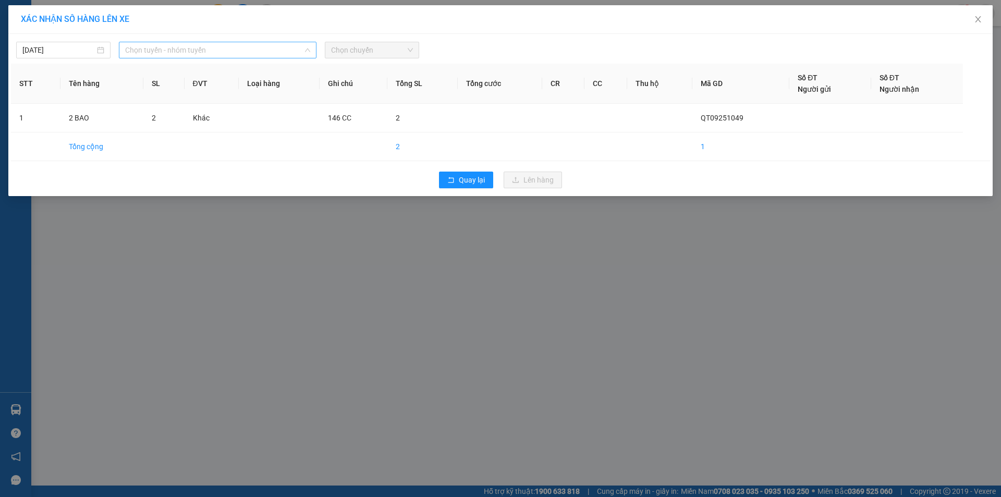
click at [253, 46] on span "Chọn tuyến - nhóm tuyến" at bounding box center [217, 50] width 185 height 16
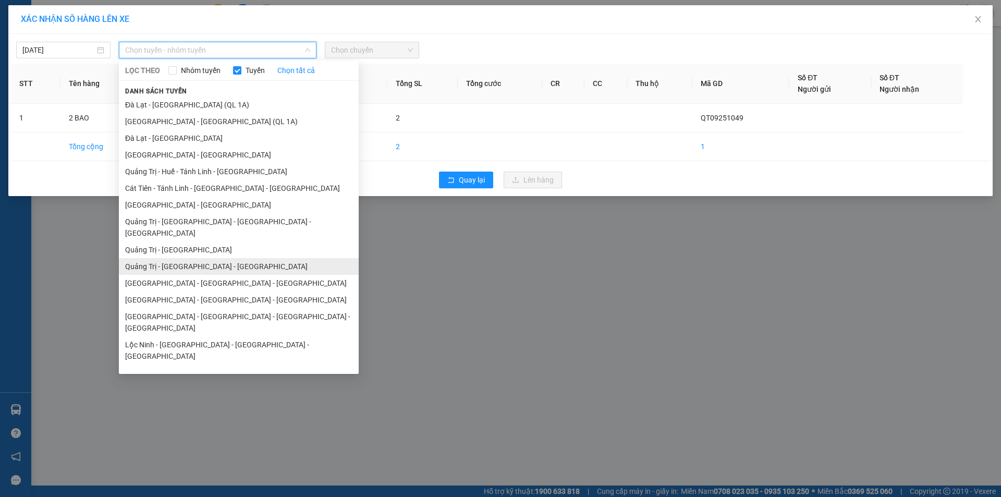
scroll to position [60, 0]
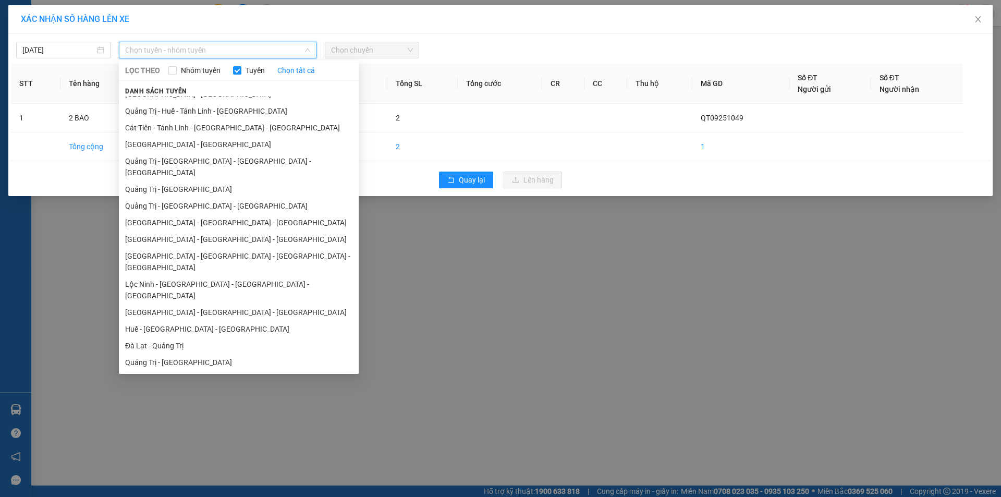
click at [166, 354] on li "Quảng Trị - [GEOGRAPHIC_DATA]" at bounding box center [239, 362] width 240 height 17
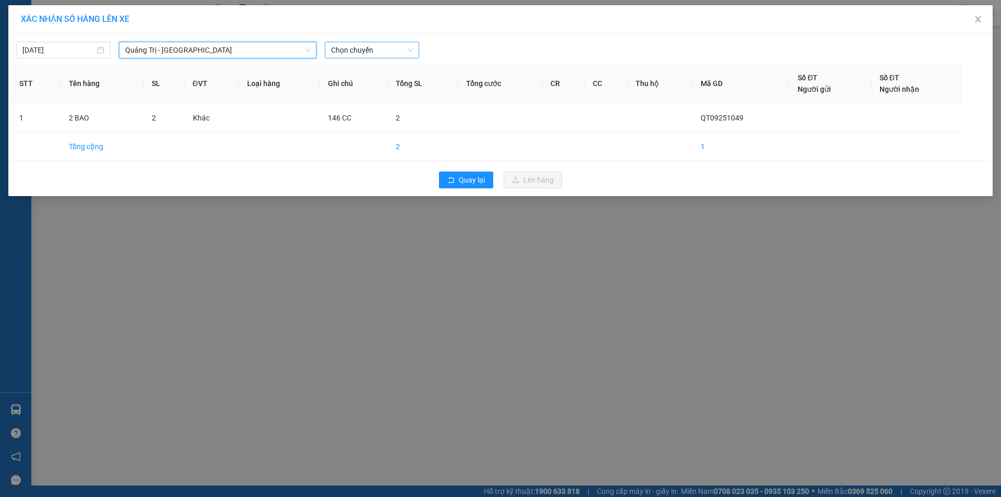
click at [384, 45] on span "Chọn chuyến" at bounding box center [372, 50] width 82 height 16
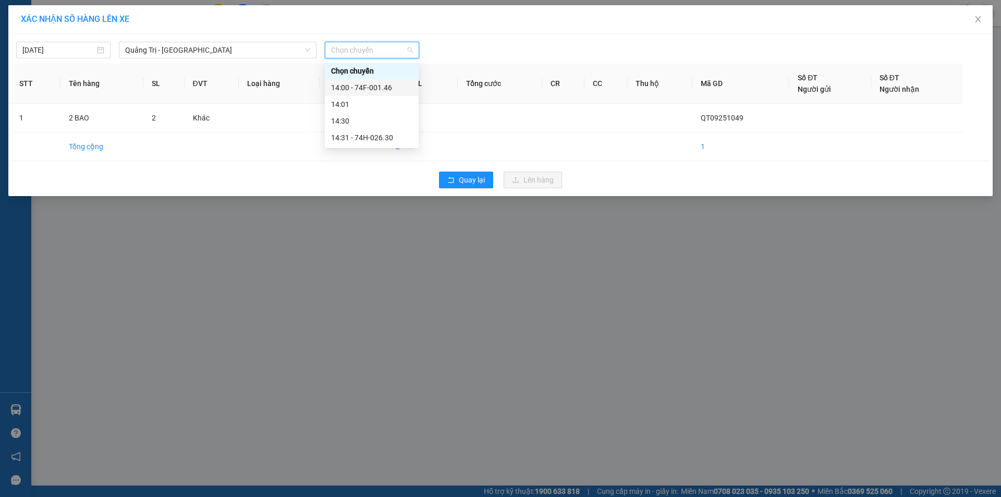
click at [372, 89] on div "14:00 - 74F-001.46" at bounding box center [371, 87] width 81 height 11
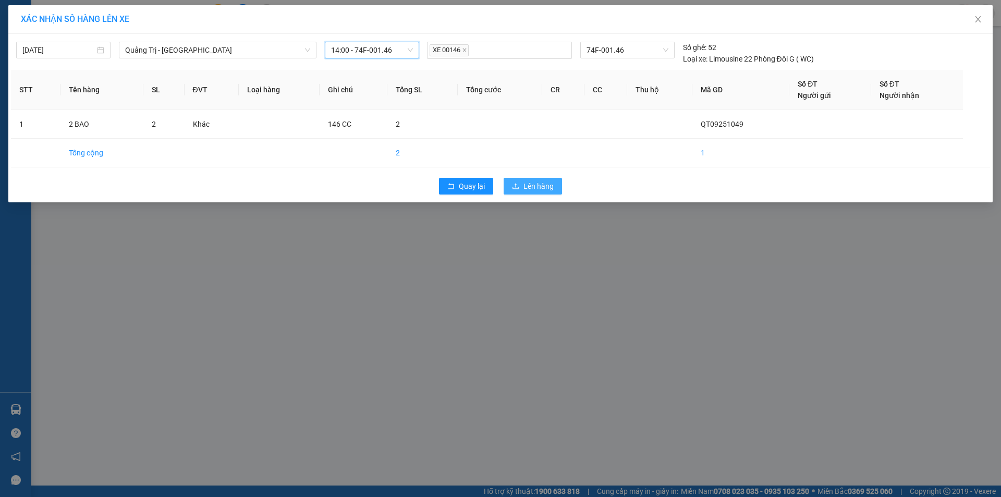
click at [513, 187] on icon "upload" at bounding box center [515, 185] width 7 height 7
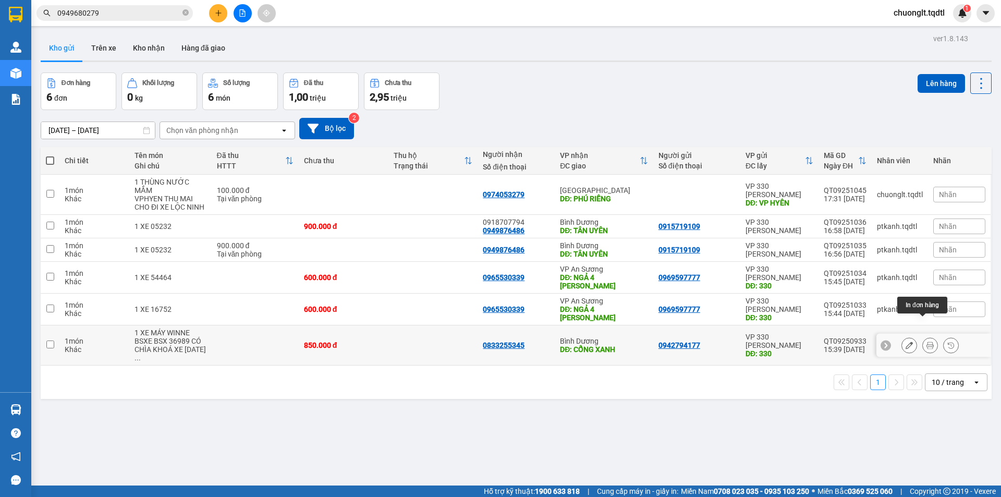
click at [923, 336] on button at bounding box center [930, 345] width 15 height 18
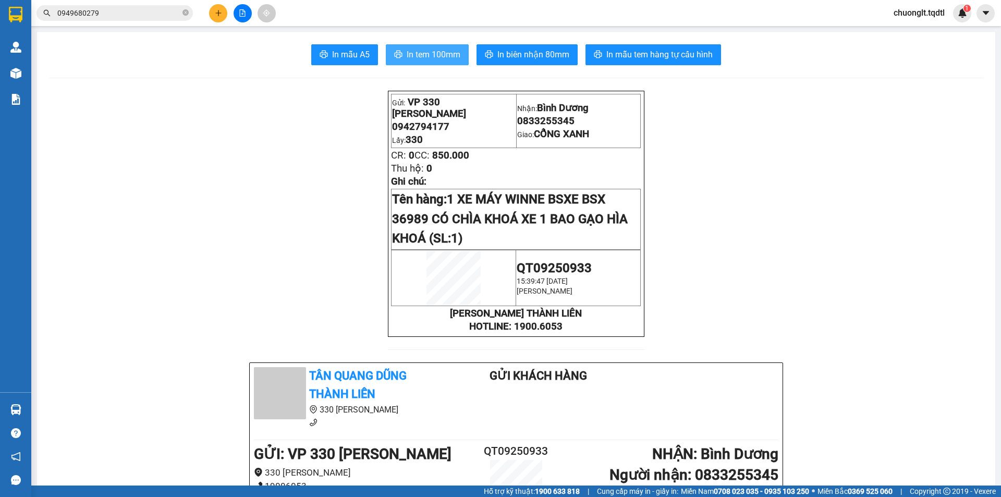
click at [423, 58] on span "In tem 100mm" at bounding box center [434, 54] width 54 height 13
click at [240, 14] on icon "file-add" at bounding box center [243, 12] width 6 height 7
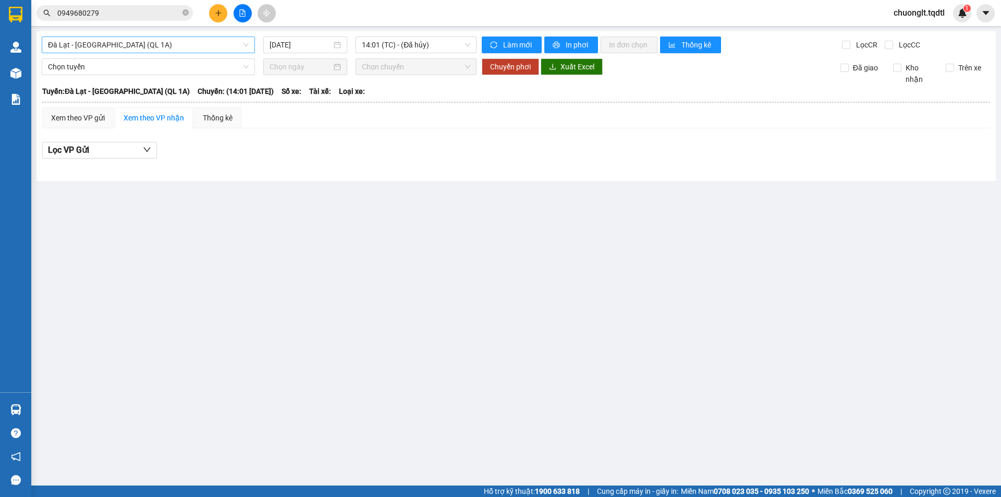
click at [225, 39] on span "Đà Lạt - [GEOGRAPHIC_DATA] (QL 1A)" at bounding box center [148, 45] width 201 height 16
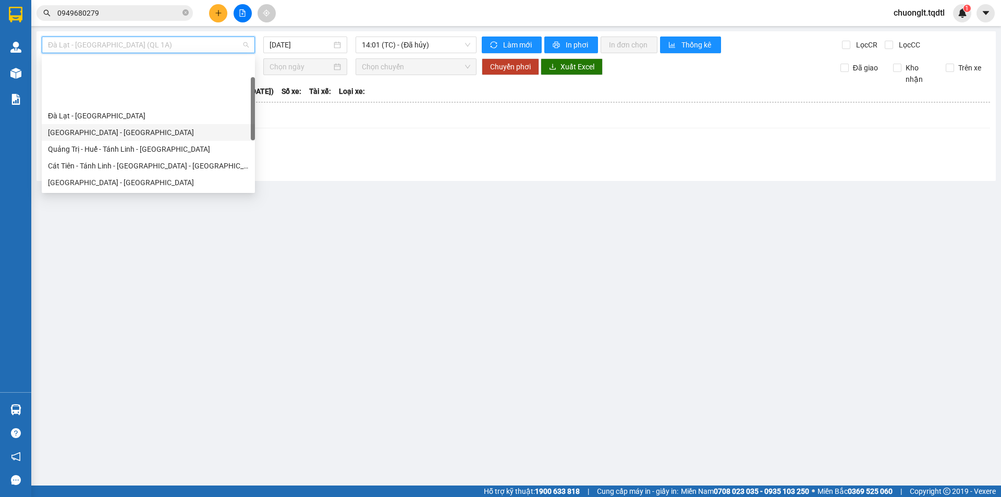
scroll to position [52, 0]
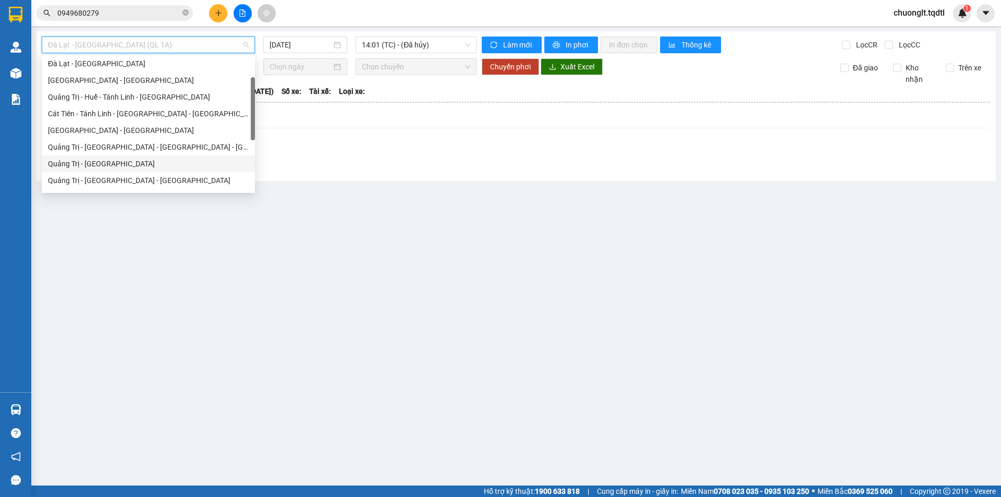
click at [137, 166] on div "Quảng Trị - [GEOGRAPHIC_DATA]" at bounding box center [148, 163] width 201 height 11
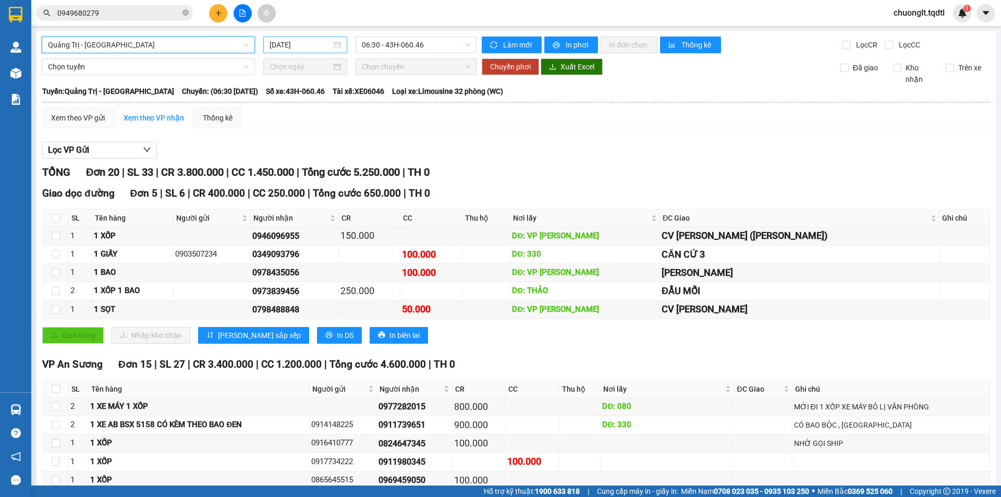
click at [335, 45] on div "[DATE]" at bounding box center [305, 44] width 71 height 11
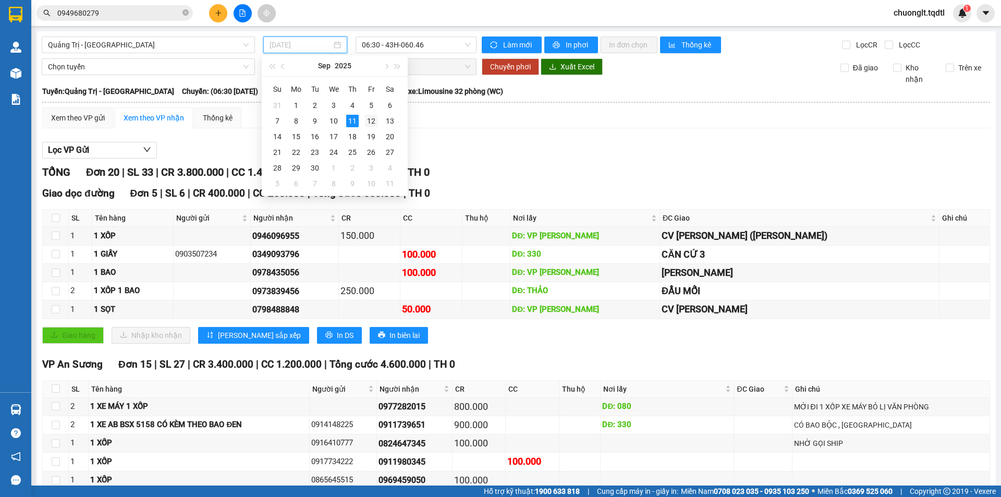
click at [368, 118] on div "12" at bounding box center [371, 121] width 13 height 13
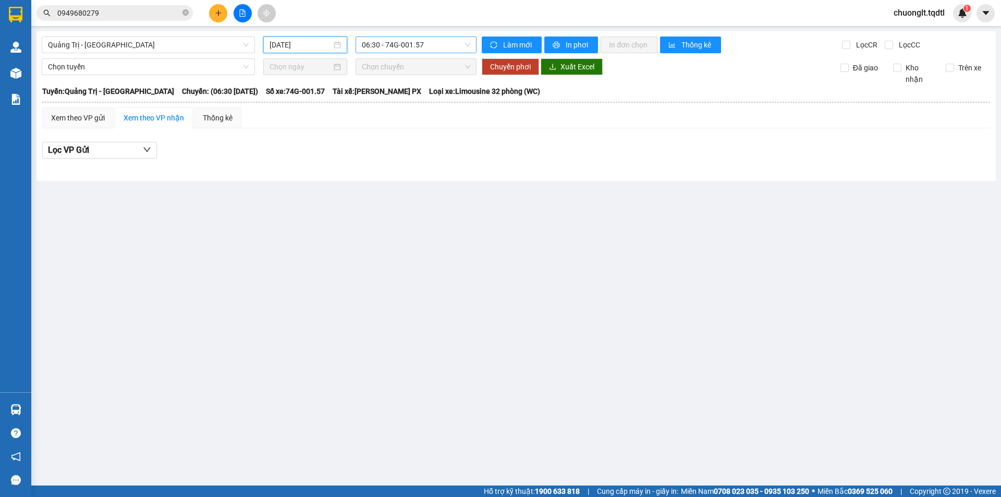
click at [451, 45] on span "06:30 - 74G-001.57" at bounding box center [416, 45] width 108 height 16
click at [428, 236] on main "Quảng Trị - [GEOGRAPHIC_DATA] [DATE] 06:30 - 74G-001.57 Làm mới In phơi In đơn …" at bounding box center [500, 242] width 1001 height 485
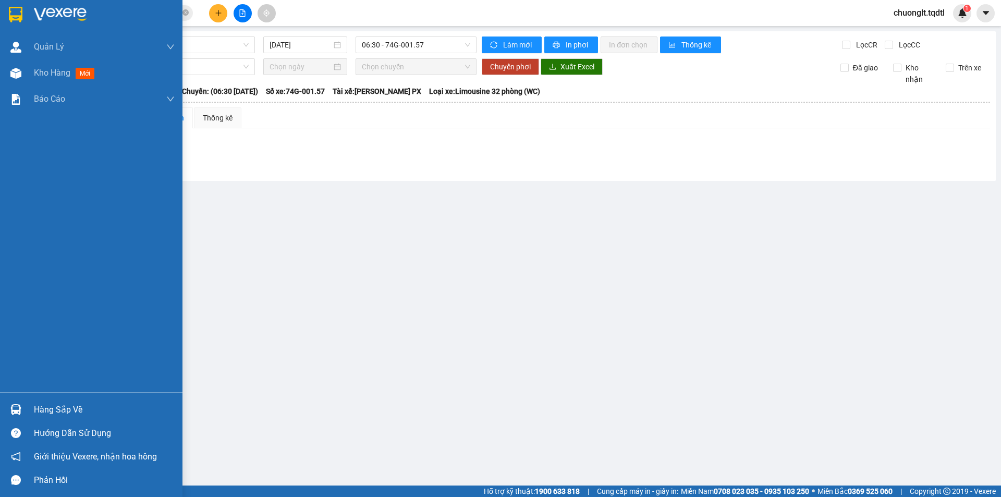
click at [63, 409] on div "Hàng sắp về" at bounding box center [104, 410] width 141 height 16
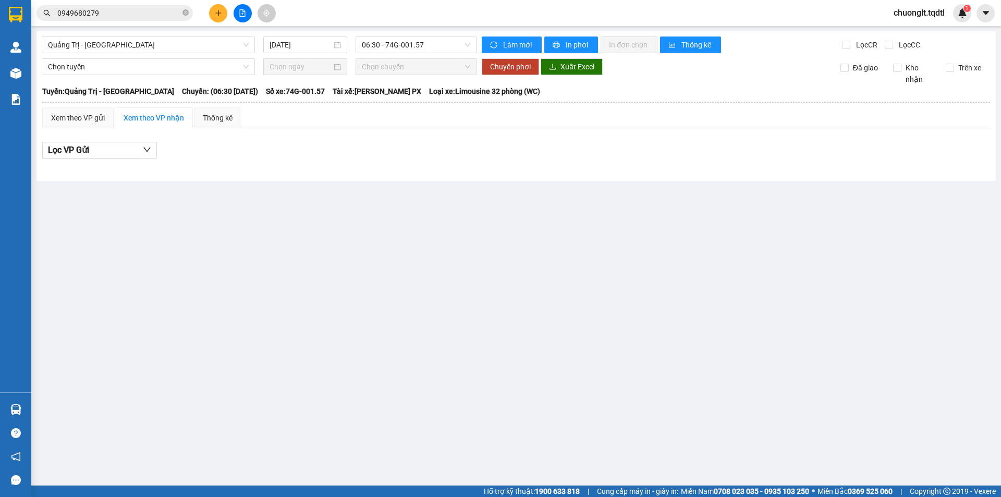
click at [450, 259] on section "Kết quả tìm kiếm ( 2 ) Bộ lọc Mã ĐH Trạng thái Món hàng Thu hộ Tổng cước Chưa c…" at bounding box center [500, 248] width 1001 height 497
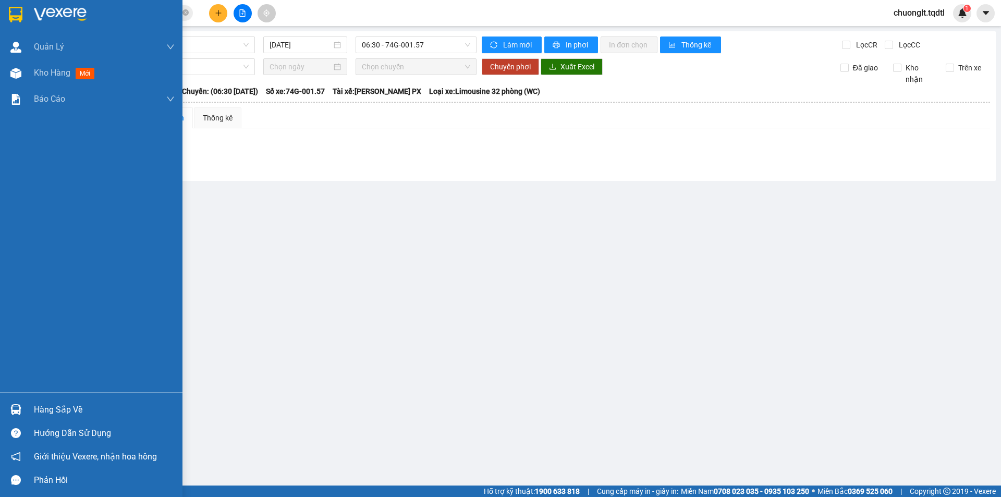
click at [71, 408] on div "Hàng sắp về" at bounding box center [104, 410] width 141 height 16
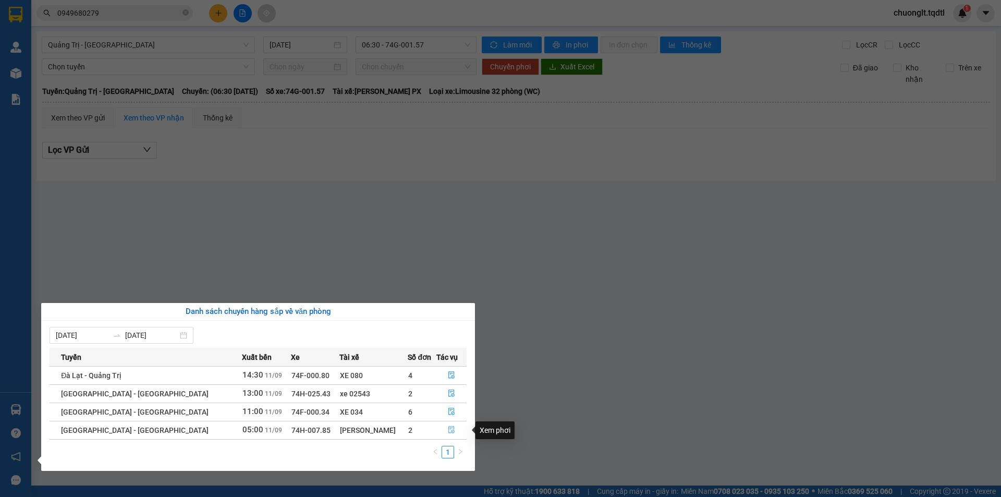
click at [443, 427] on button "button" at bounding box center [451, 430] width 29 height 17
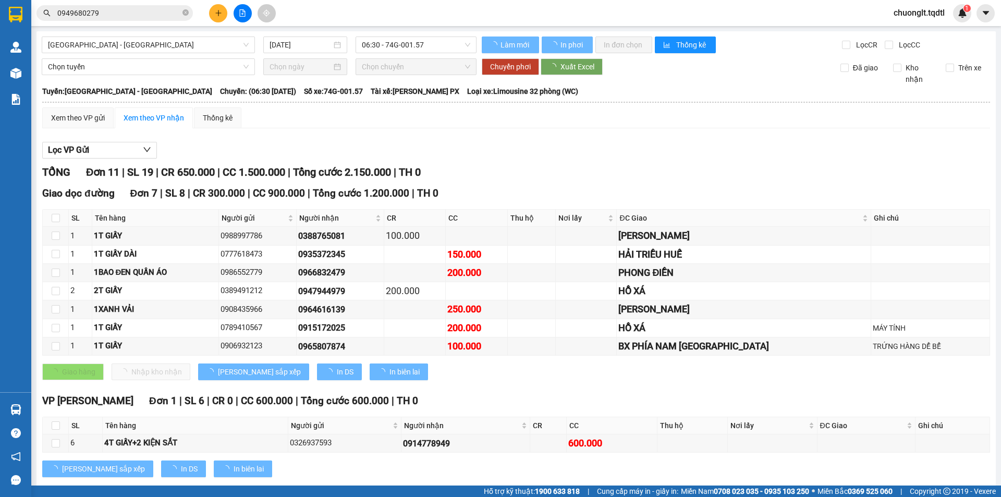
type input "[DATE]"
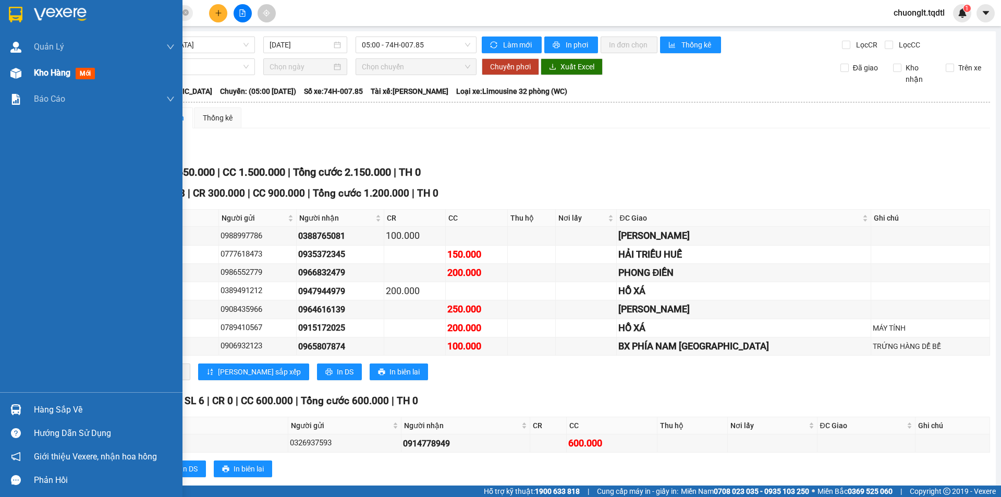
click at [58, 78] on span "Kho hàng" at bounding box center [52, 73] width 36 height 10
